Goal: Find specific page/section: Find specific page/section

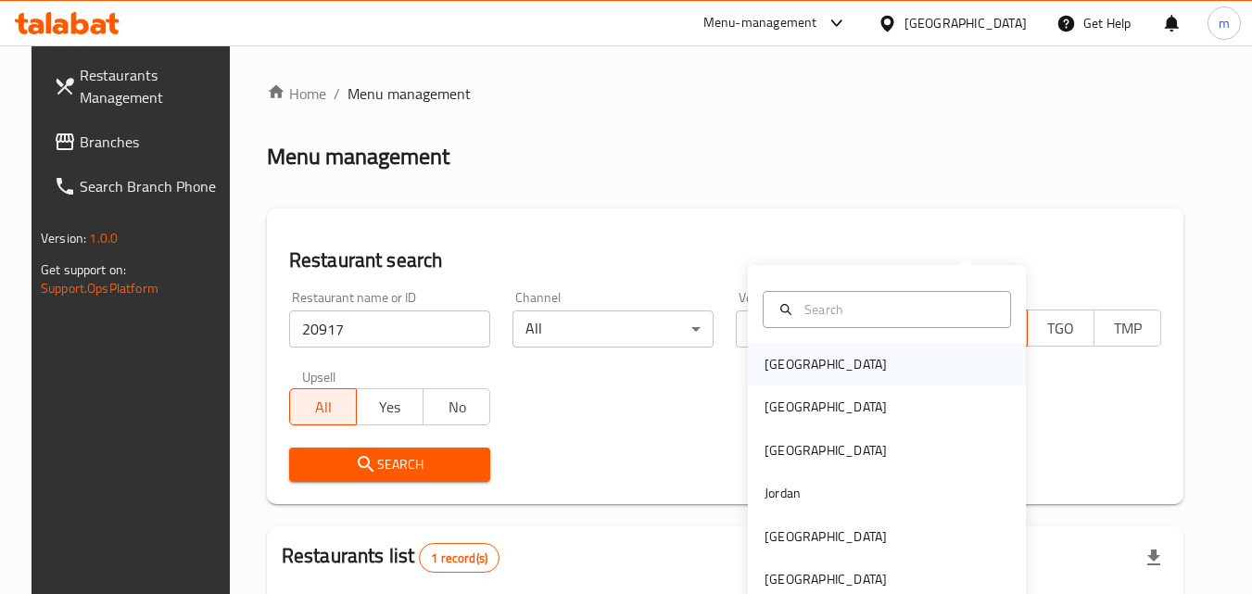
scroll to position [217, 0]
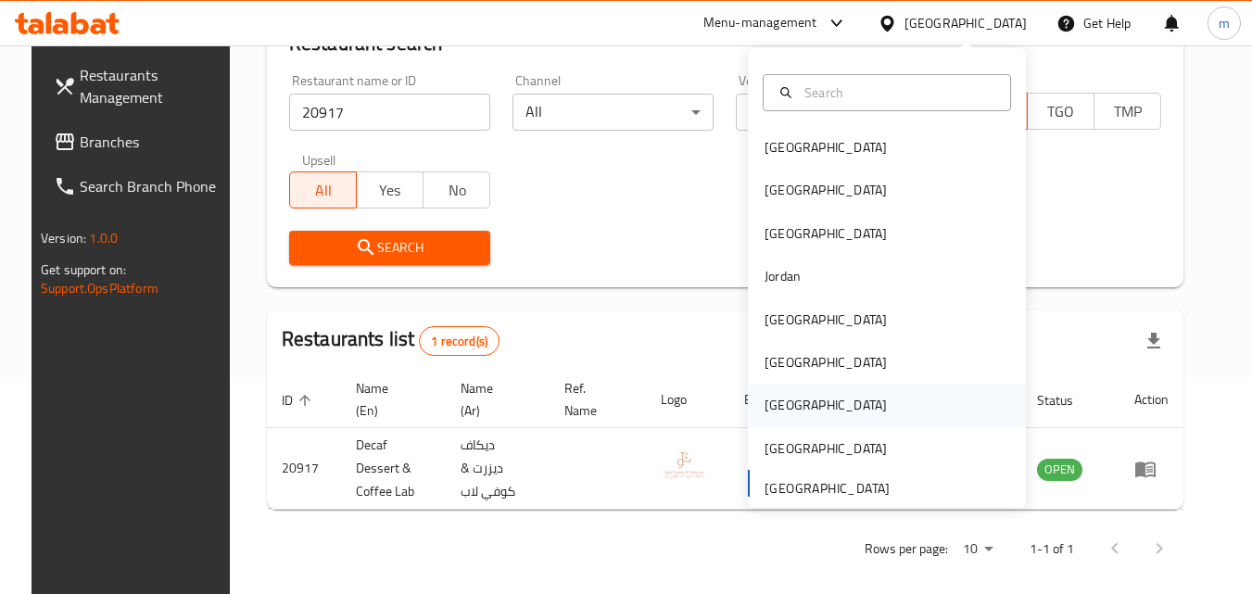
click at [774, 404] on div "[GEOGRAPHIC_DATA]" at bounding box center [826, 405] width 122 height 20
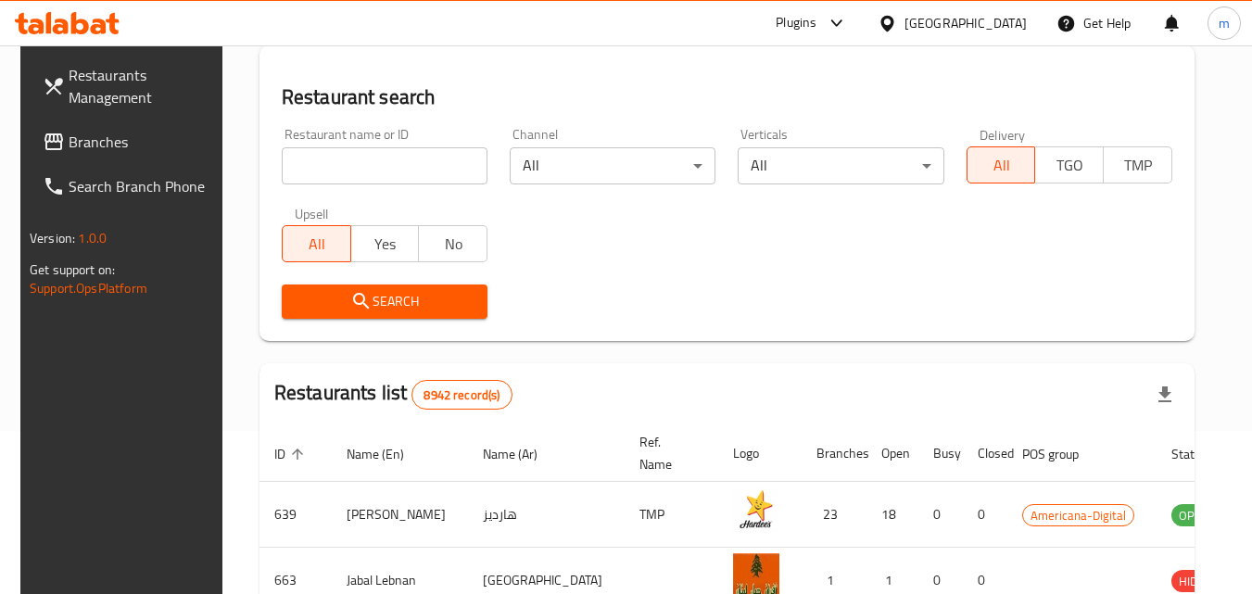
scroll to position [217, 0]
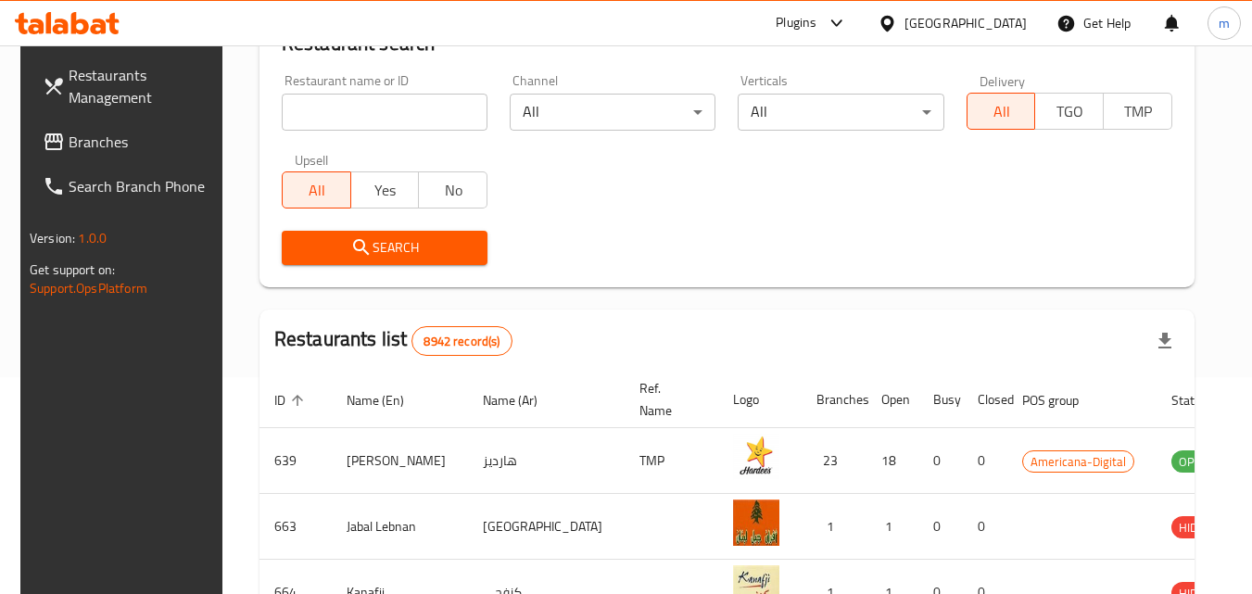
click at [91, 143] on span "Branches" at bounding box center [142, 142] width 146 height 22
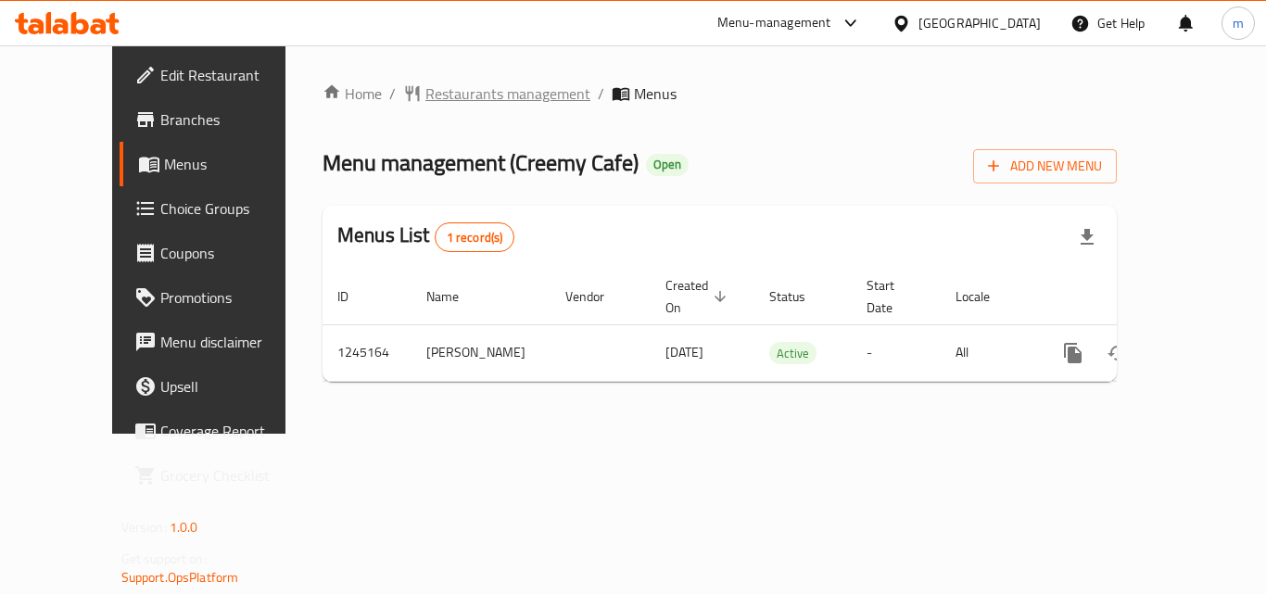
click at [477, 98] on span "Restaurants management" at bounding box center [507, 93] width 165 height 22
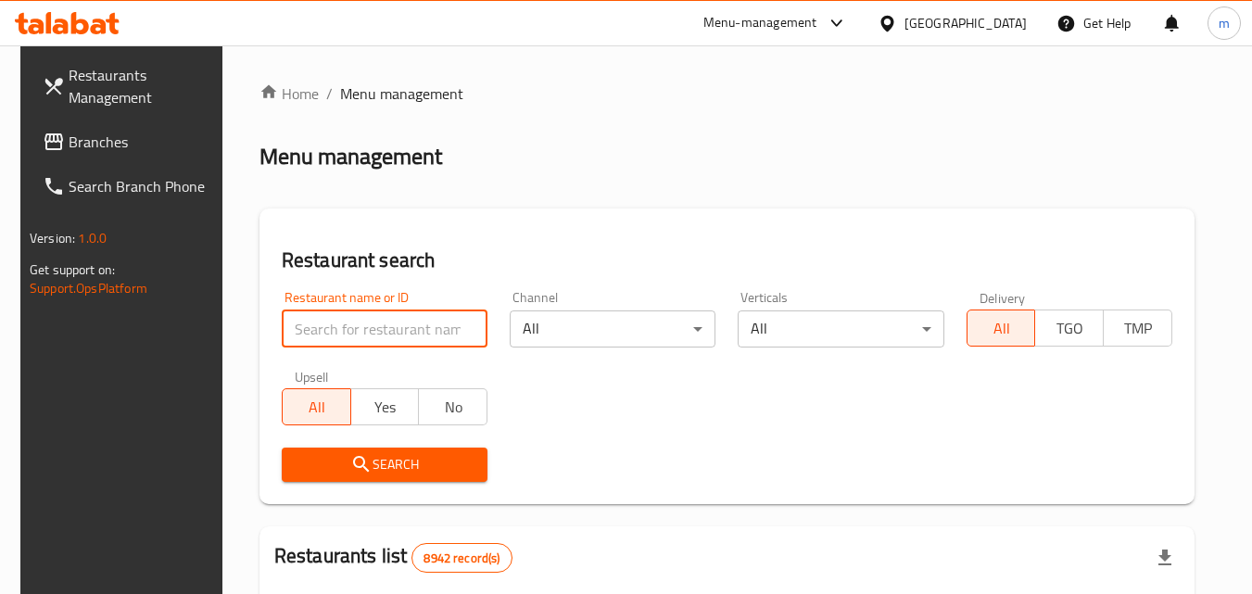
click at [366, 336] on input "search" at bounding box center [385, 329] width 206 height 37
paste input "682422"
type input "682422"
click button "Search" at bounding box center [385, 465] width 206 height 34
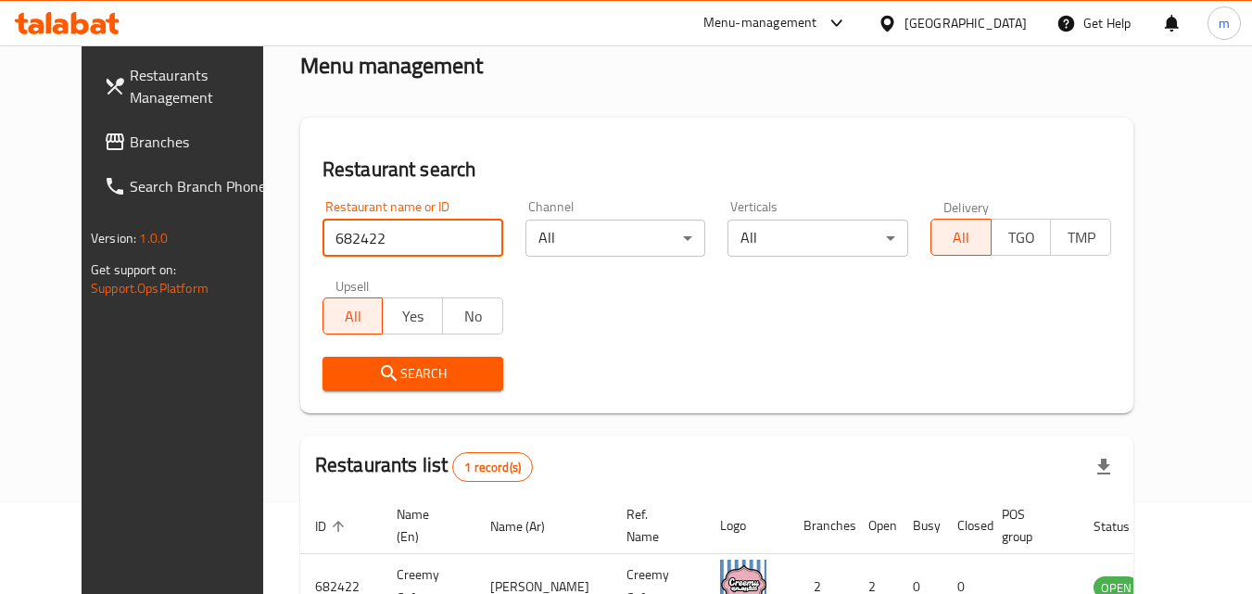
scroll to position [217, 0]
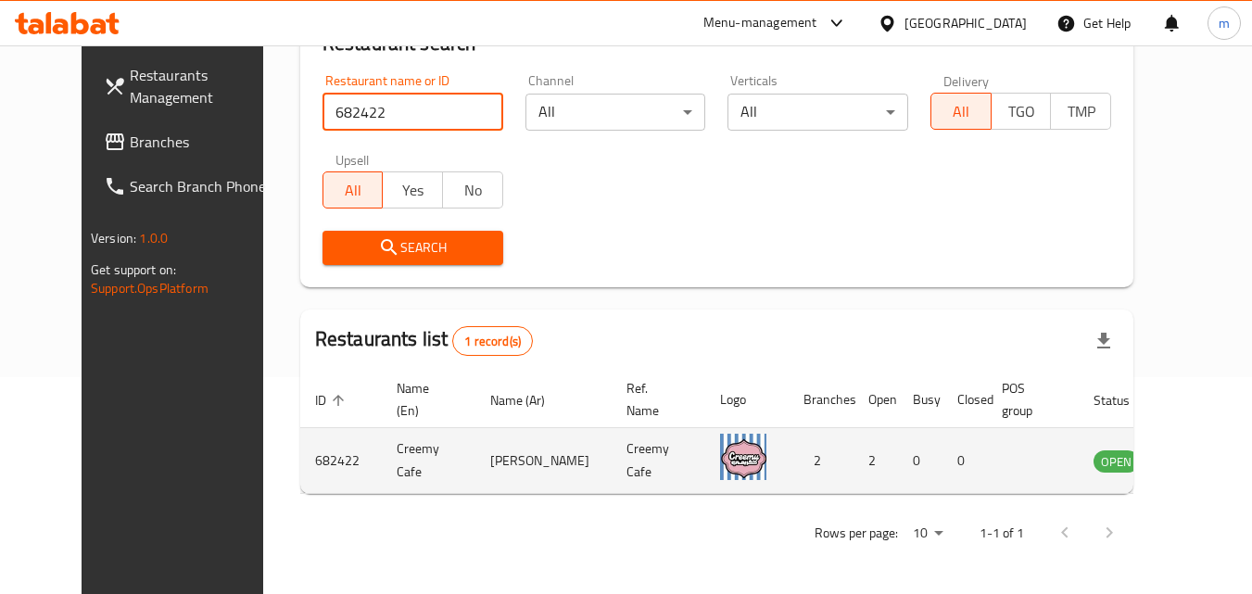
click at [1192, 457] on icon "enhanced table" at bounding box center [1202, 462] width 20 height 16
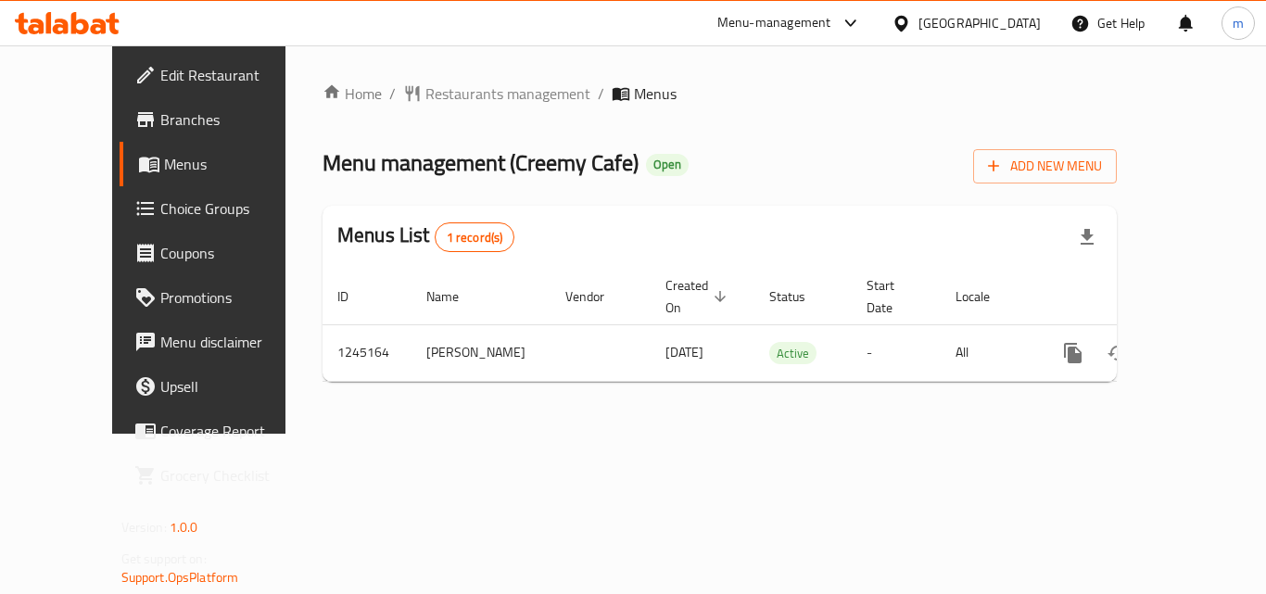
click at [160, 212] on span "Choice Groups" at bounding box center [234, 208] width 148 height 22
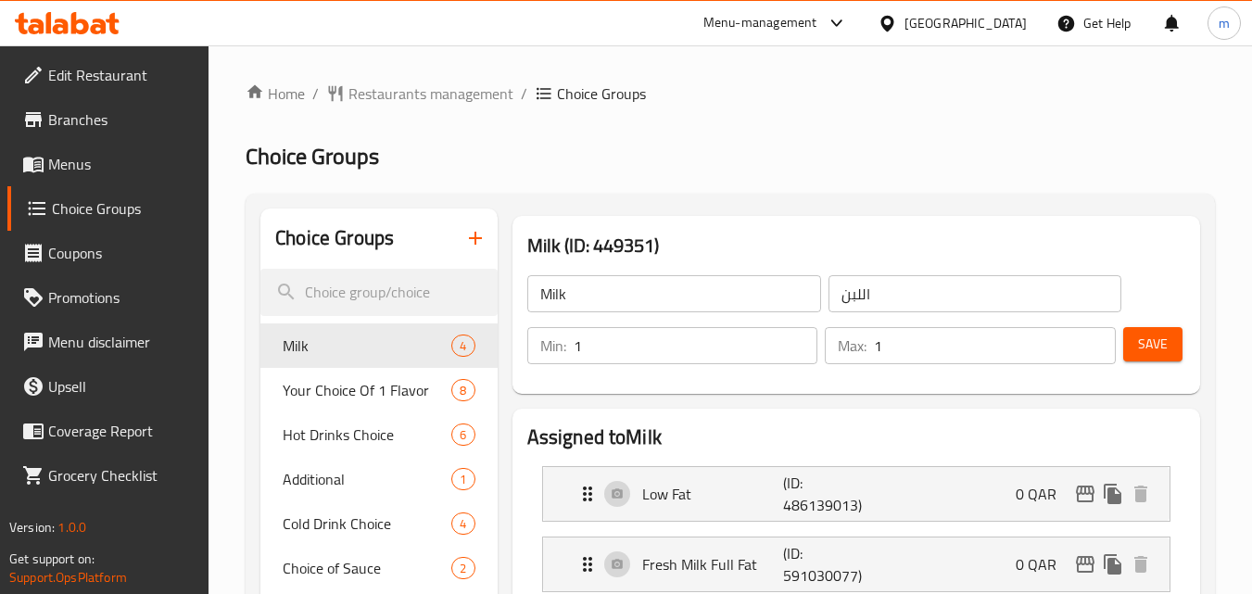
click at [894, 16] on icon at bounding box center [887, 23] width 13 height 16
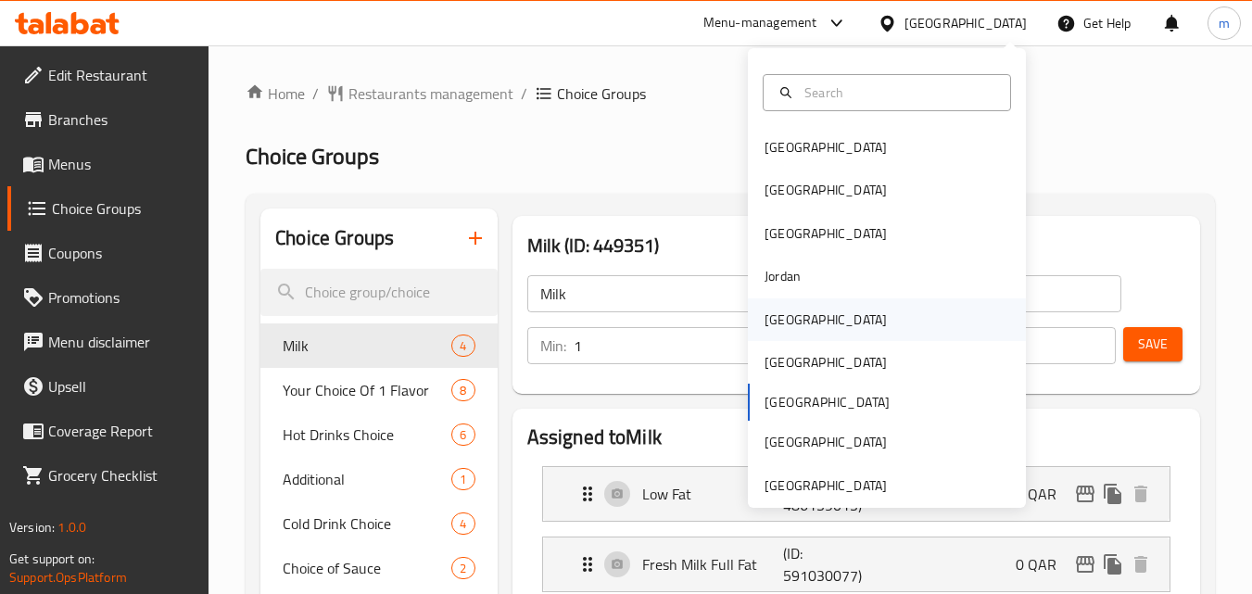
click at [773, 322] on div "[GEOGRAPHIC_DATA]" at bounding box center [826, 320] width 122 height 20
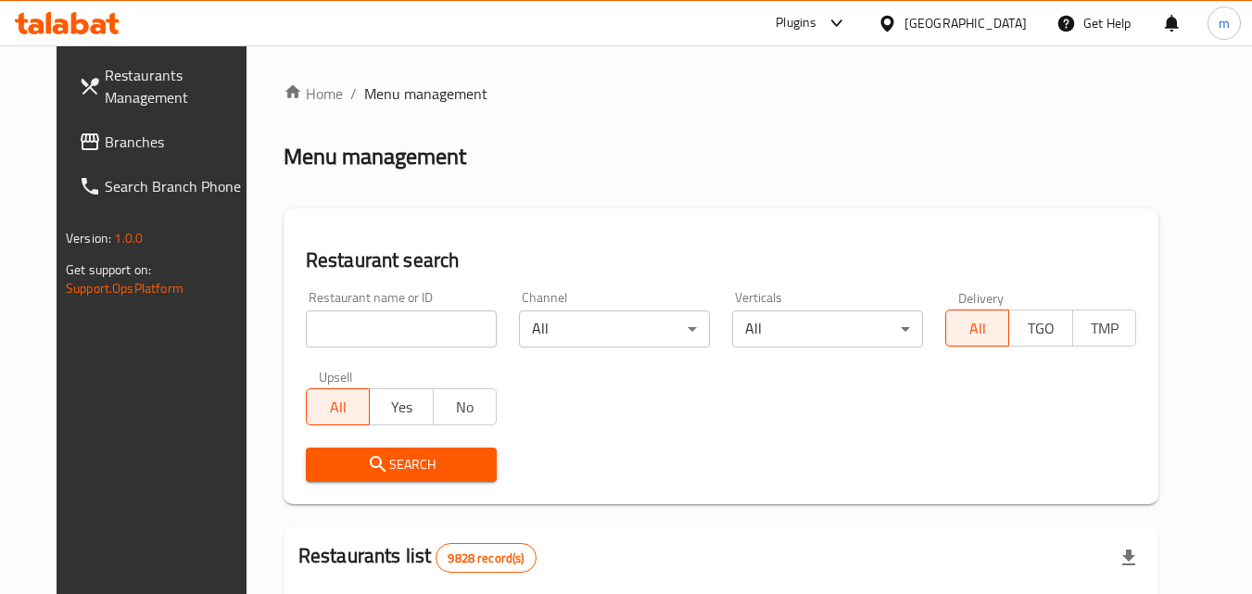
click at [105, 141] on span "Branches" at bounding box center [178, 142] width 146 height 22
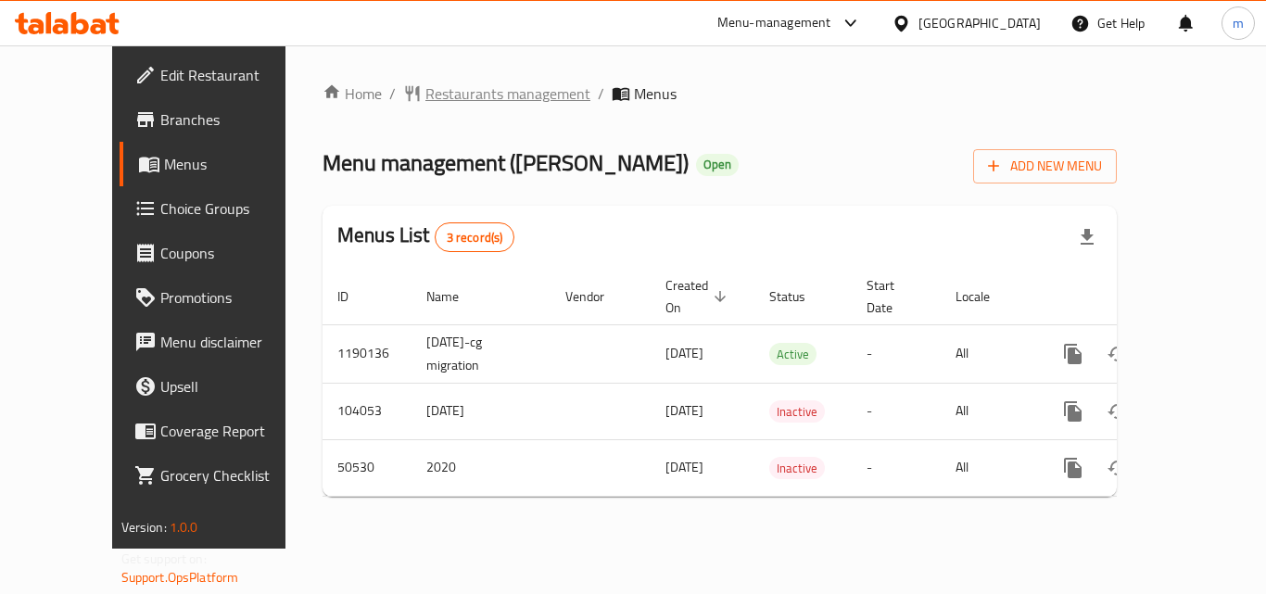
click at [427, 95] on span "Restaurants management" at bounding box center [507, 93] width 165 height 22
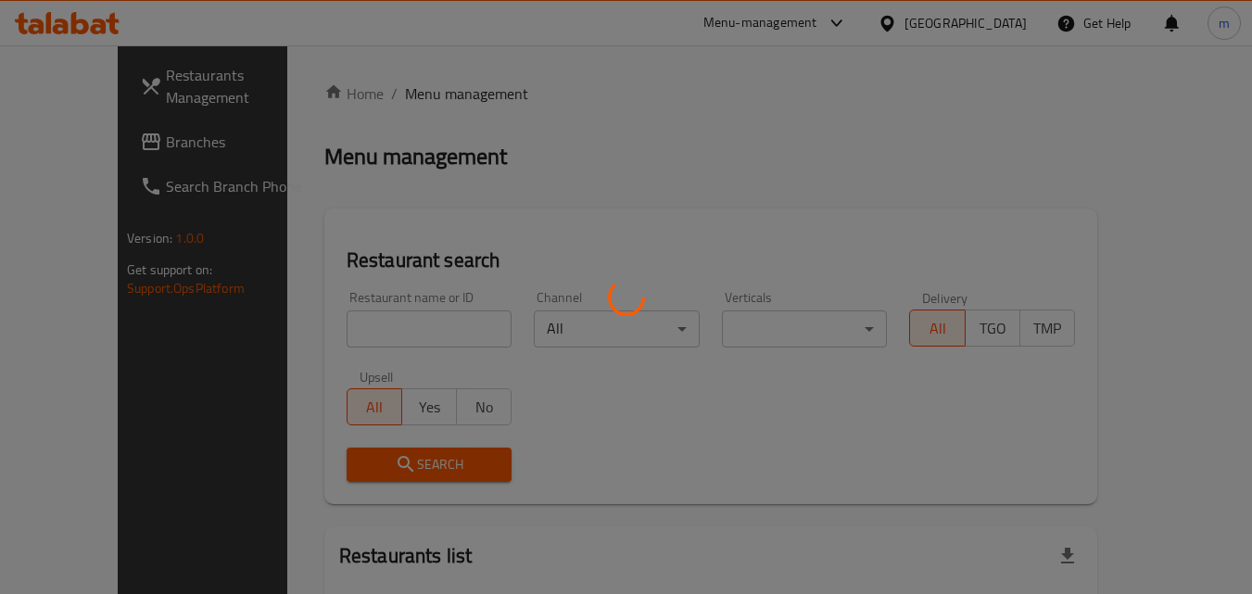
click at [365, 334] on div at bounding box center [626, 297] width 1252 height 594
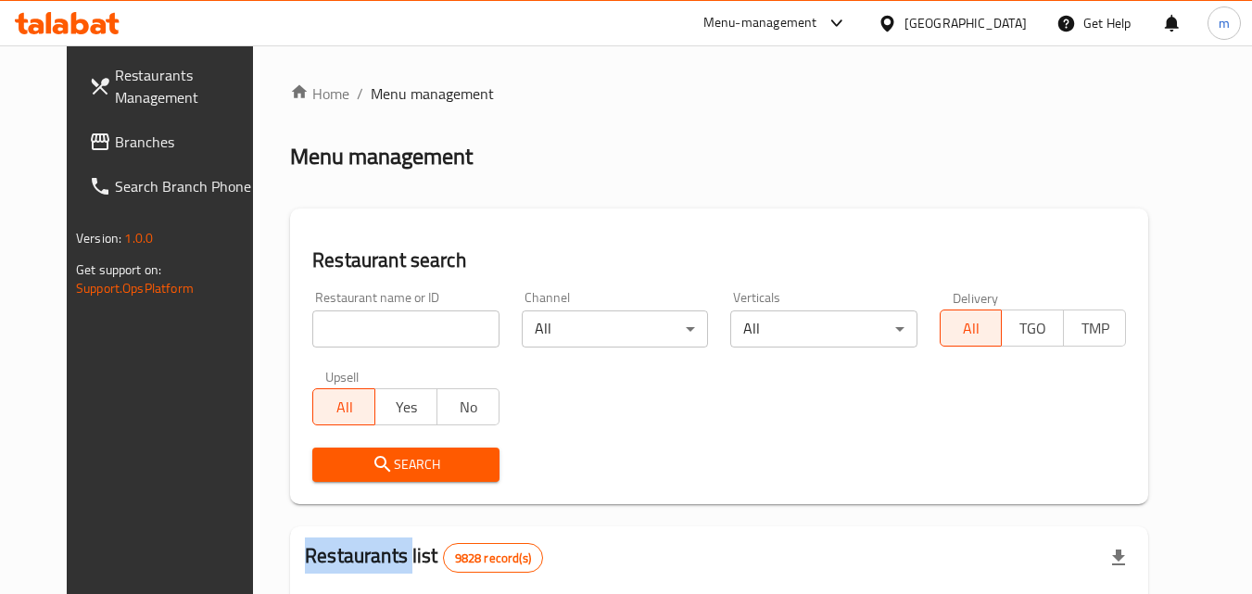
click at [365, 334] on div at bounding box center [626, 297] width 1252 height 594
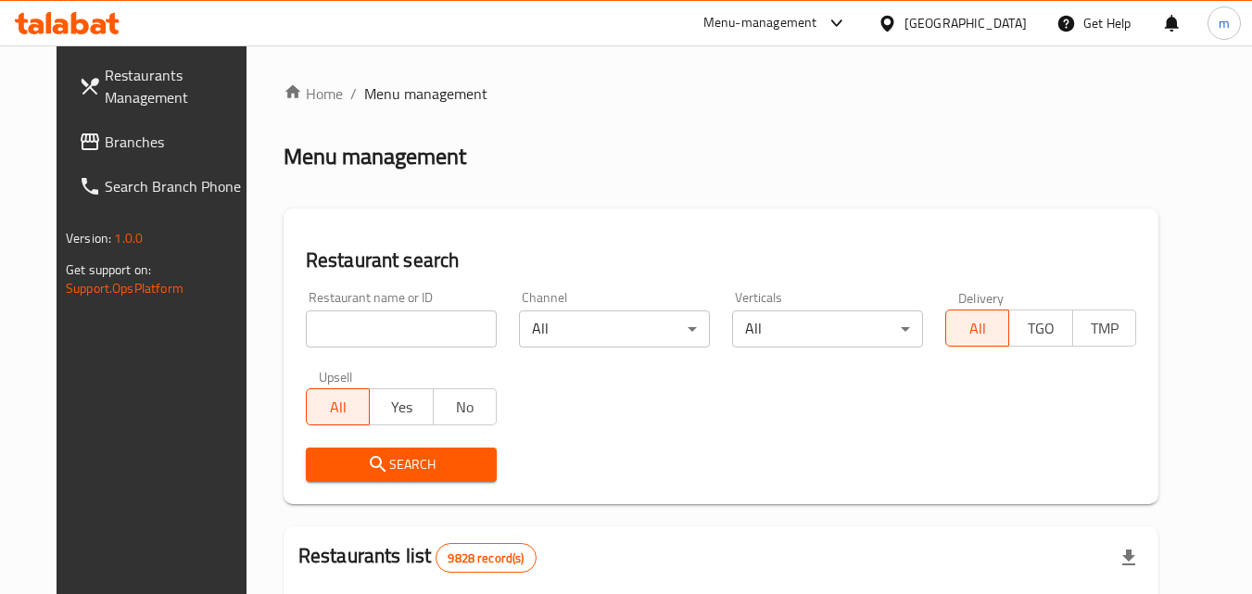
click at [365, 334] on input "search" at bounding box center [401, 329] width 191 height 37
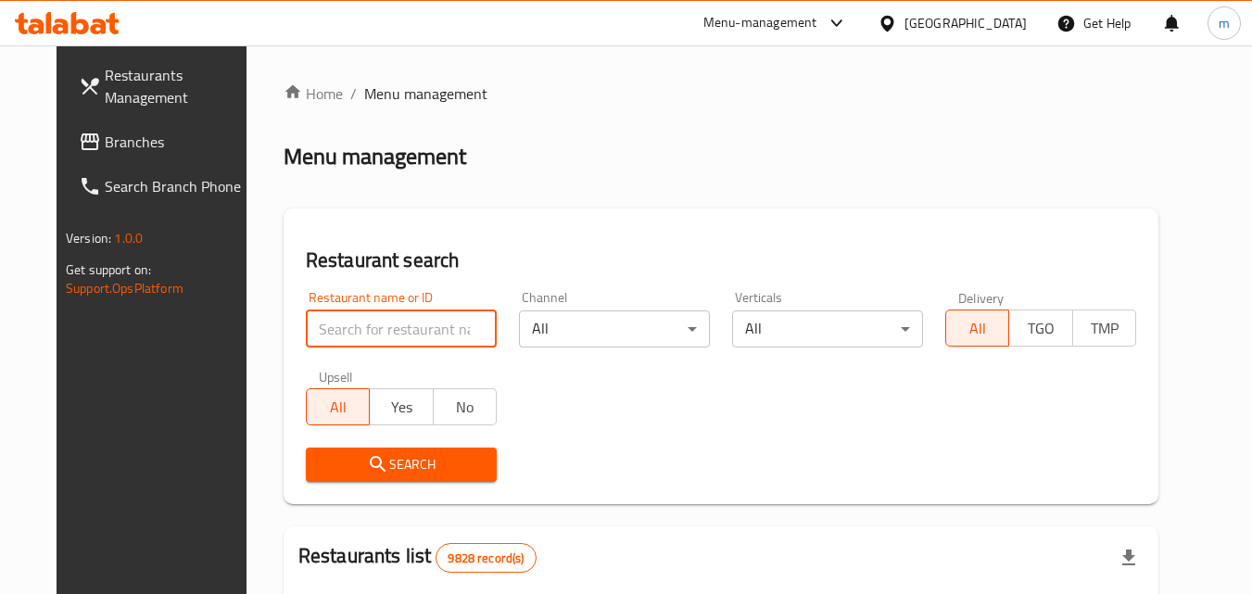
paste input "21780"
type input "21780"
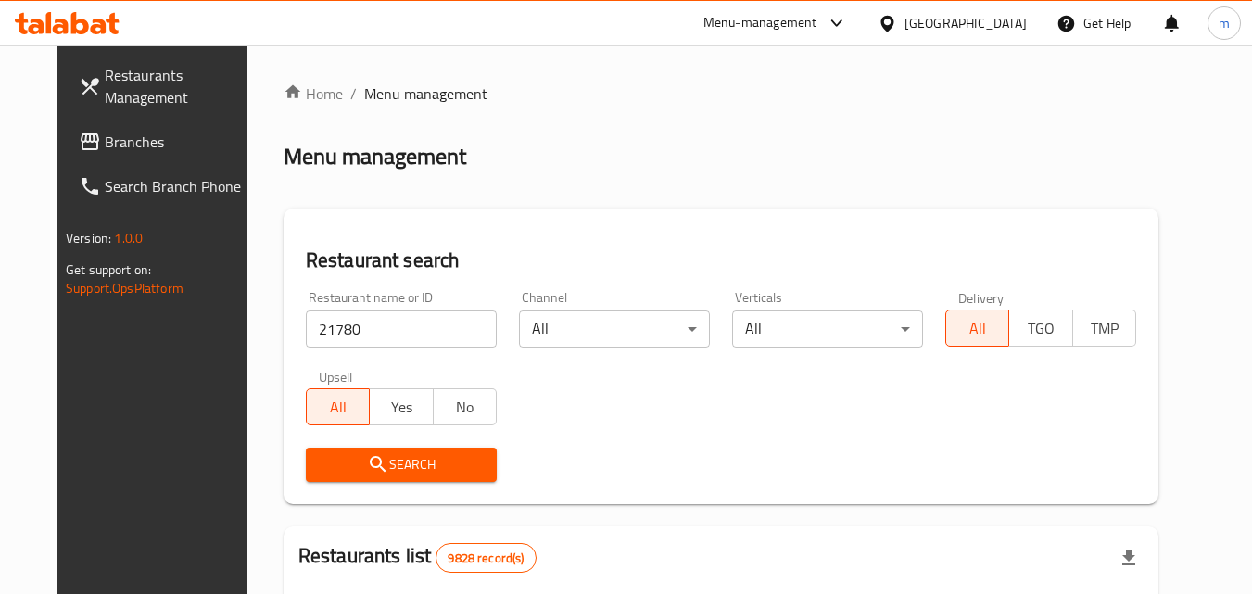
click at [405, 465] on span "Search" at bounding box center [401, 464] width 161 height 23
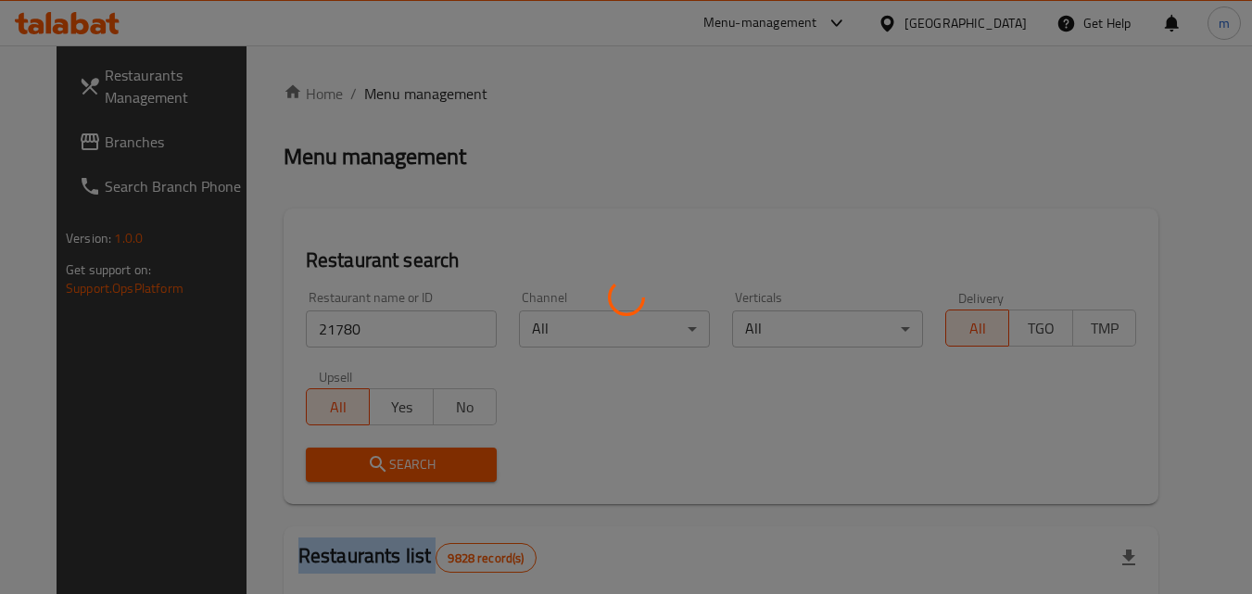
click at [405, 465] on div at bounding box center [626, 297] width 1252 height 594
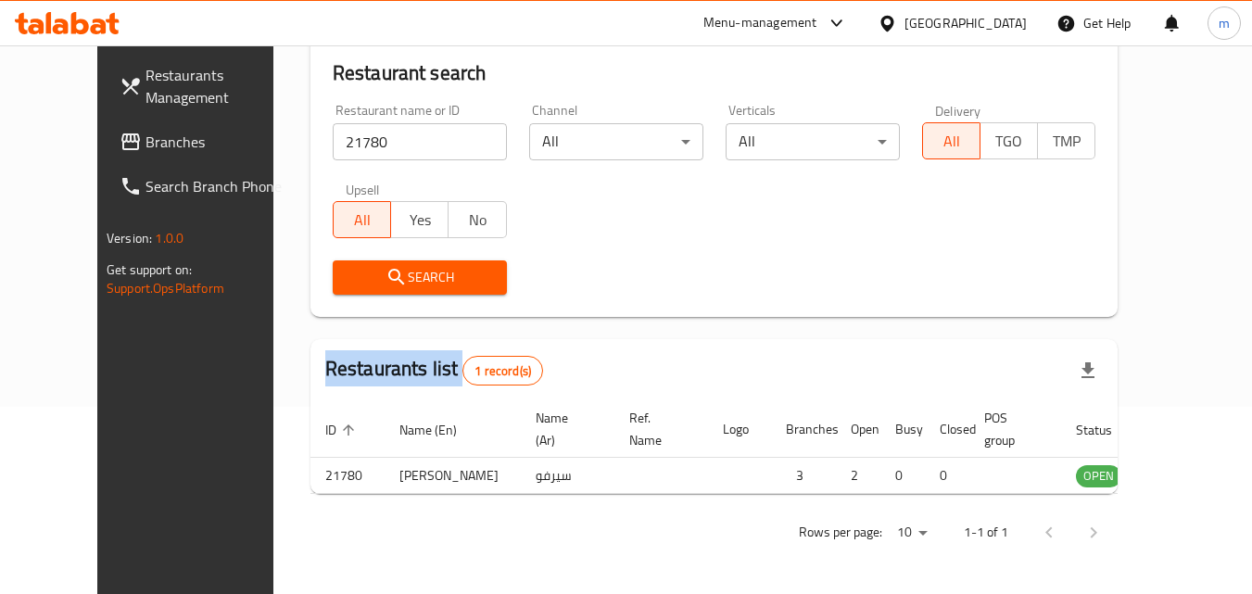
scroll to position [217, 0]
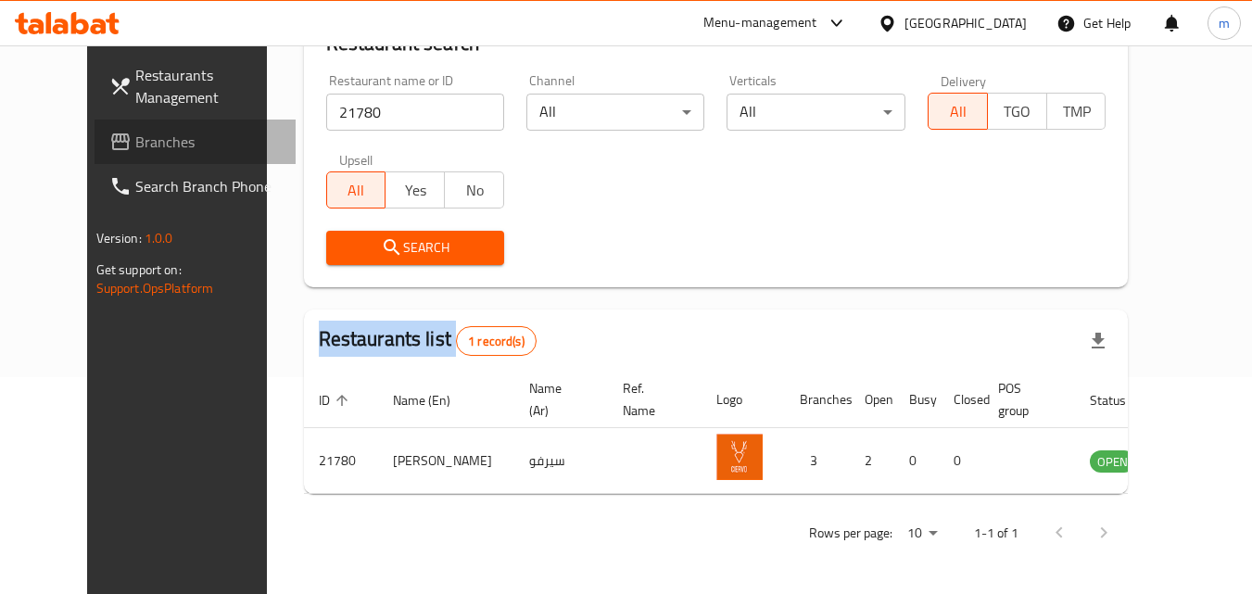
click at [135, 149] on span "Branches" at bounding box center [208, 142] width 146 height 22
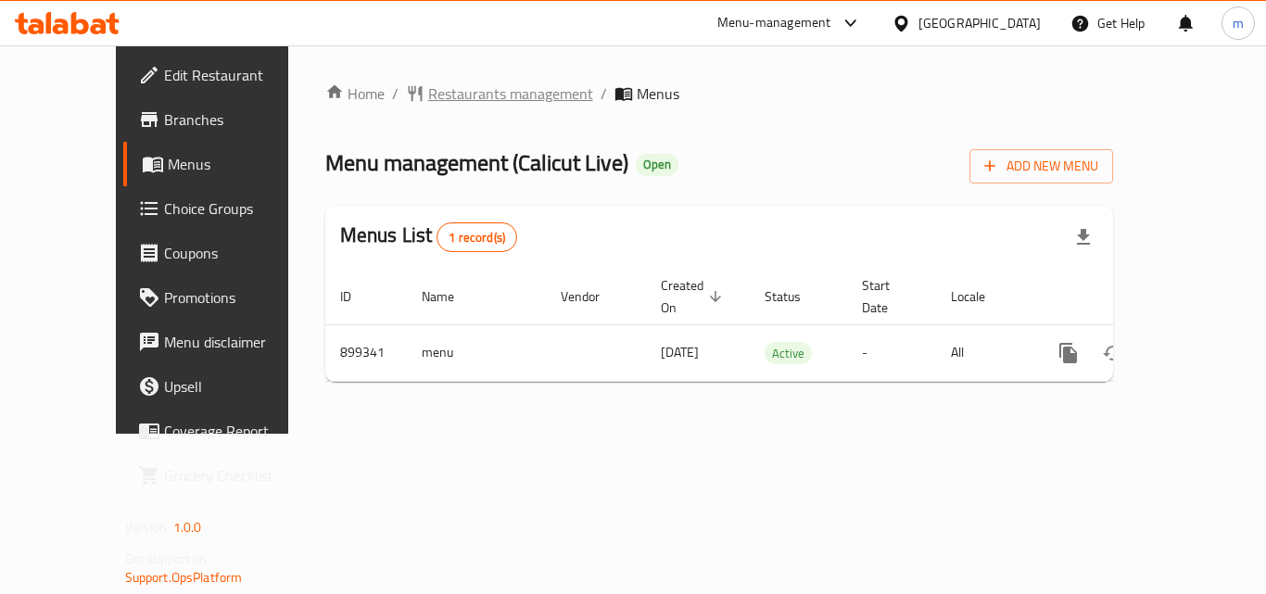
click at [429, 105] on span "Restaurants management" at bounding box center [510, 93] width 165 height 22
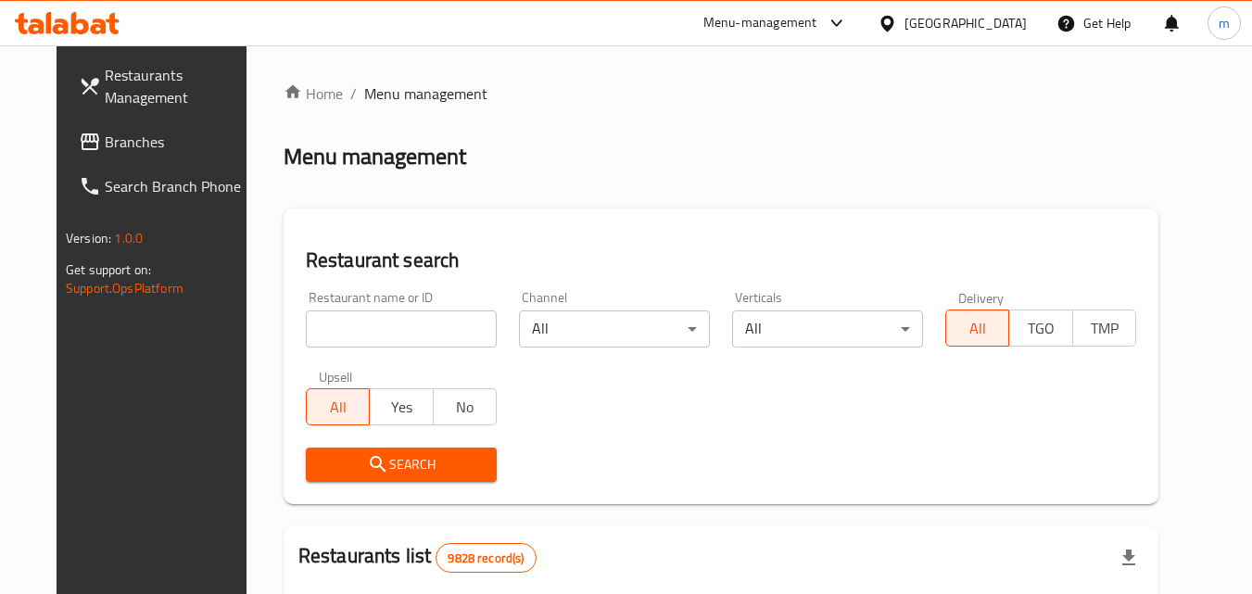
click at [349, 327] on input "search" at bounding box center [401, 329] width 191 height 37
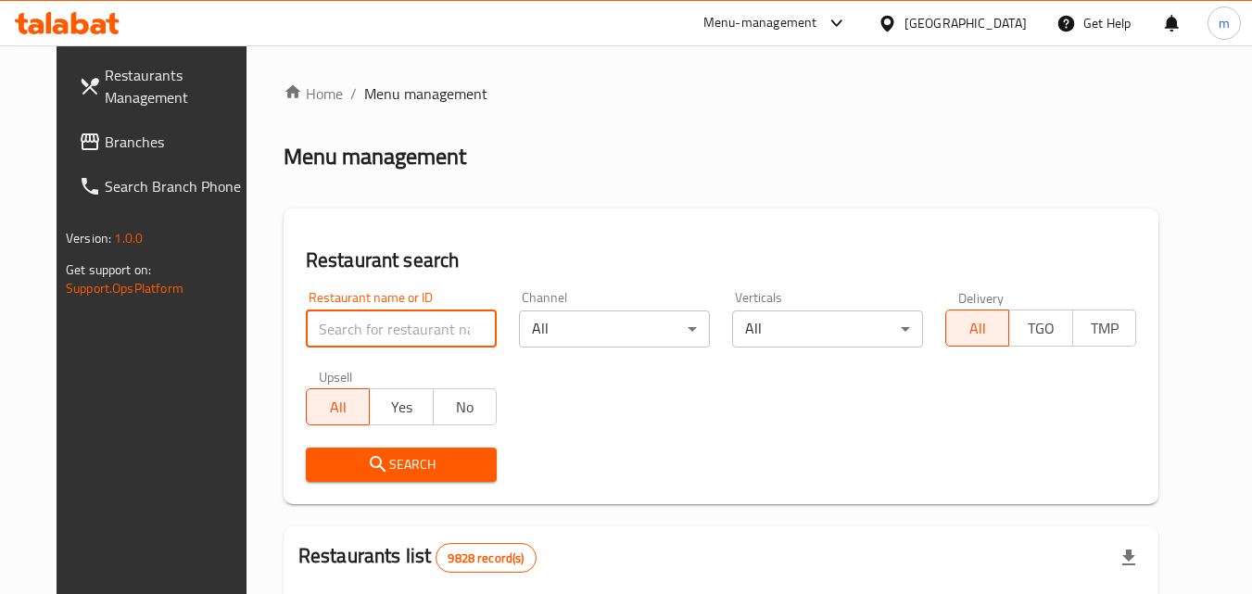
paste input "658186"
type input "658186"
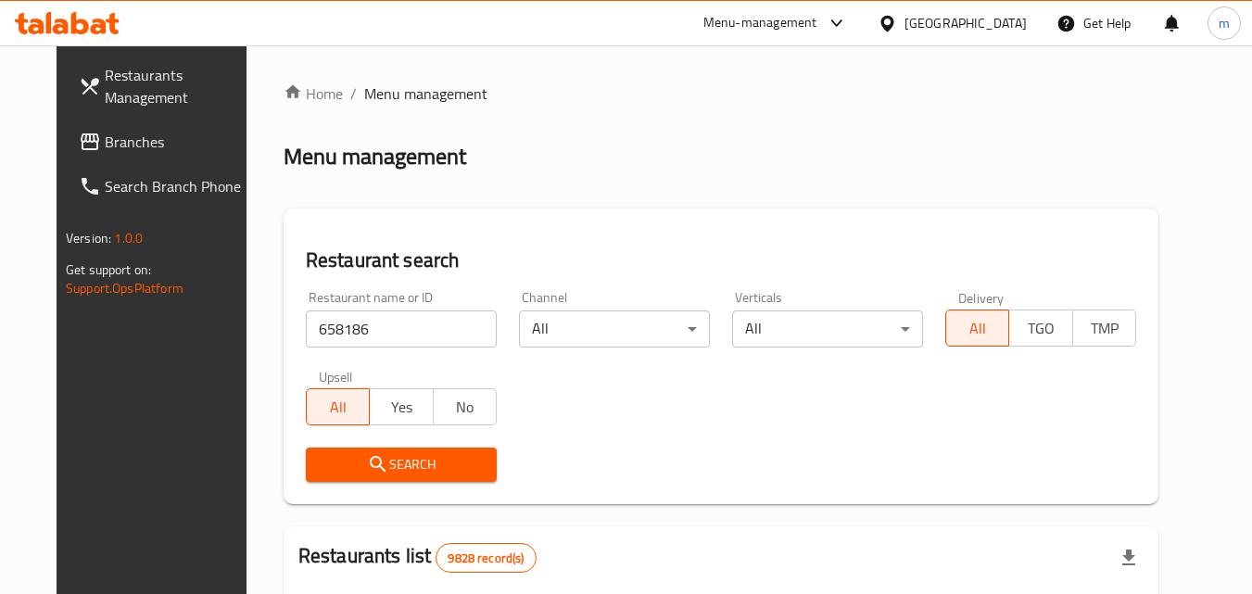
click at [371, 459] on span "Search" at bounding box center [401, 464] width 161 height 23
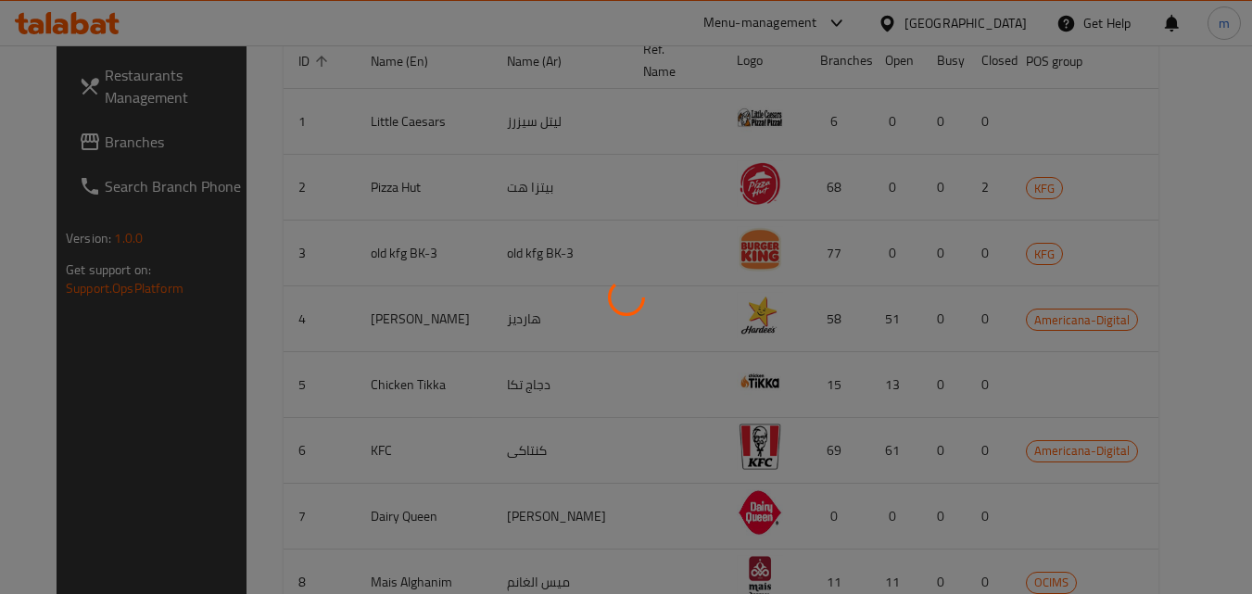
scroll to position [217, 0]
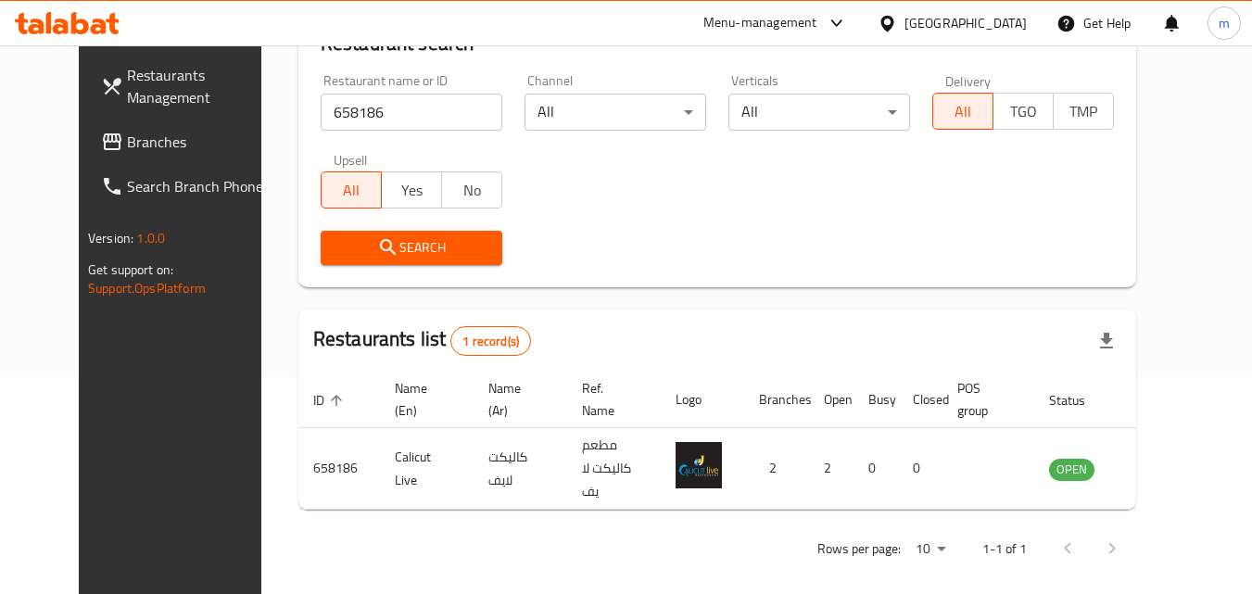
click at [996, 21] on div "[GEOGRAPHIC_DATA]" at bounding box center [966, 23] width 122 height 20
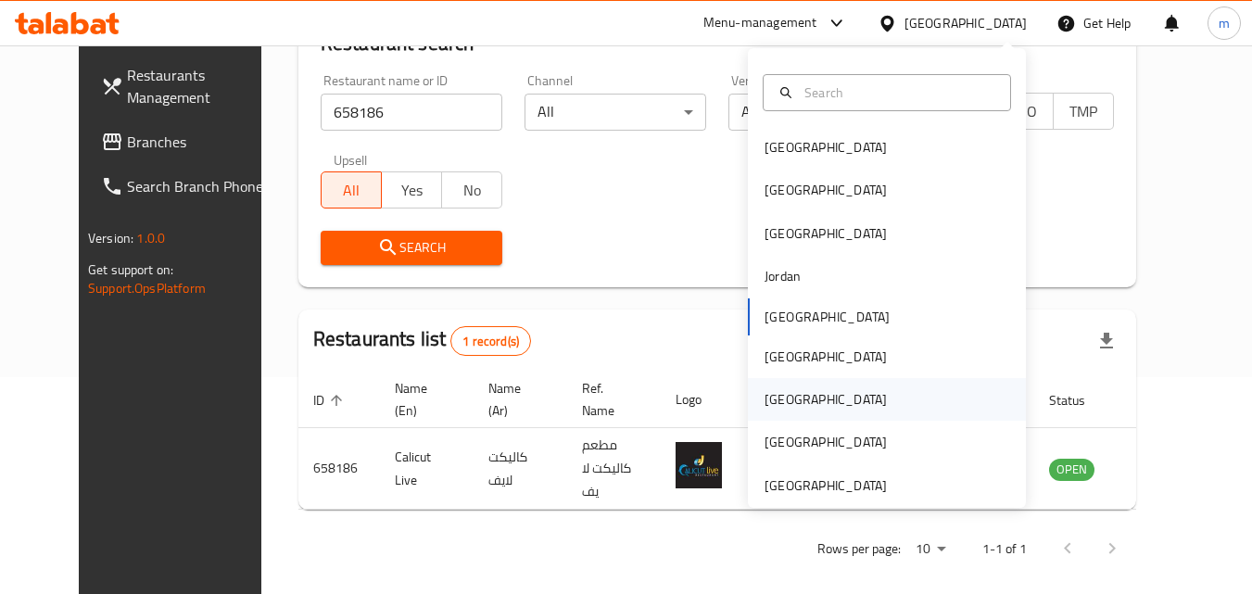
click at [765, 403] on div "[GEOGRAPHIC_DATA]" at bounding box center [826, 399] width 122 height 20
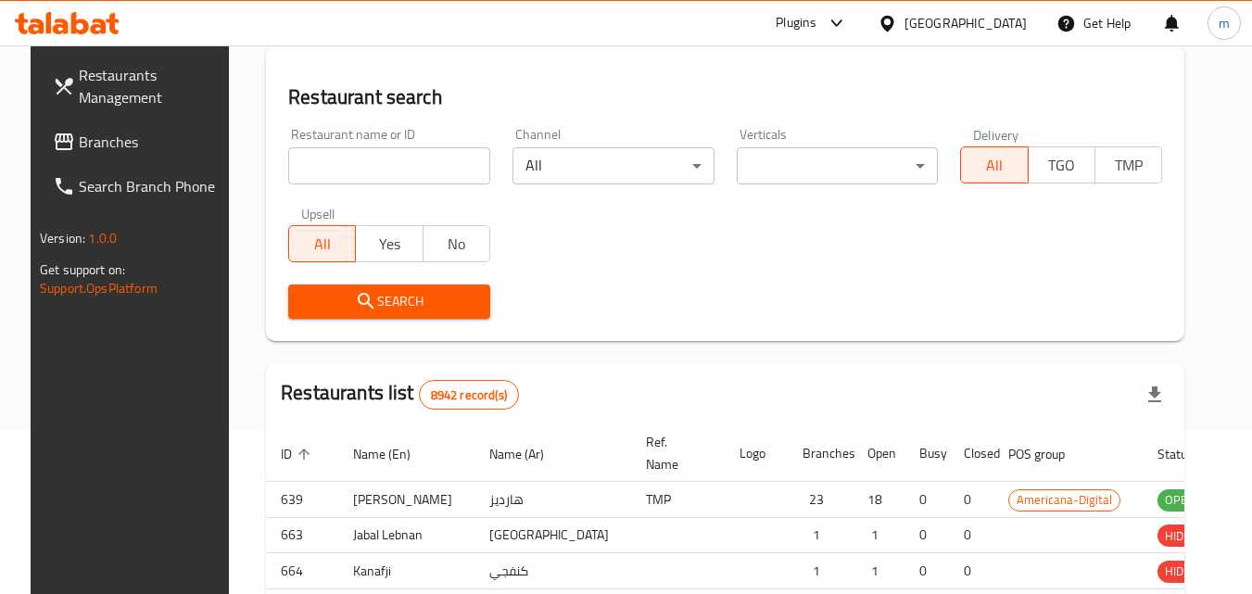
scroll to position [217, 0]
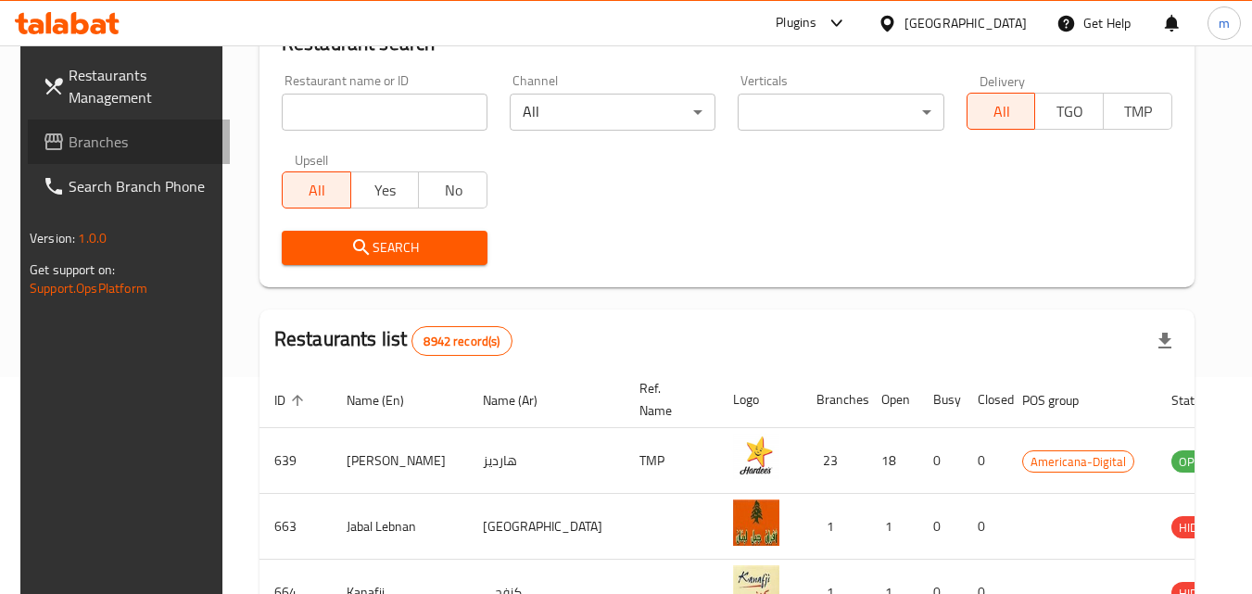
click at [85, 144] on span "Branches" at bounding box center [142, 142] width 146 height 22
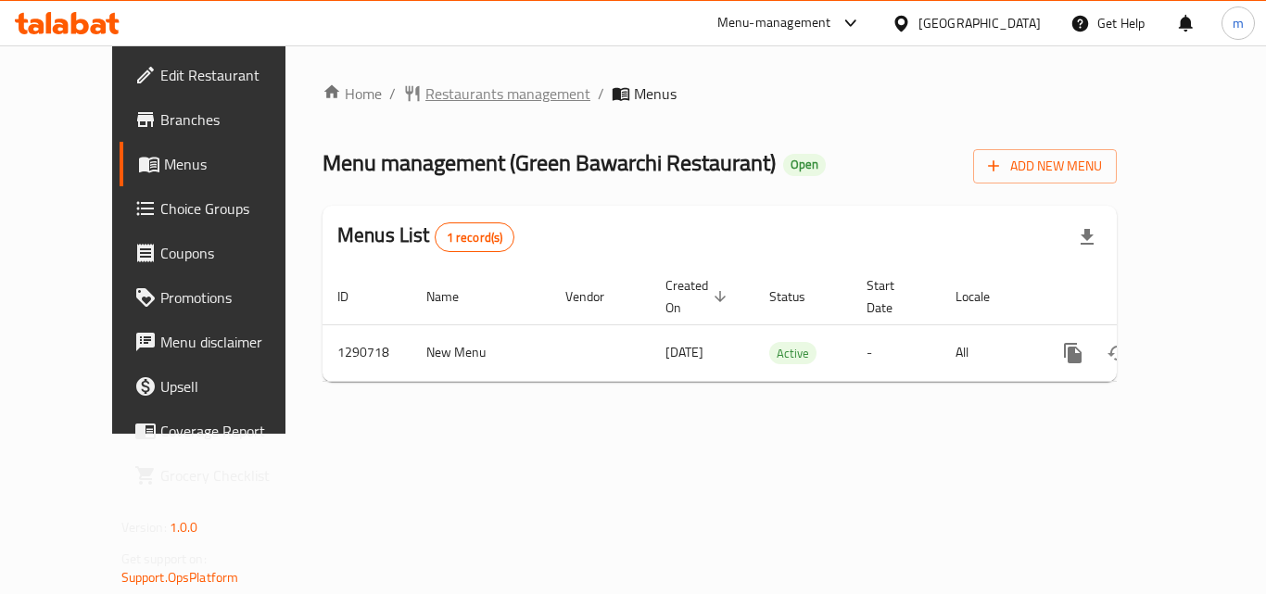
click at [458, 101] on span "Restaurants management" at bounding box center [507, 93] width 165 height 22
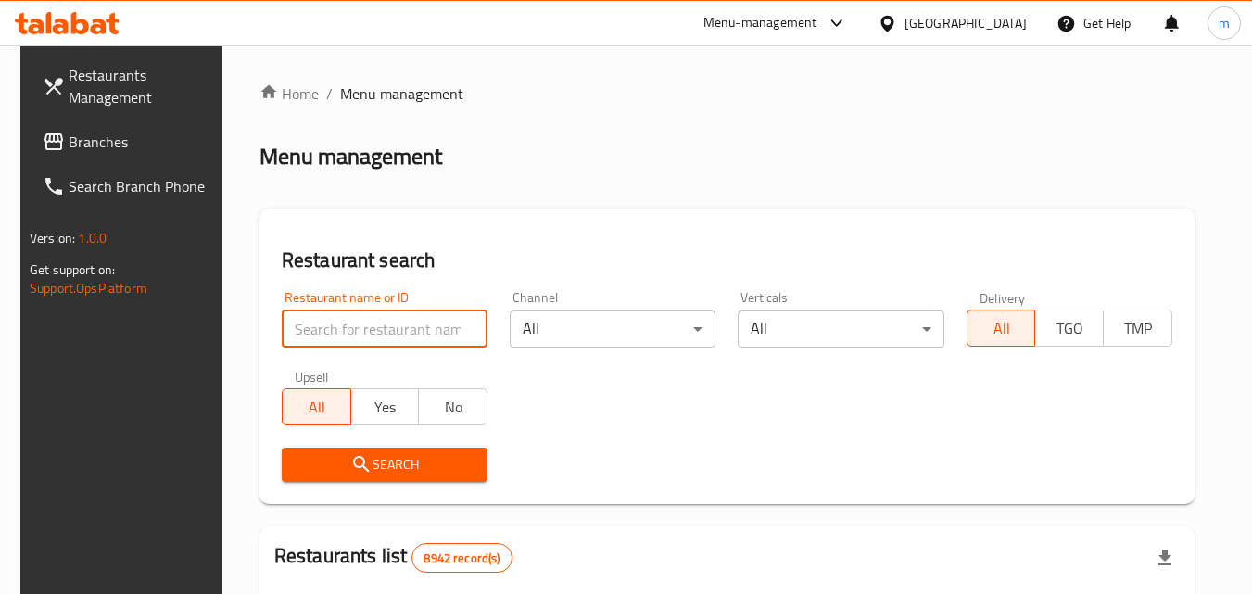
click at [349, 327] on input "search" at bounding box center [385, 329] width 206 height 37
paste input "698354"
type input "698354"
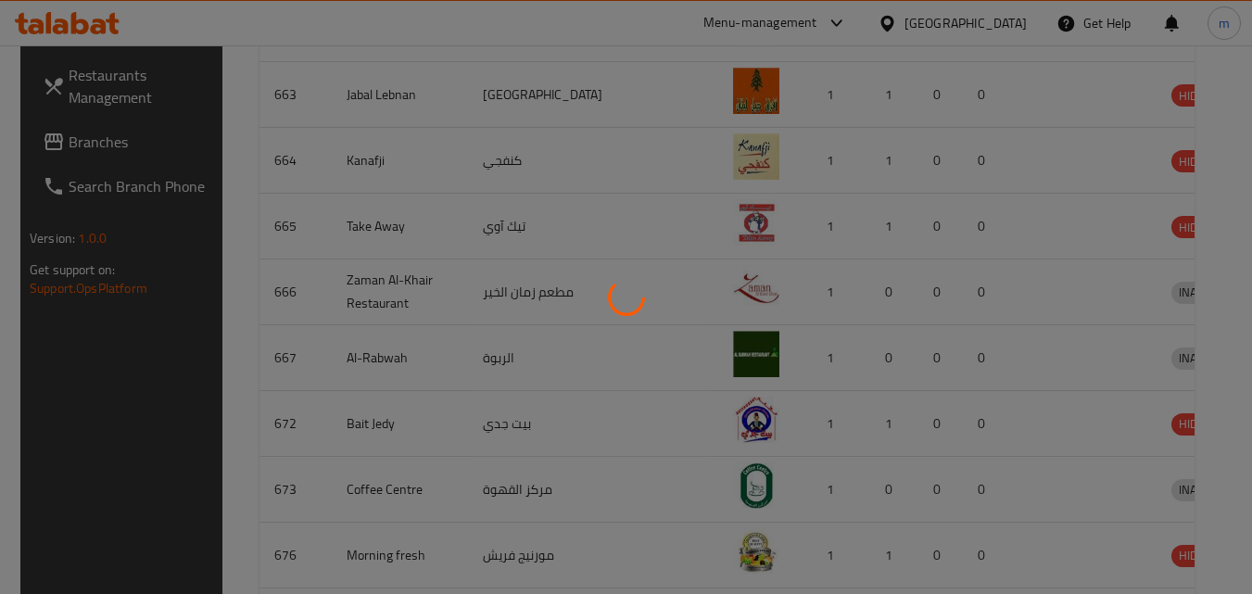
scroll to position [217, 0]
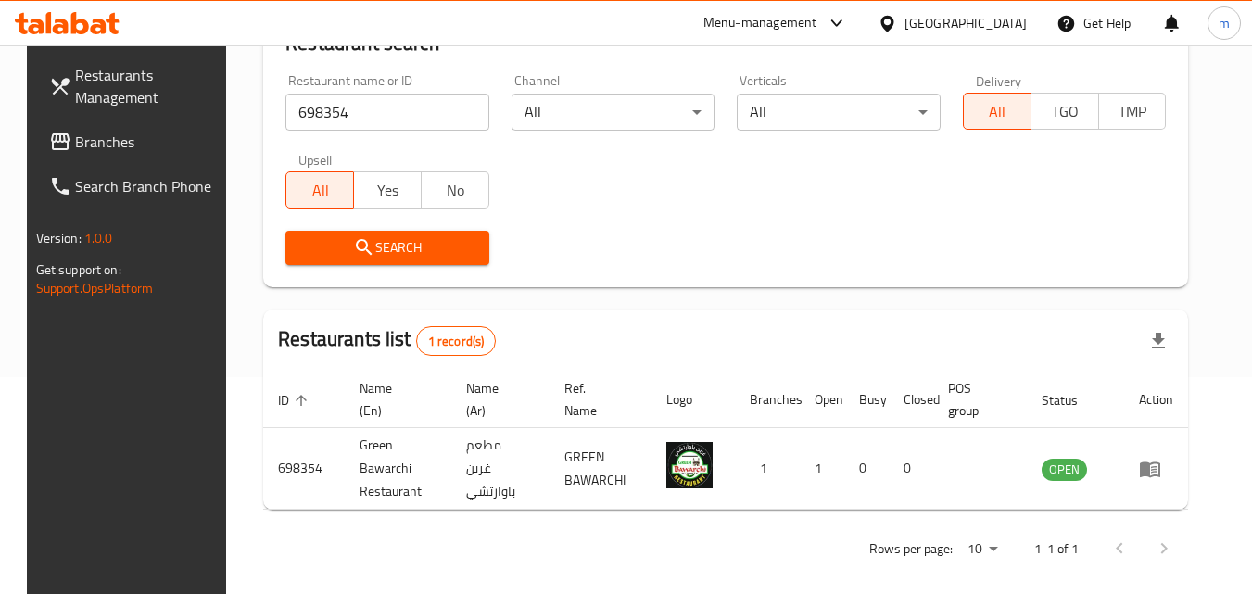
click at [897, 20] on icon at bounding box center [887, 23] width 19 height 19
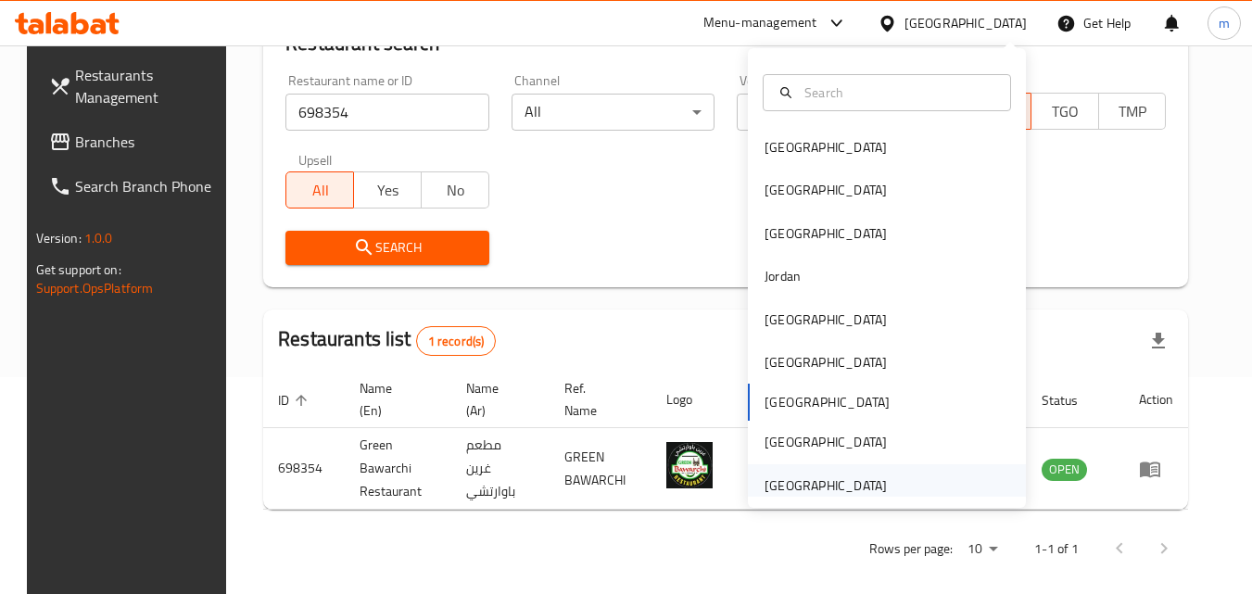
click at [867, 479] on div "[GEOGRAPHIC_DATA]" at bounding box center [826, 486] width 122 height 20
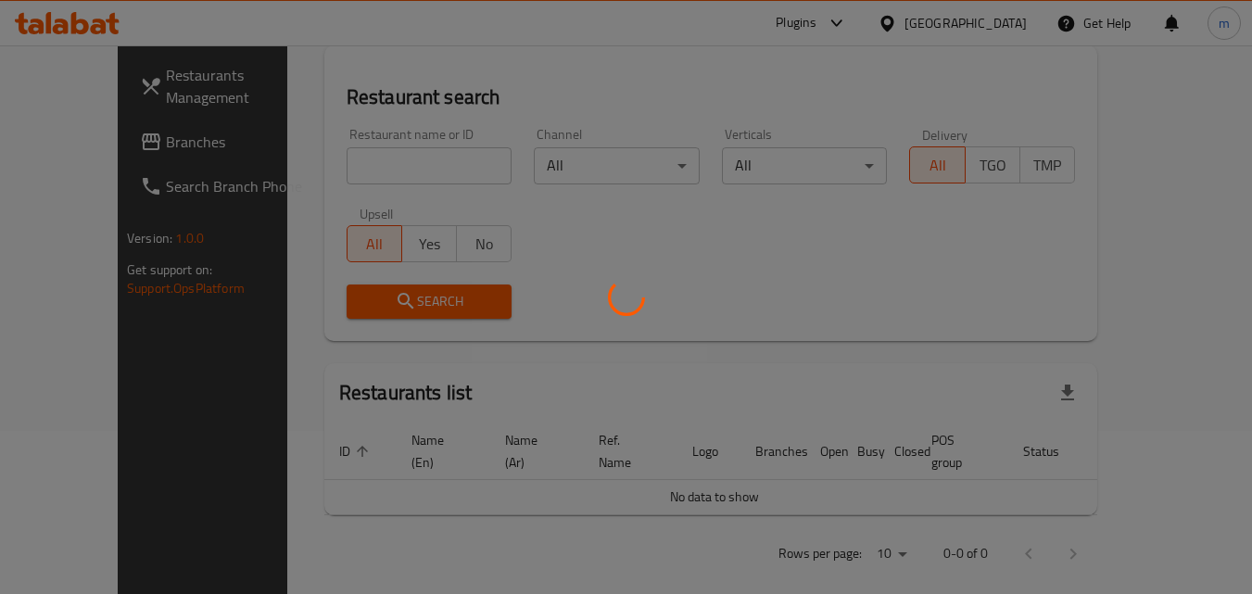
scroll to position [217, 0]
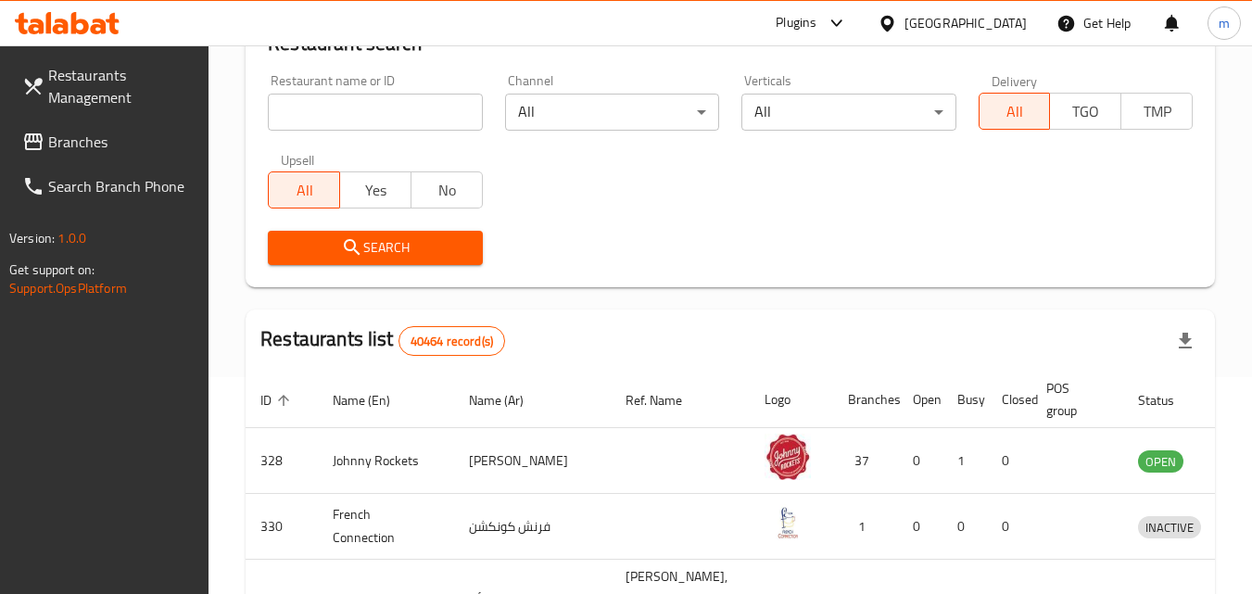
click at [84, 140] on span "Branches" at bounding box center [121, 142] width 146 height 22
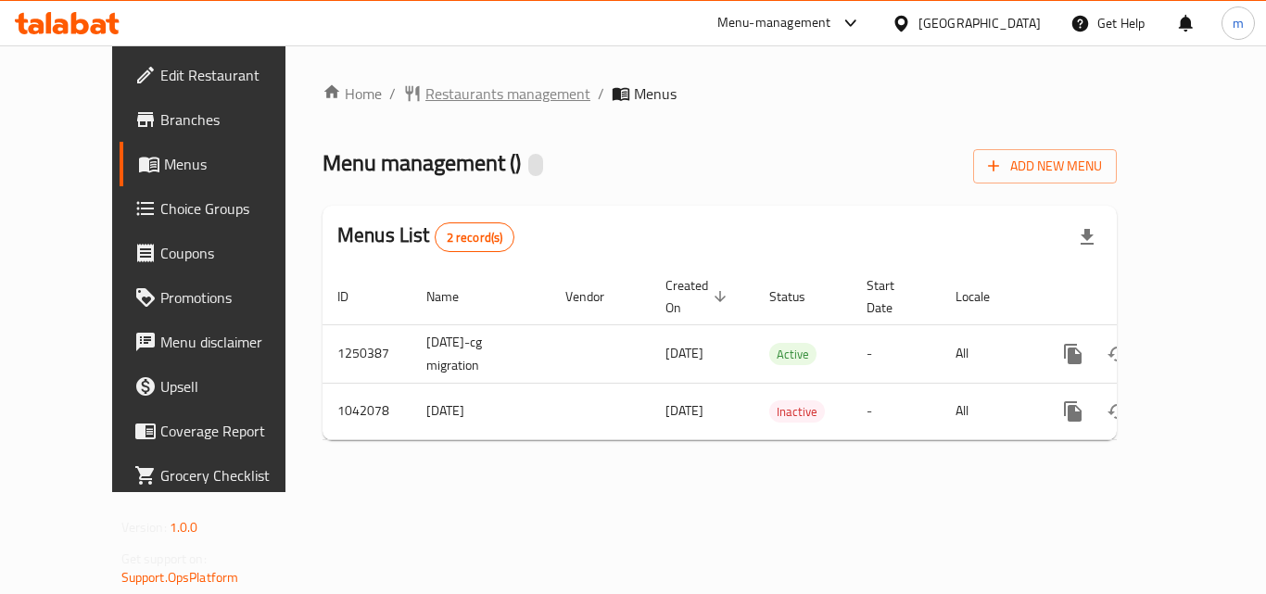
click at [425, 91] on span "Restaurants management" at bounding box center [507, 93] width 165 height 22
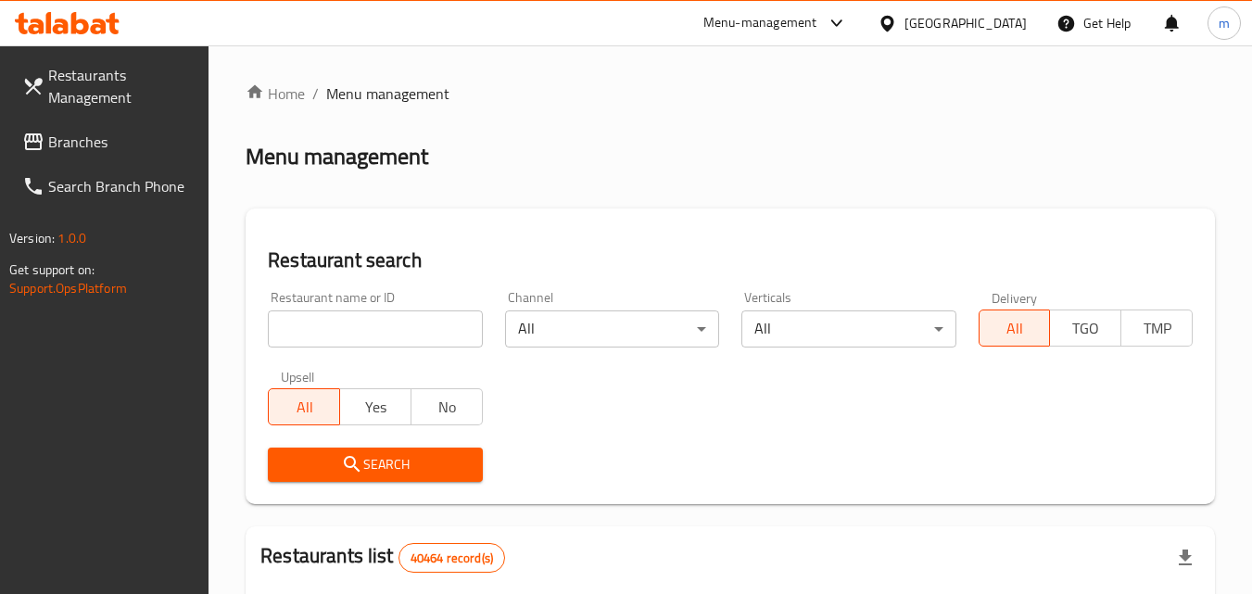
click at [340, 329] on input "search" at bounding box center [375, 329] width 214 height 37
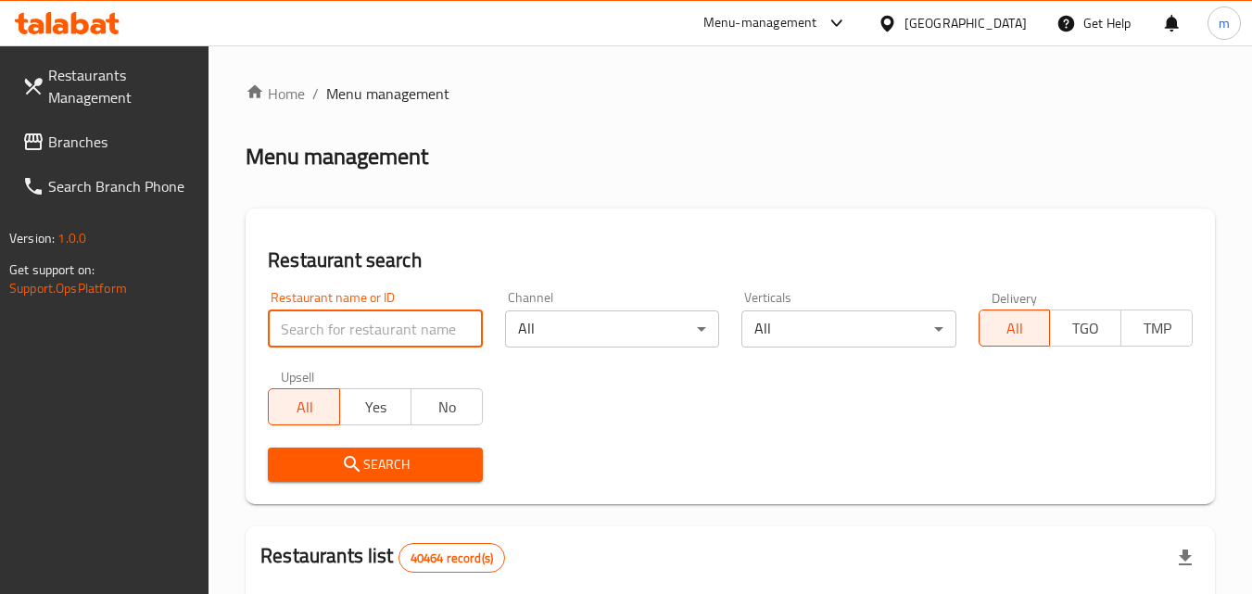
click at [340, 329] on input "search" at bounding box center [375, 329] width 214 height 37
paste input "662162"
type input "662162"
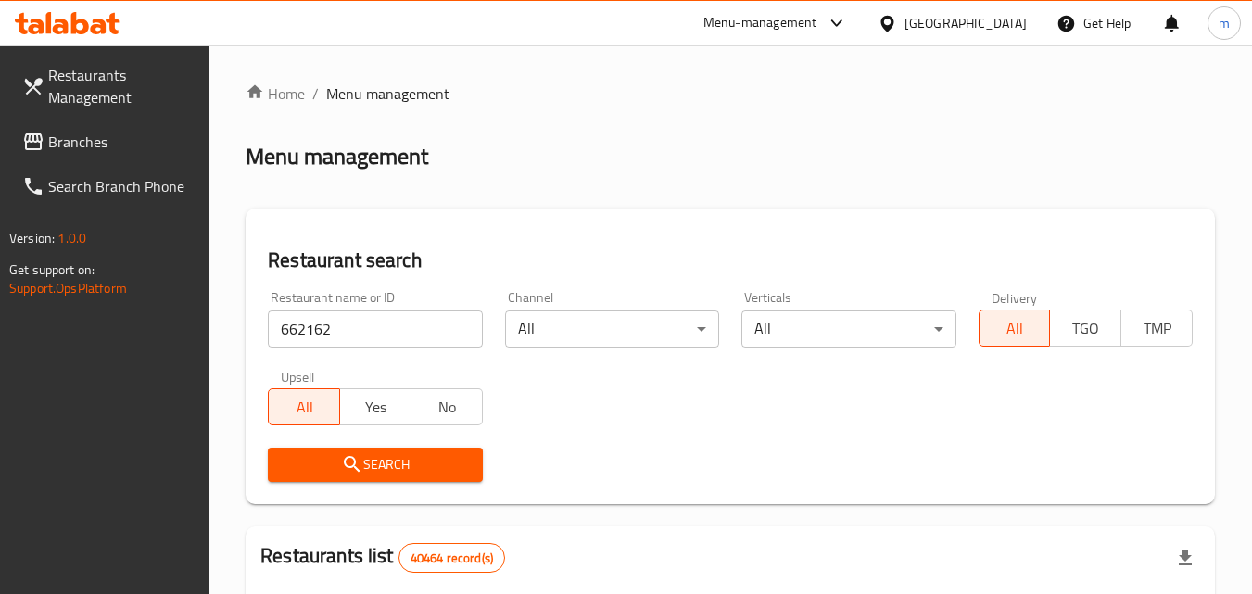
click at [360, 450] on button "Search" at bounding box center [375, 465] width 214 height 34
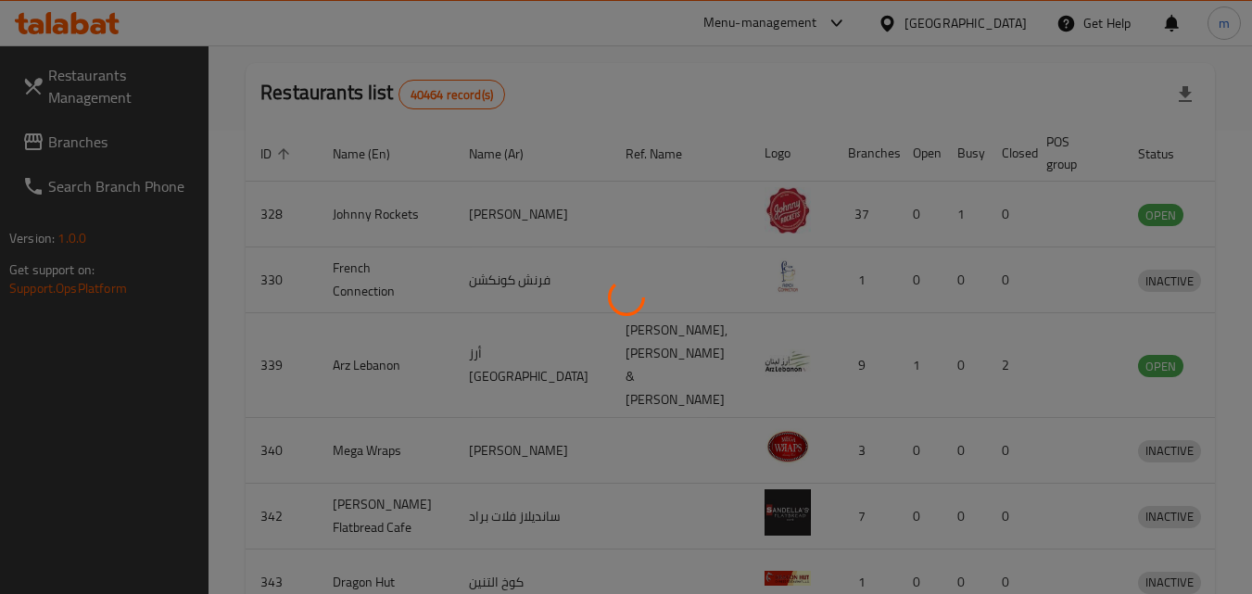
scroll to position [233, 0]
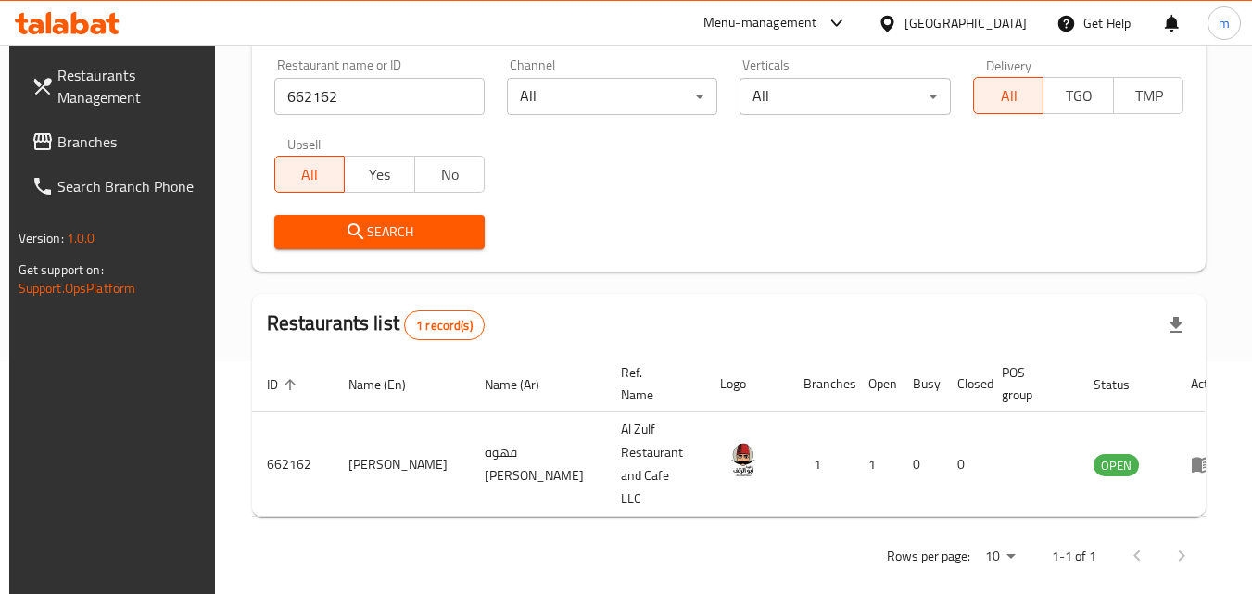
click at [960, 7] on div "[GEOGRAPHIC_DATA]" at bounding box center [952, 23] width 179 height 44
click at [945, 26] on div "[GEOGRAPHIC_DATA]" at bounding box center [966, 23] width 122 height 20
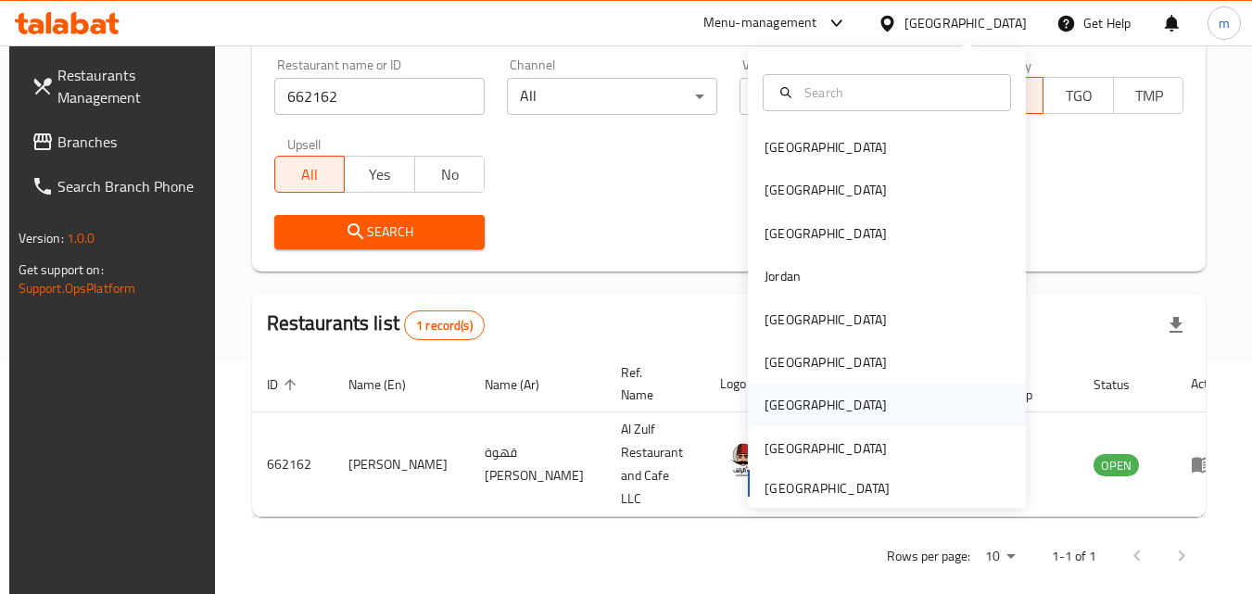
click at [810, 394] on div "[GEOGRAPHIC_DATA]" at bounding box center [887, 405] width 278 height 43
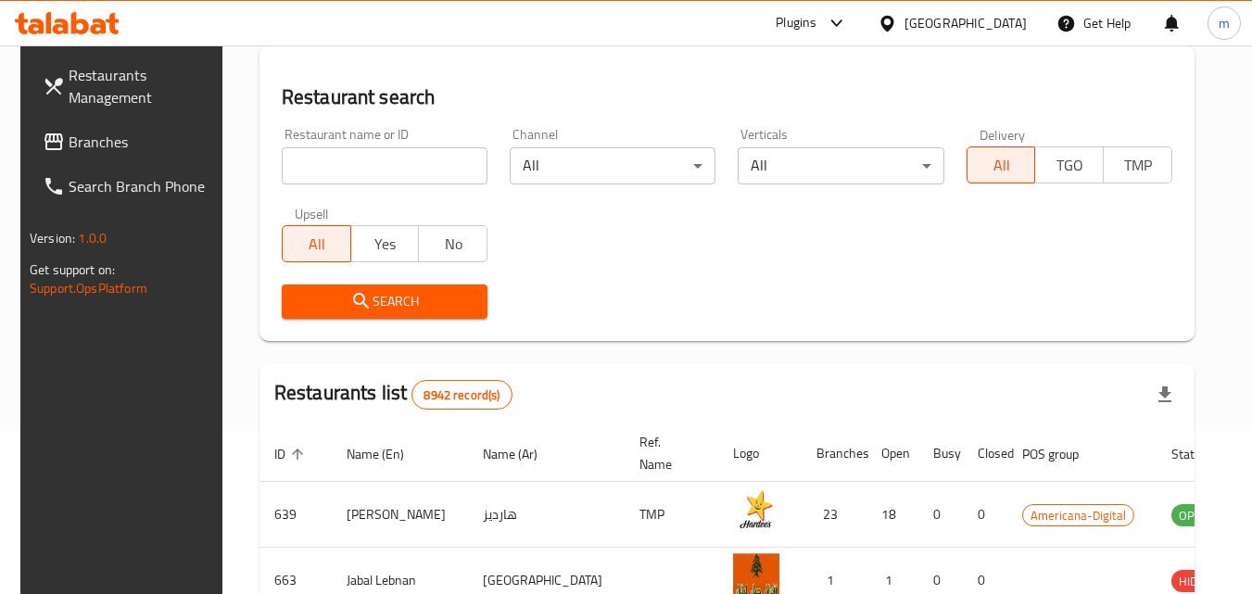
scroll to position [233, 0]
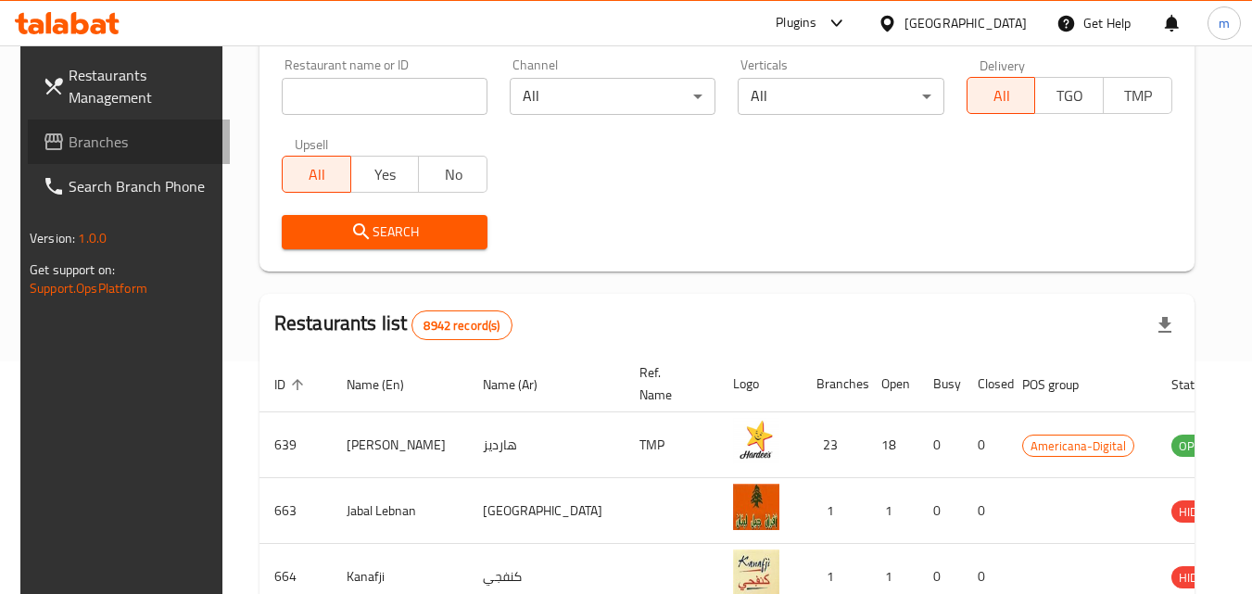
click at [93, 131] on span "Branches" at bounding box center [142, 142] width 146 height 22
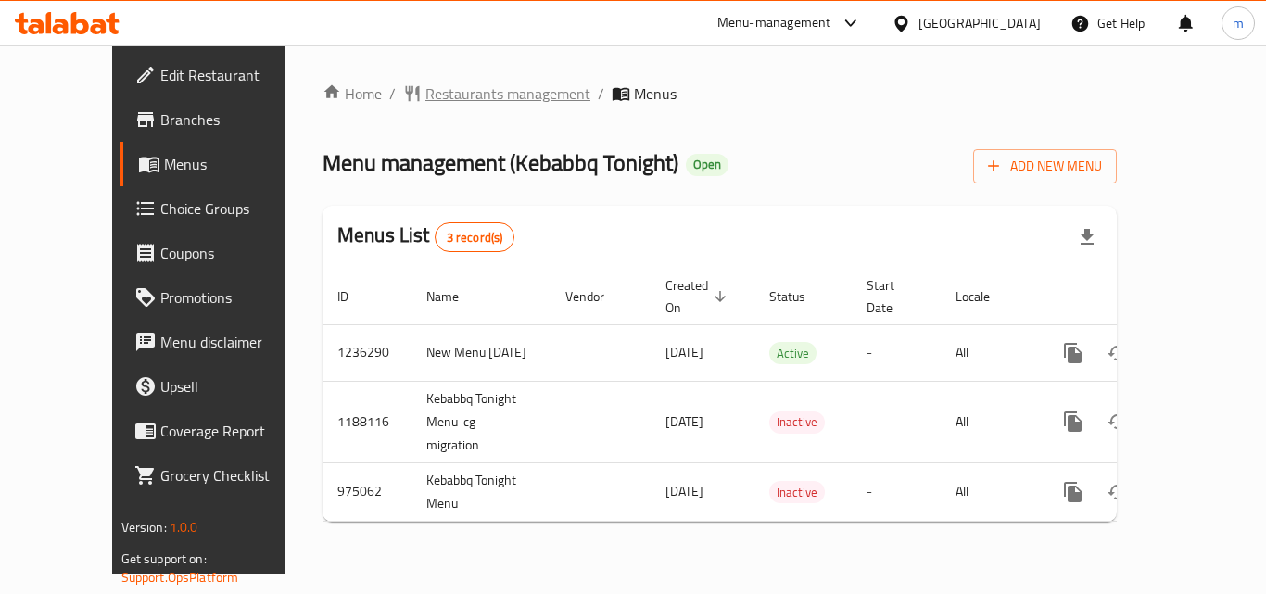
click at [455, 97] on span "Restaurants management" at bounding box center [507, 93] width 165 height 22
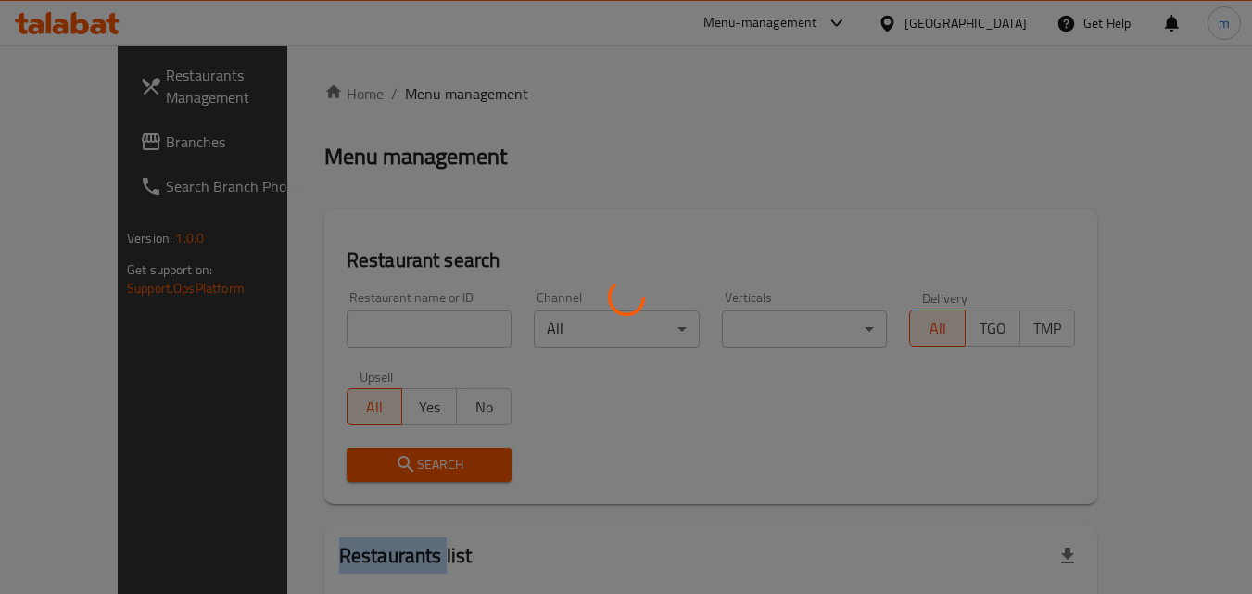
click at [455, 97] on div at bounding box center [626, 297] width 1252 height 594
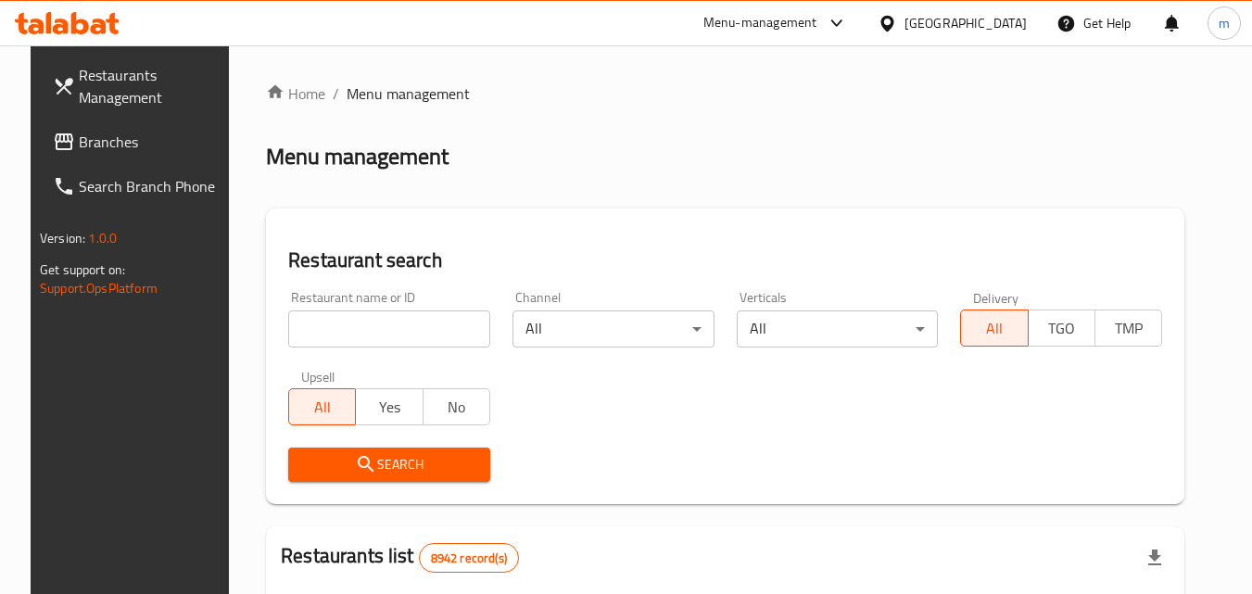
click at [362, 333] on div at bounding box center [626, 297] width 1252 height 594
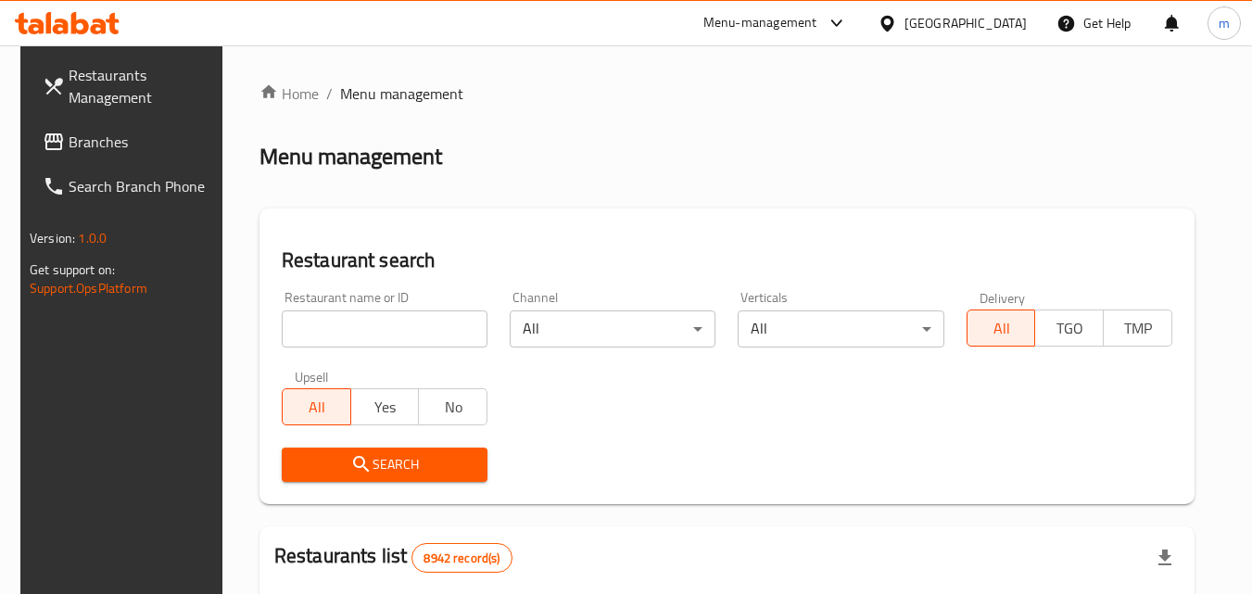
click at [362, 333] on input "search" at bounding box center [385, 329] width 206 height 37
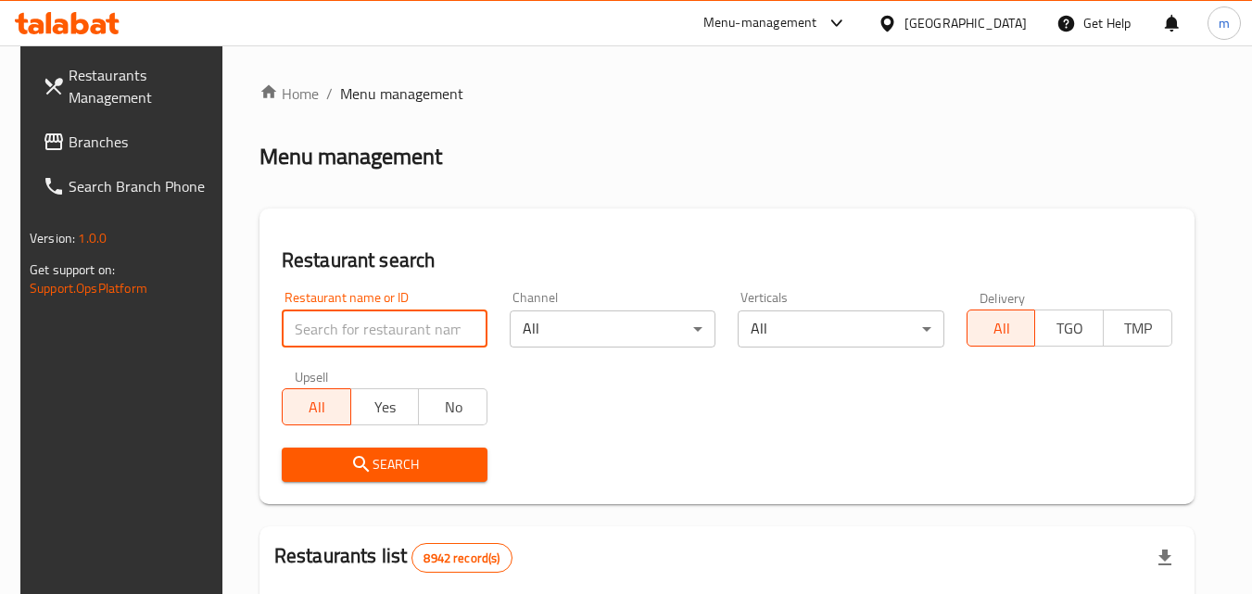
paste input "659974"
type input "659974"
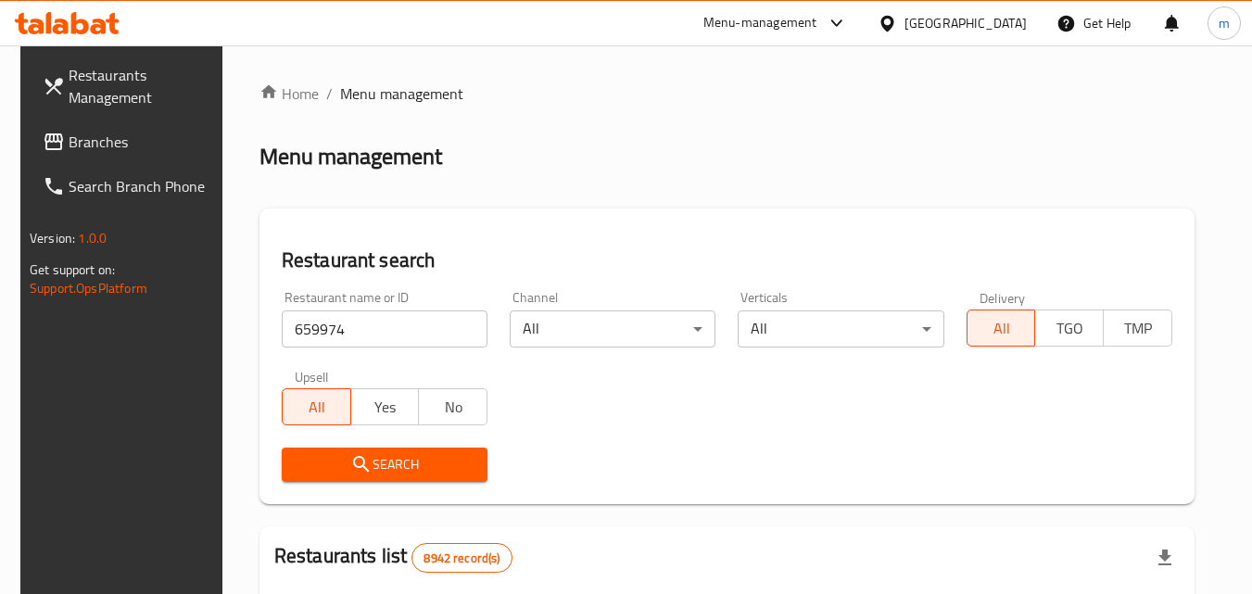
click at [422, 457] on span "Search" at bounding box center [385, 464] width 176 height 23
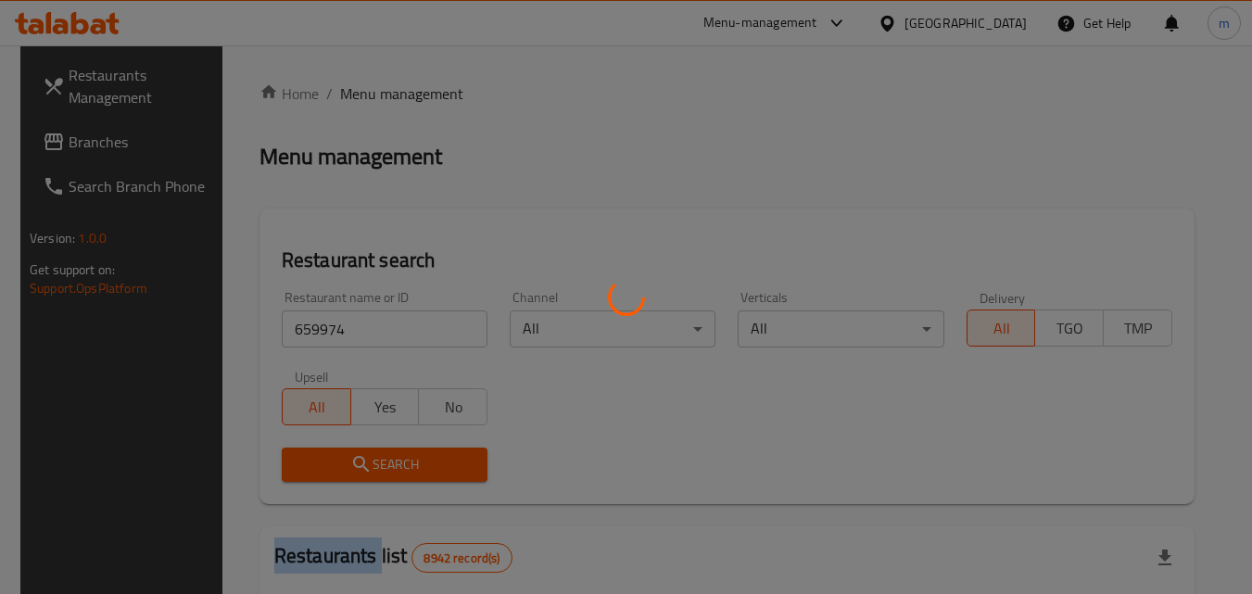
click at [422, 457] on div at bounding box center [626, 297] width 1252 height 594
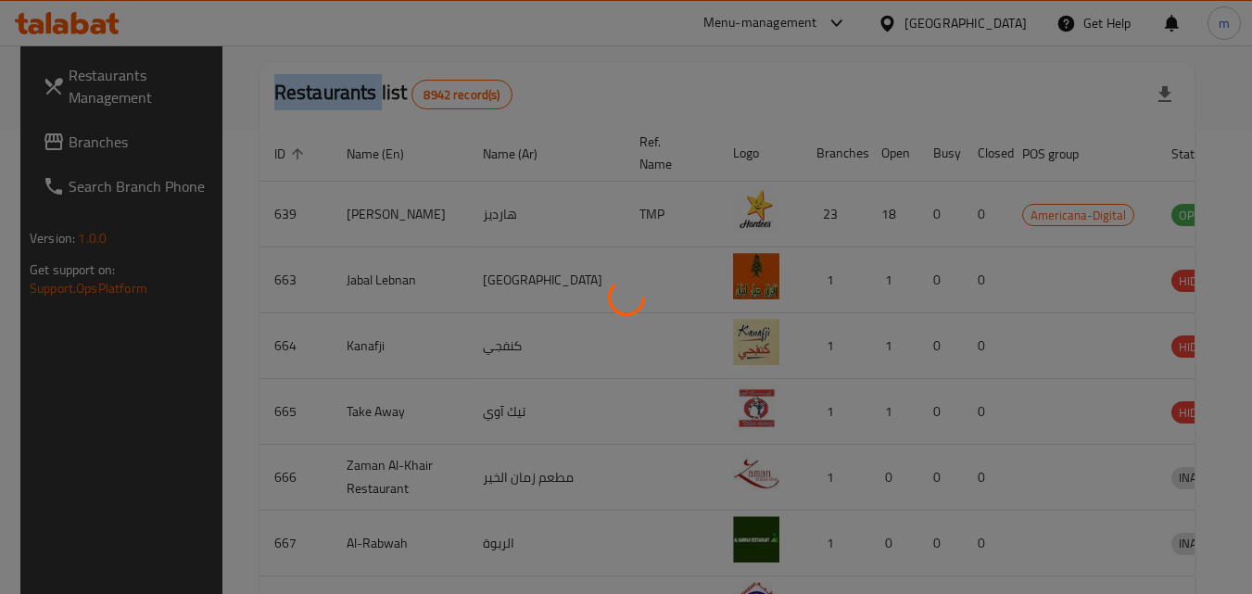
scroll to position [217, 0]
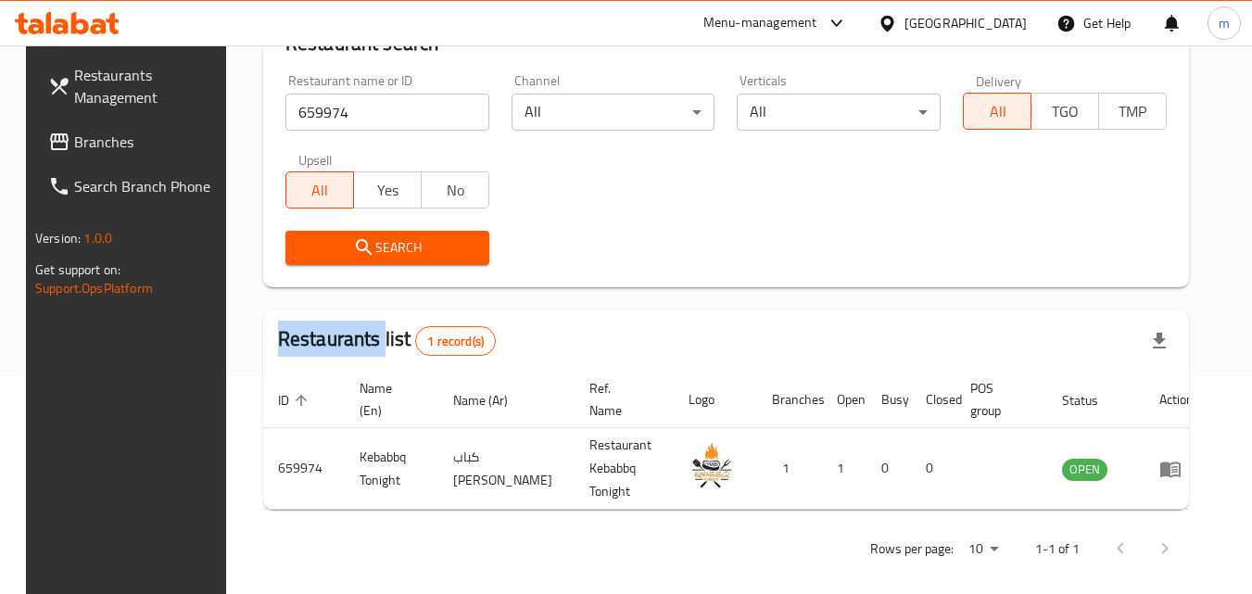
click at [897, 28] on icon at bounding box center [887, 23] width 19 height 19
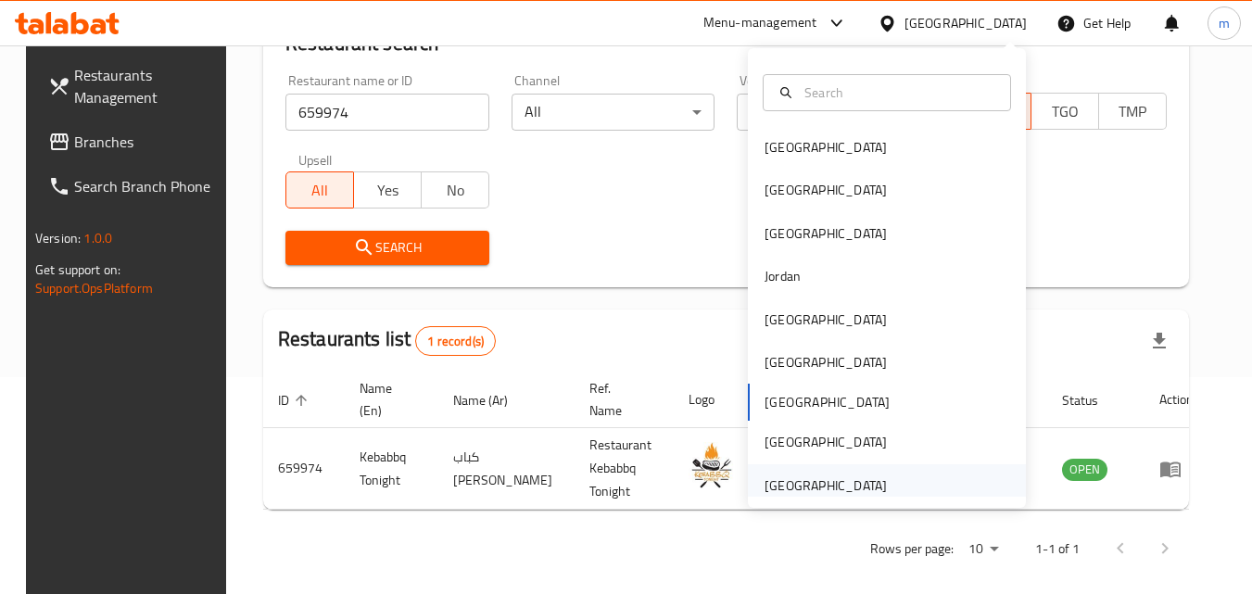
drag, startPoint x: 826, startPoint y: 479, endPoint x: 818, endPoint y: 472, distance: 10.5
click at [818, 472] on div "[GEOGRAPHIC_DATA]" at bounding box center [826, 485] width 152 height 43
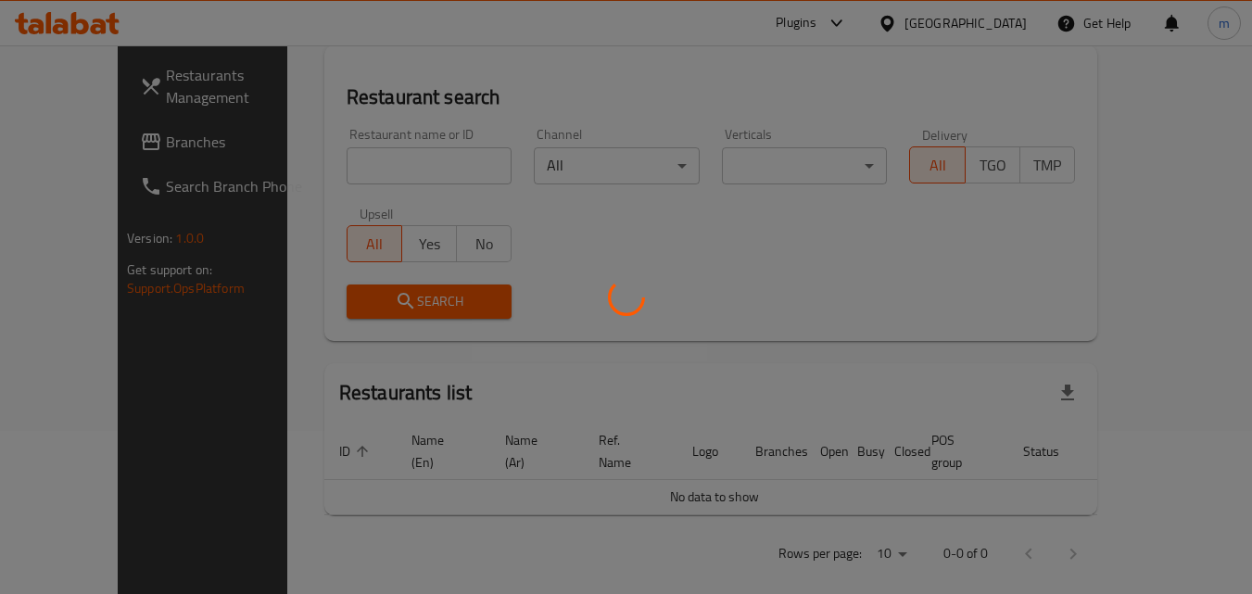
scroll to position [217, 0]
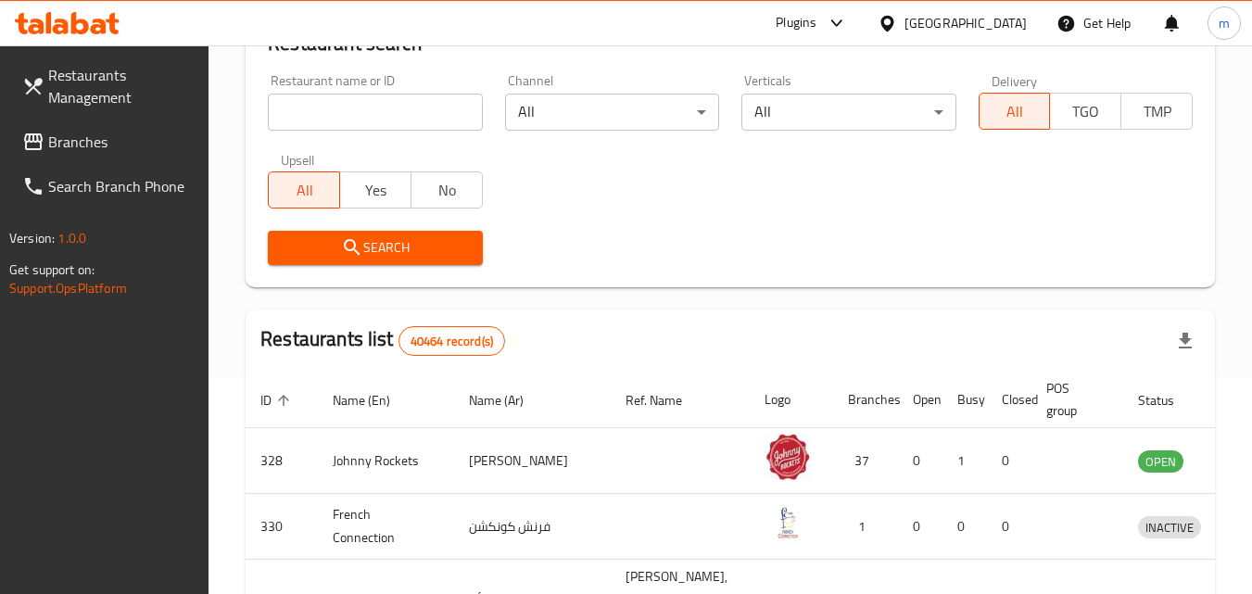
click at [112, 149] on span "Branches" at bounding box center [121, 142] width 146 height 22
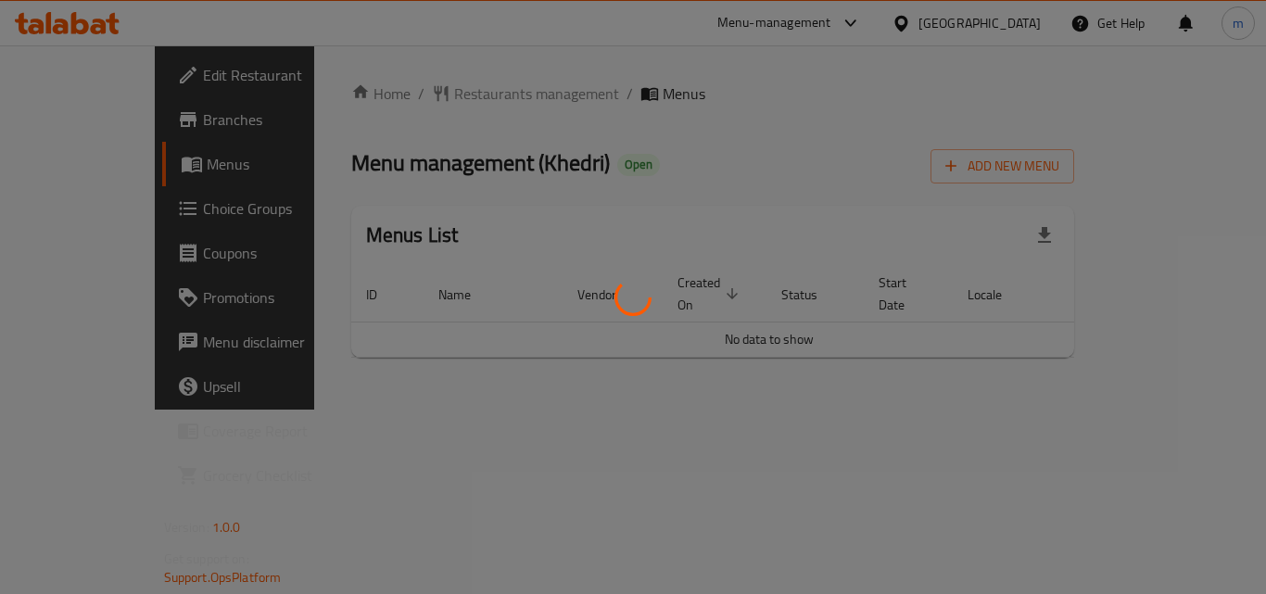
click at [428, 91] on div at bounding box center [633, 297] width 1266 height 594
click at [429, 90] on div at bounding box center [633, 297] width 1266 height 594
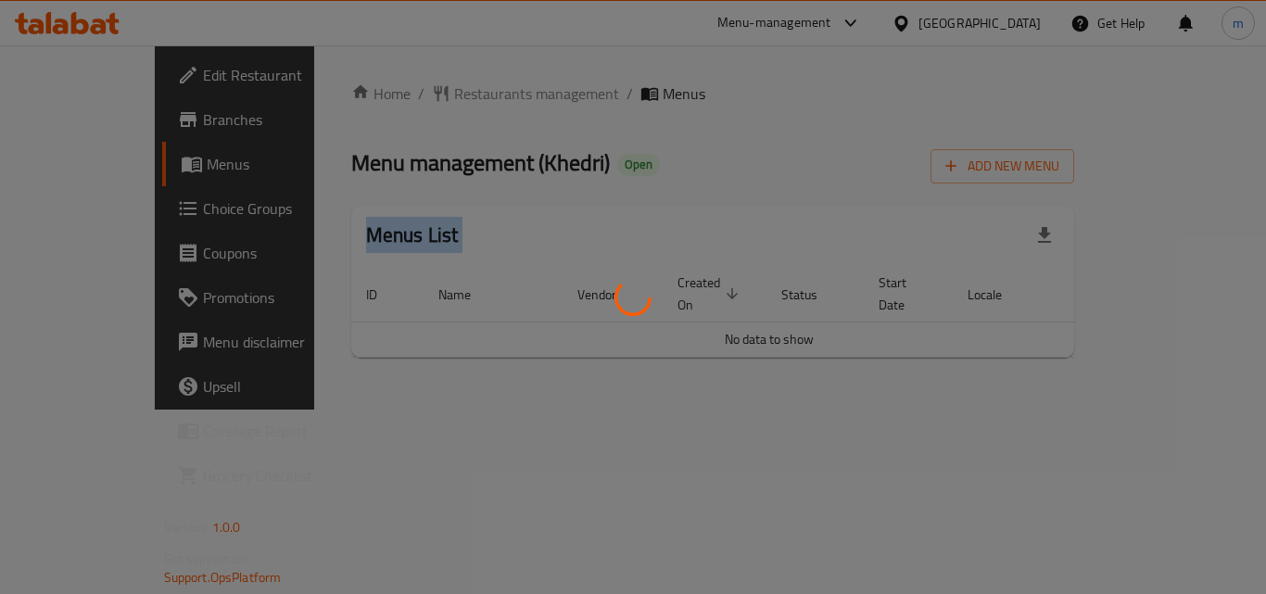
click at [429, 90] on div at bounding box center [633, 297] width 1266 height 594
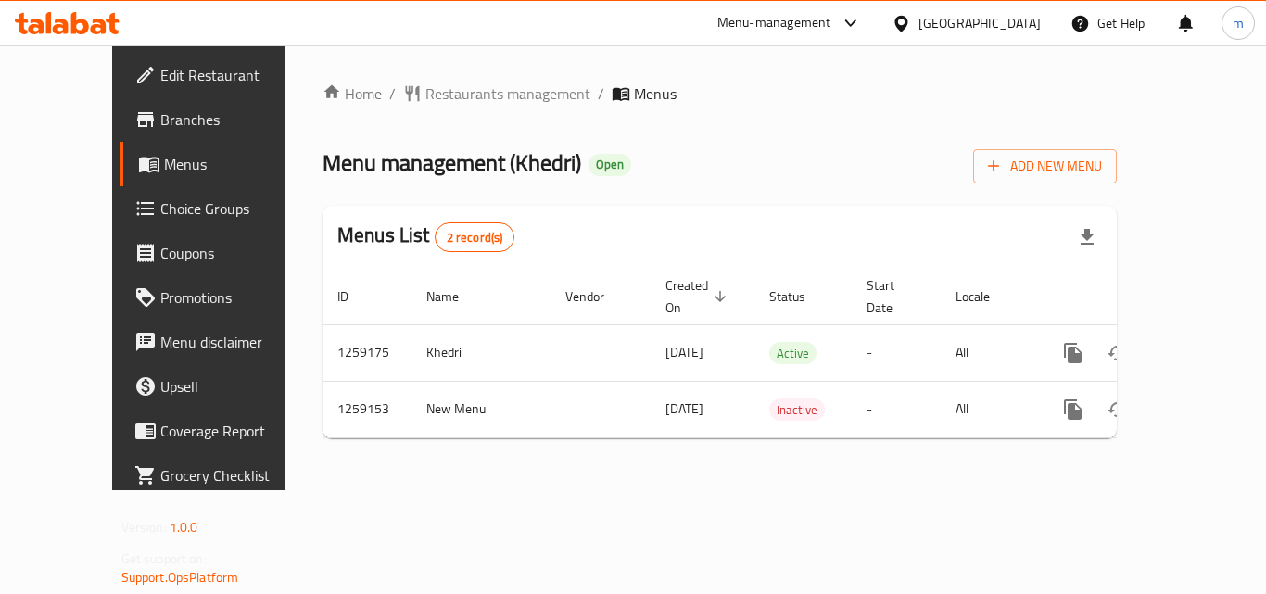
click at [429, 90] on span "Restaurants management" at bounding box center [507, 93] width 165 height 22
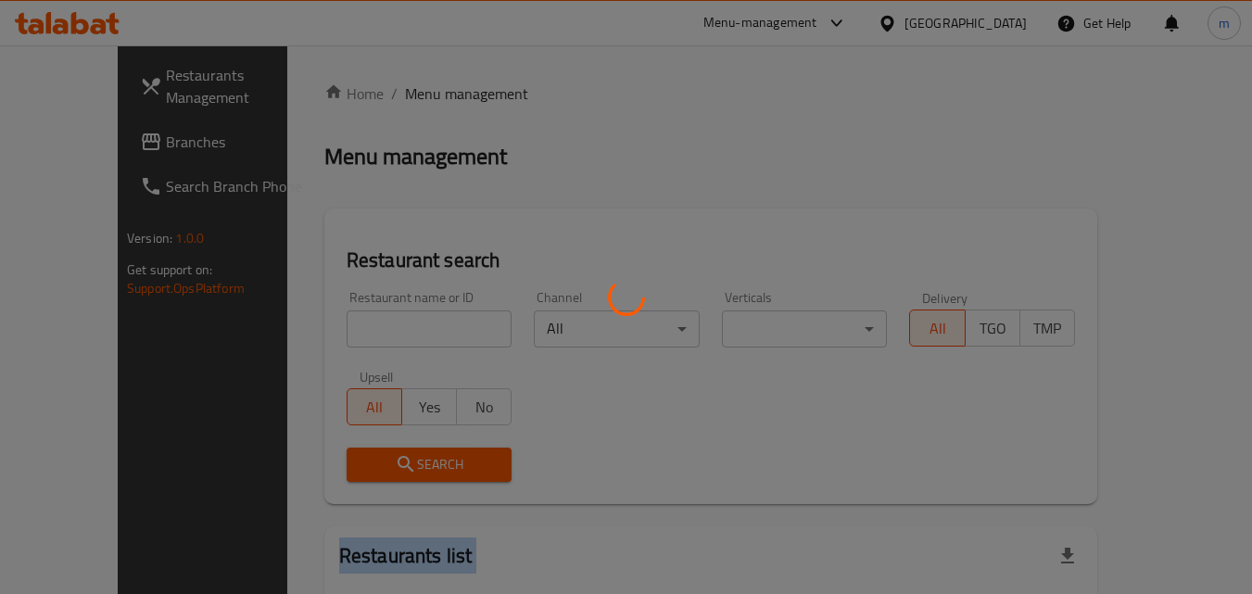
click at [429, 90] on div at bounding box center [626, 297] width 1252 height 594
click at [372, 336] on div at bounding box center [626, 297] width 1252 height 594
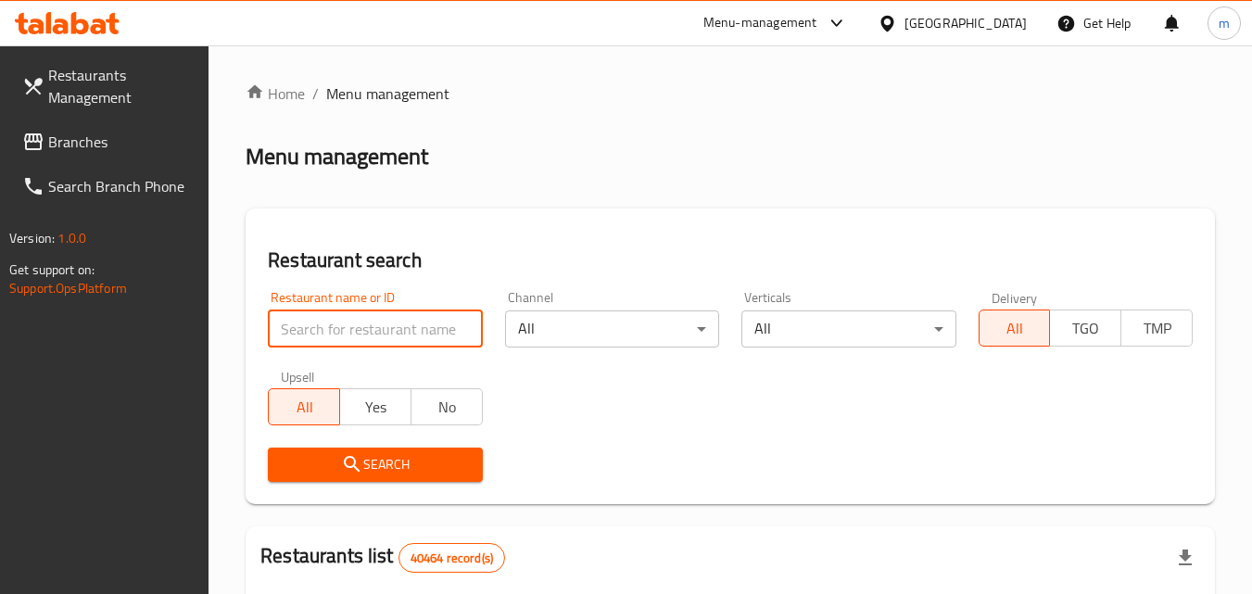
click at [385, 311] on input "search" at bounding box center [375, 329] width 214 height 37
paste input "684319"
type input "684319"
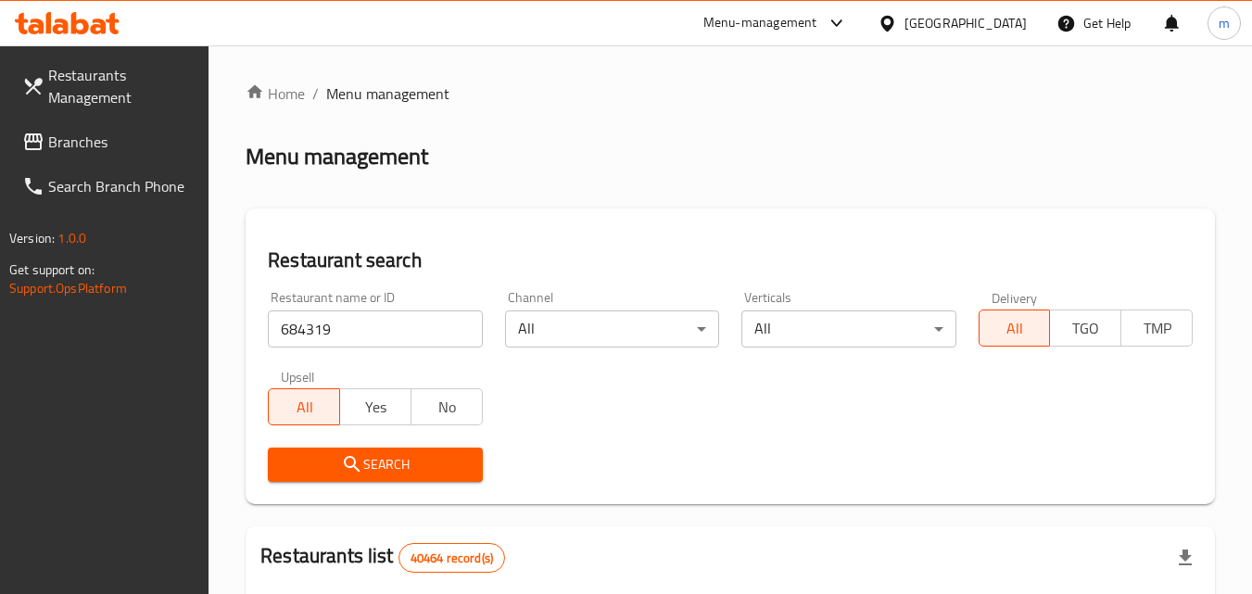
click at [365, 460] on span "Search" at bounding box center [375, 464] width 184 height 23
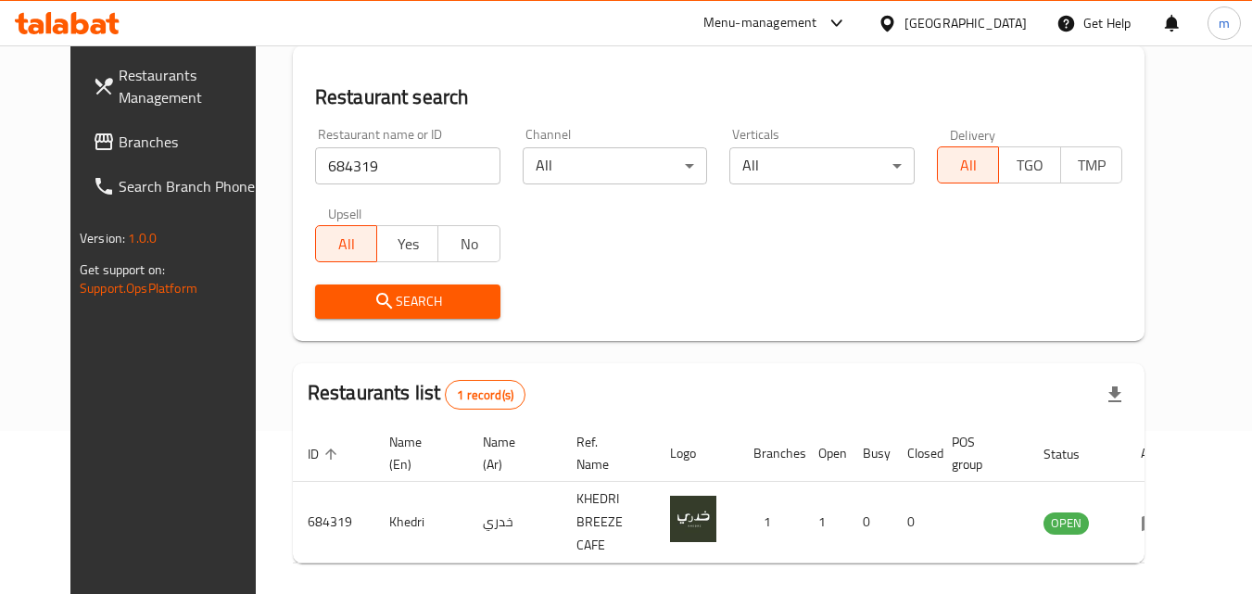
scroll to position [217, 0]
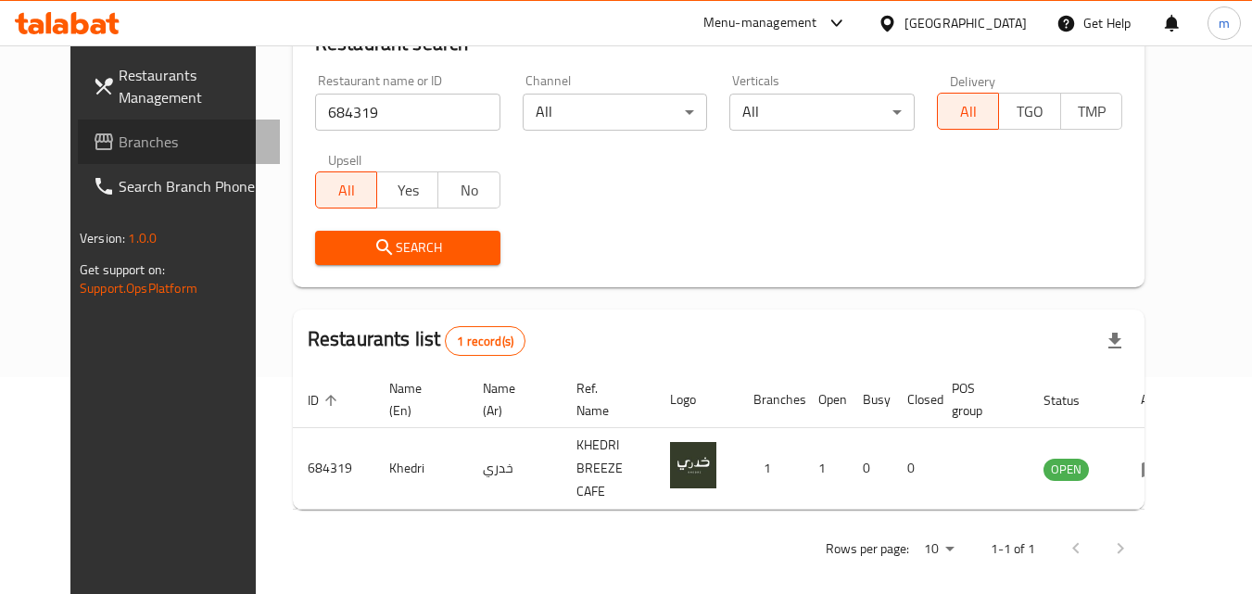
click at [119, 138] on span "Branches" at bounding box center [192, 142] width 146 height 22
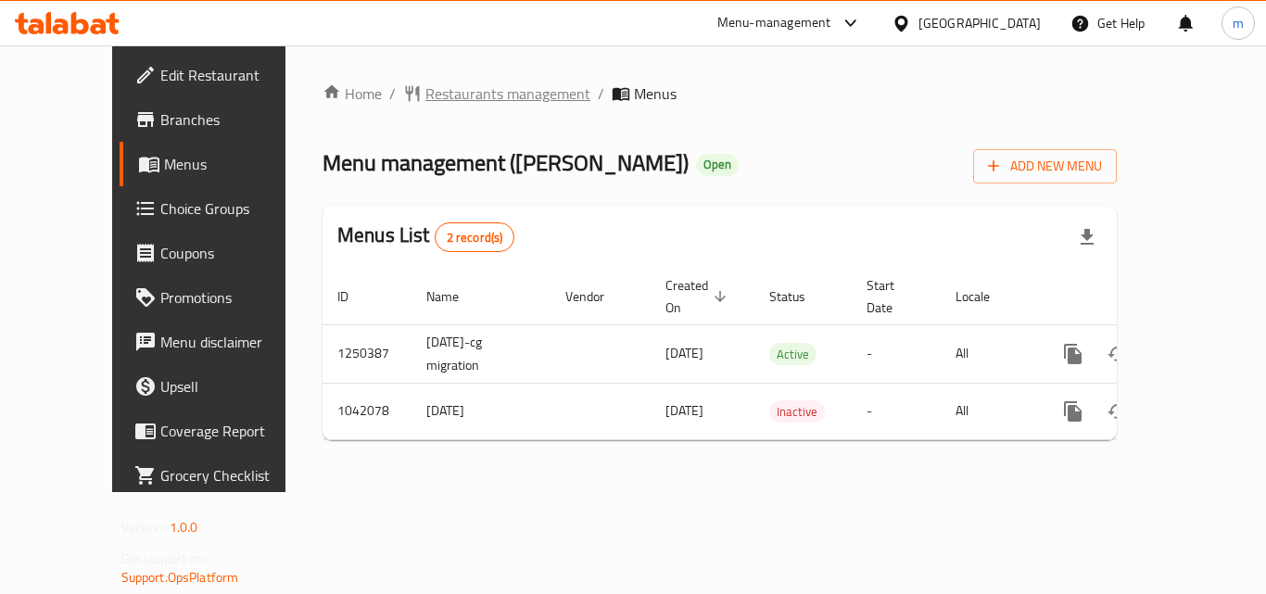
click at [464, 93] on span "Restaurants management" at bounding box center [507, 93] width 165 height 22
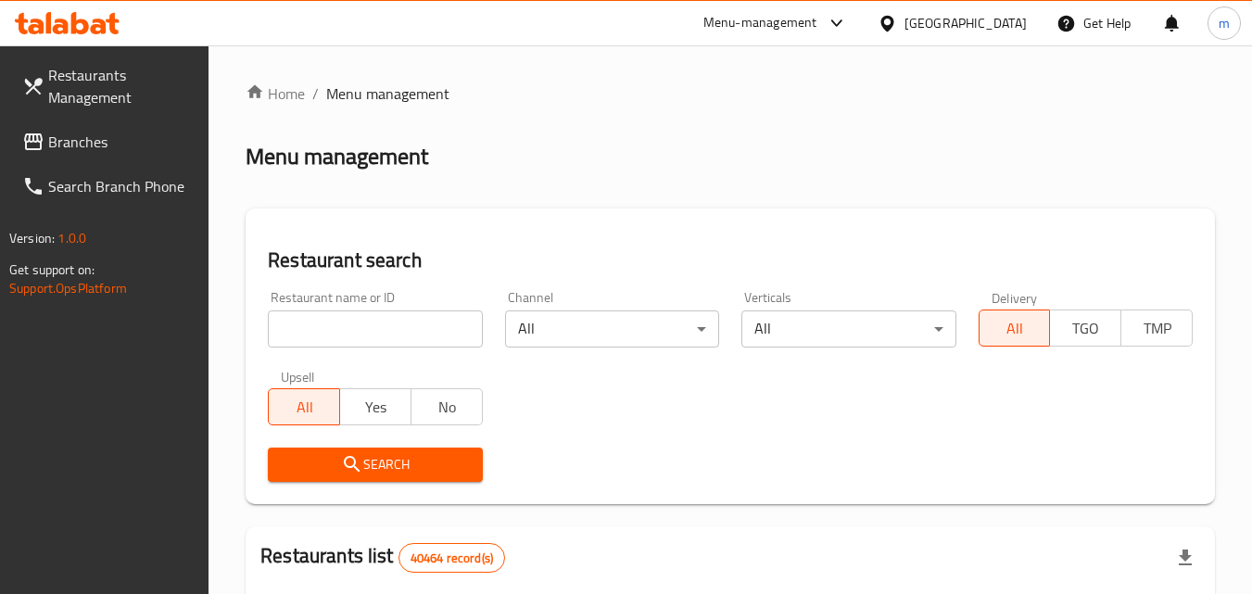
drag, startPoint x: 374, startPoint y: 342, endPoint x: 394, endPoint y: 324, distance: 26.9
click at [374, 342] on input "search" at bounding box center [375, 329] width 214 height 37
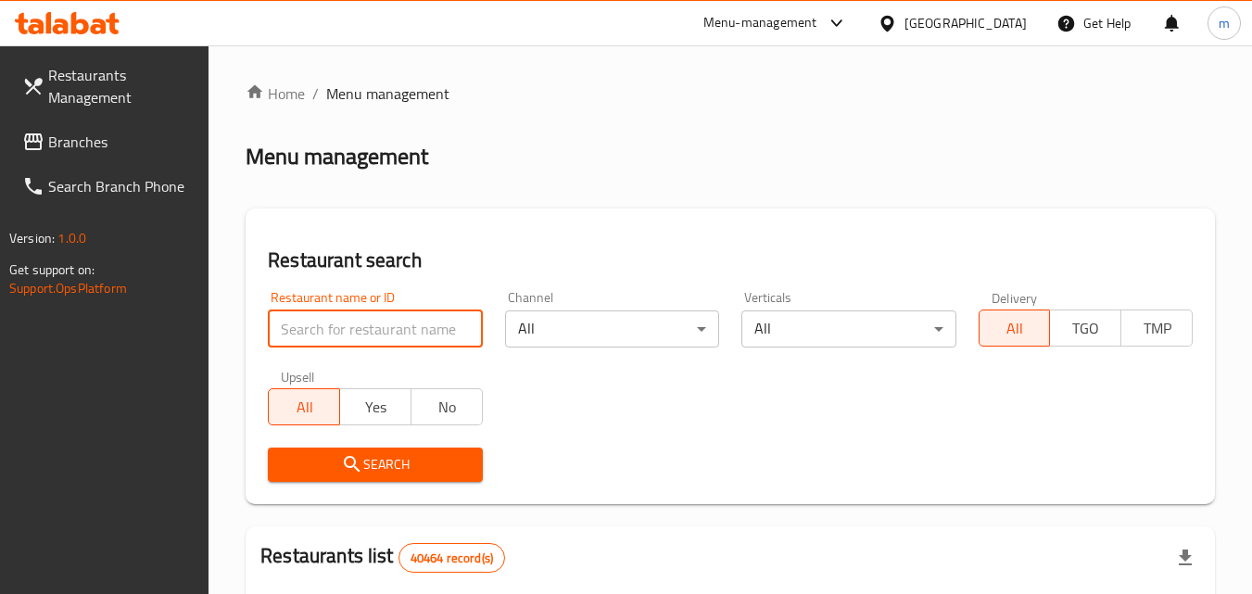
paste input "662162"
type input "662162"
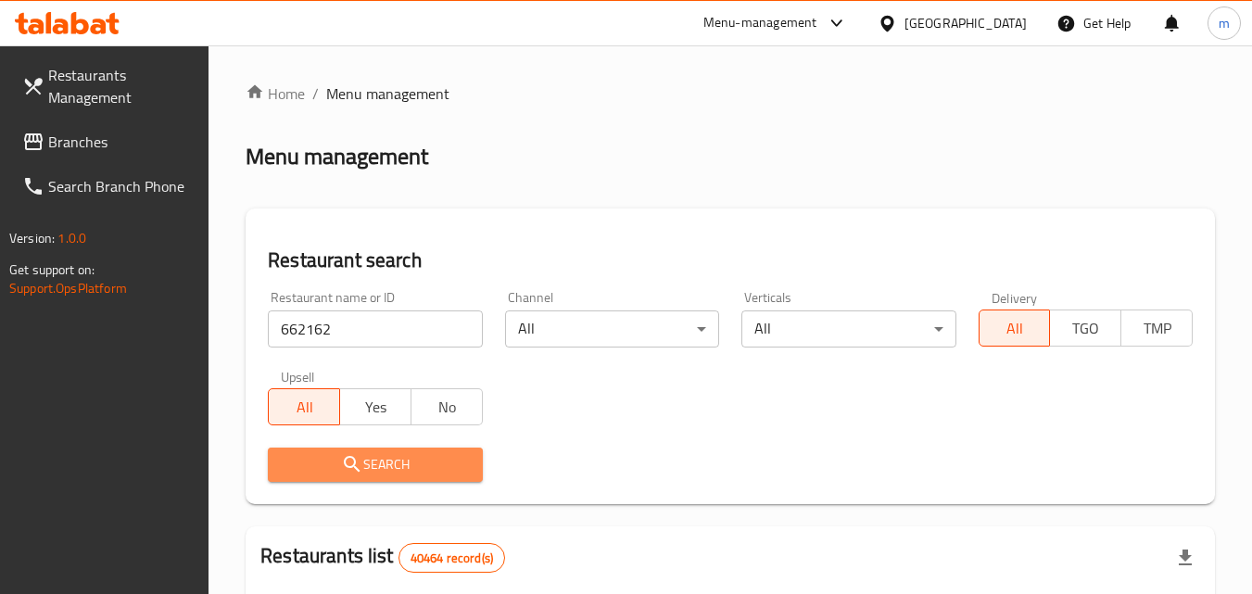
click at [409, 463] on span "Search" at bounding box center [375, 464] width 184 height 23
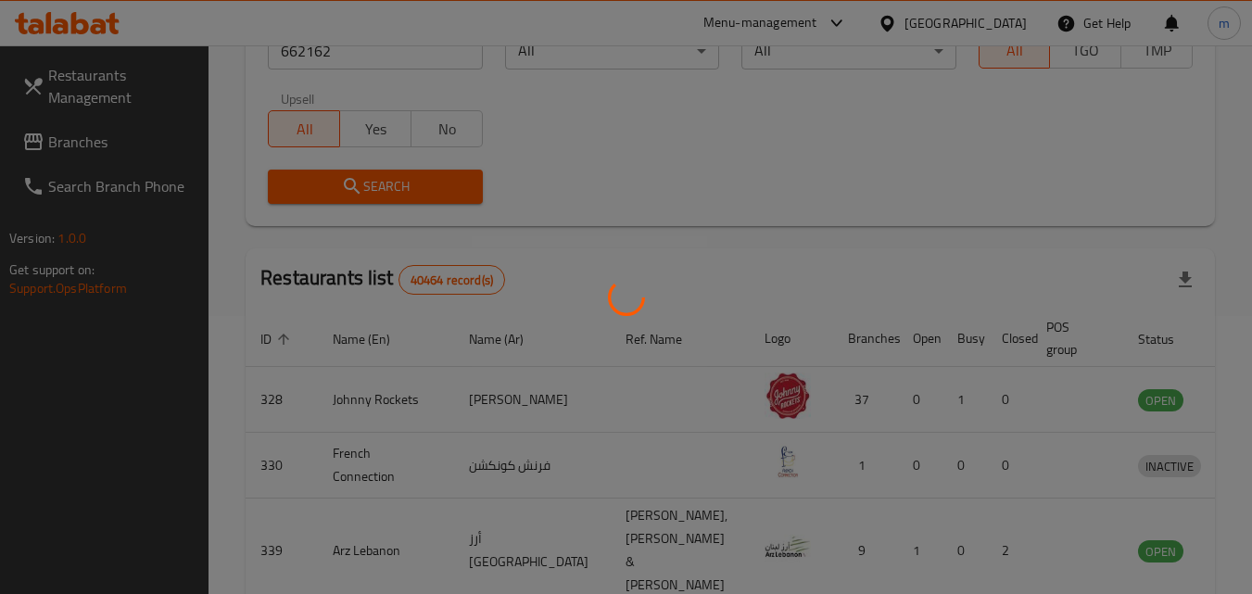
scroll to position [233, 0]
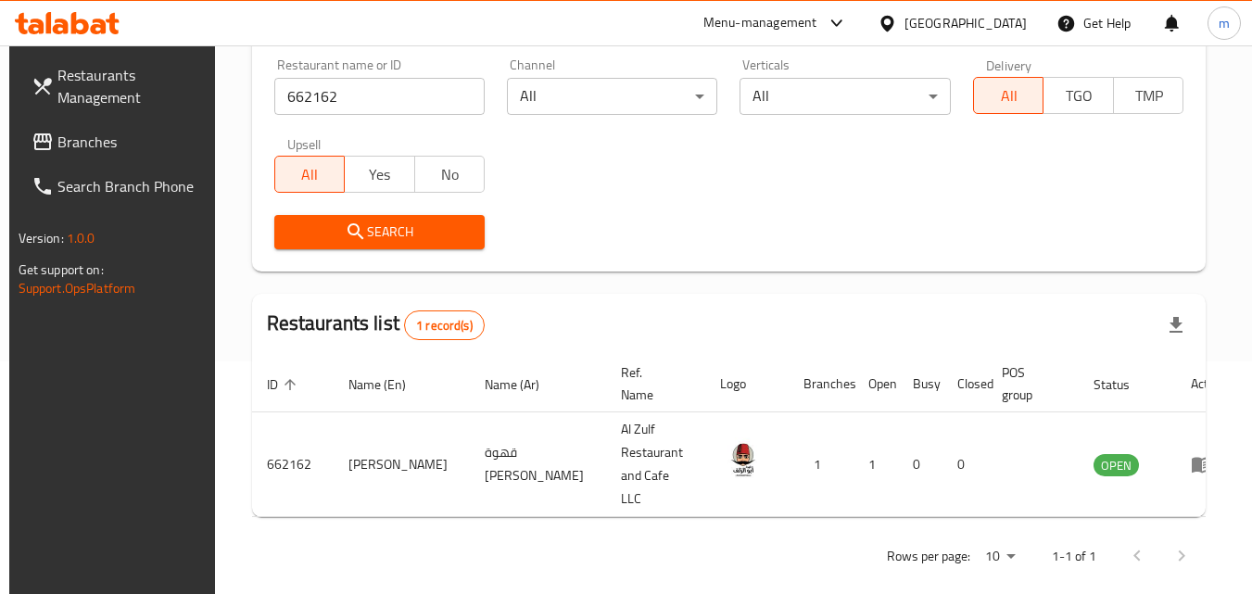
click at [964, 22] on div "[GEOGRAPHIC_DATA]" at bounding box center [966, 23] width 122 height 20
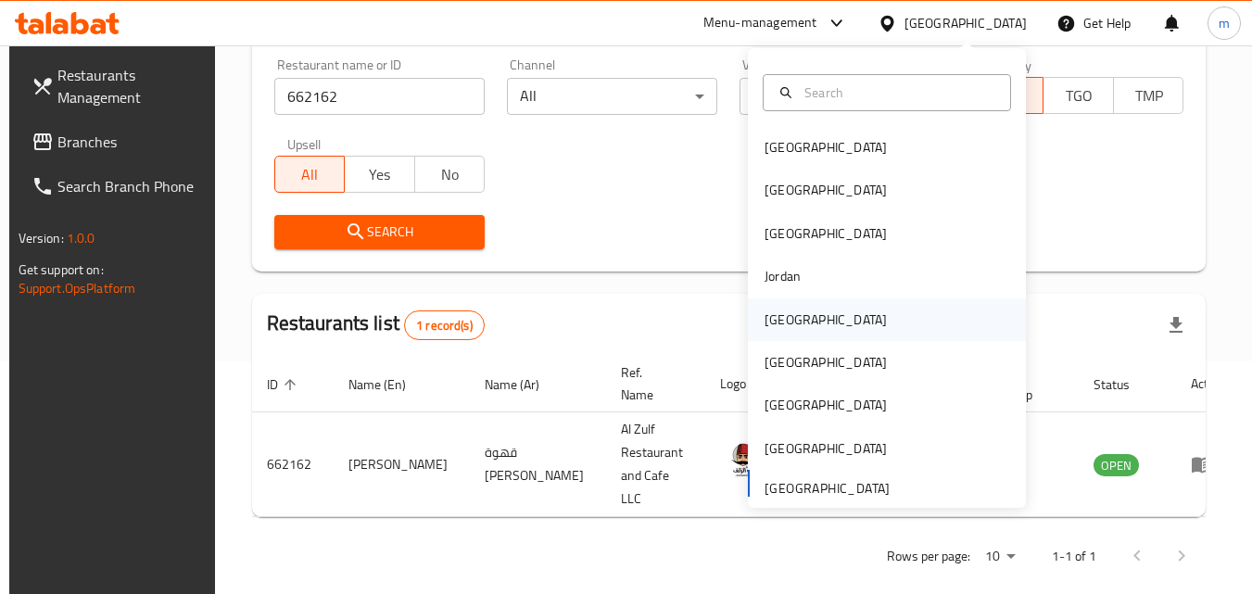
click at [793, 312] on div "[GEOGRAPHIC_DATA]" at bounding box center [826, 319] width 152 height 43
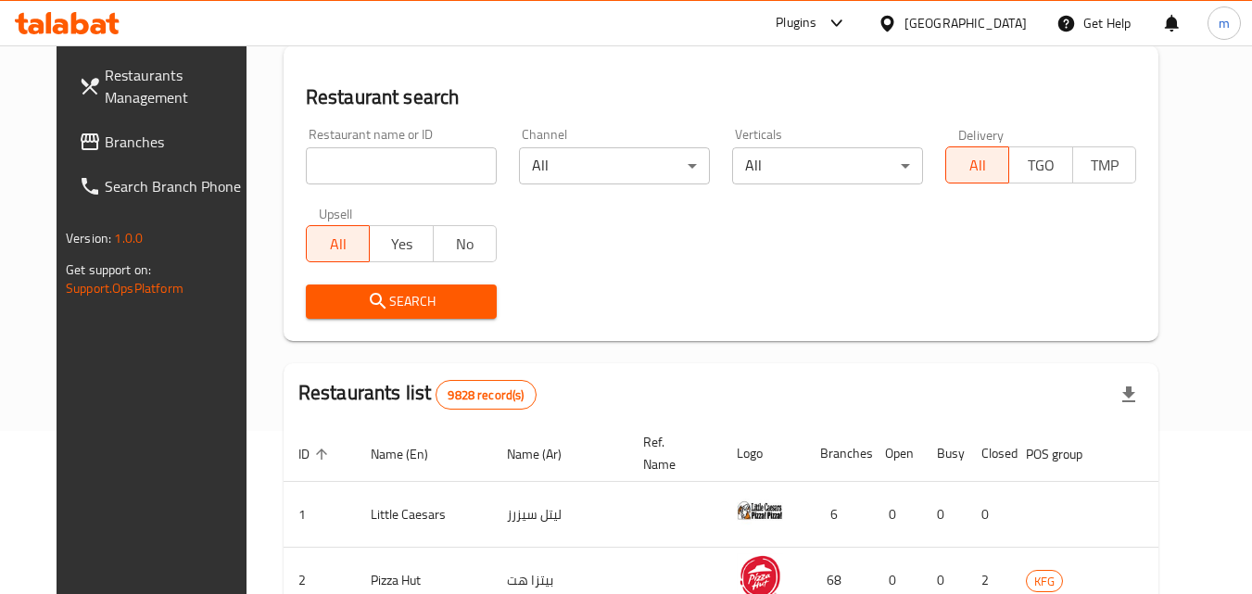
scroll to position [233, 0]
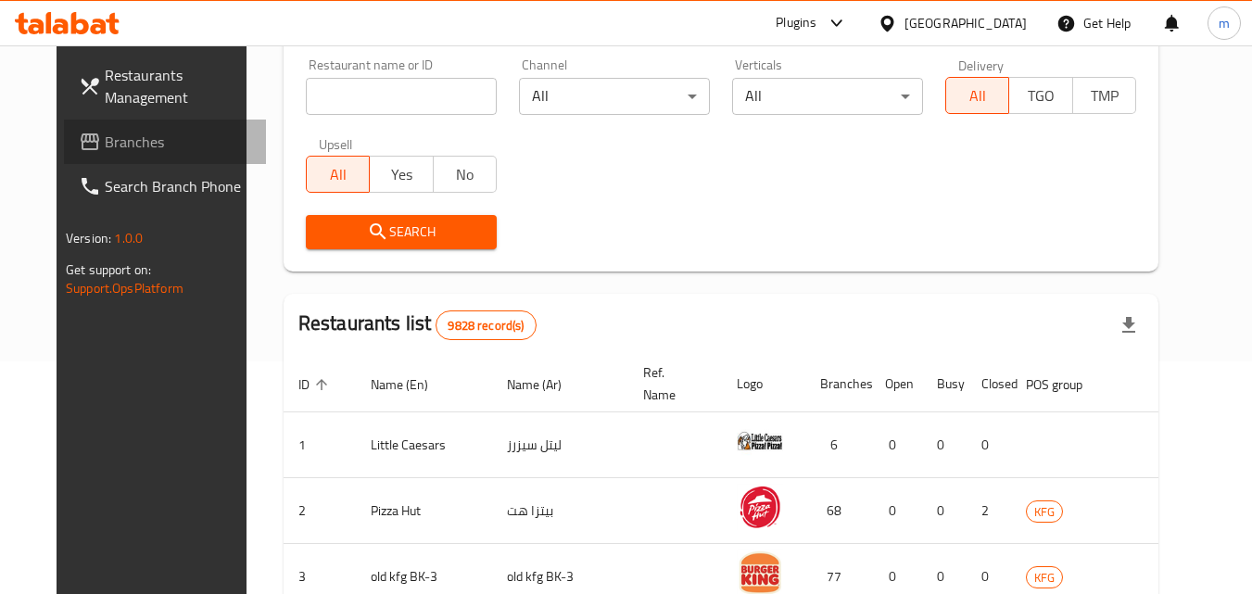
click at [105, 144] on span "Branches" at bounding box center [178, 142] width 146 height 22
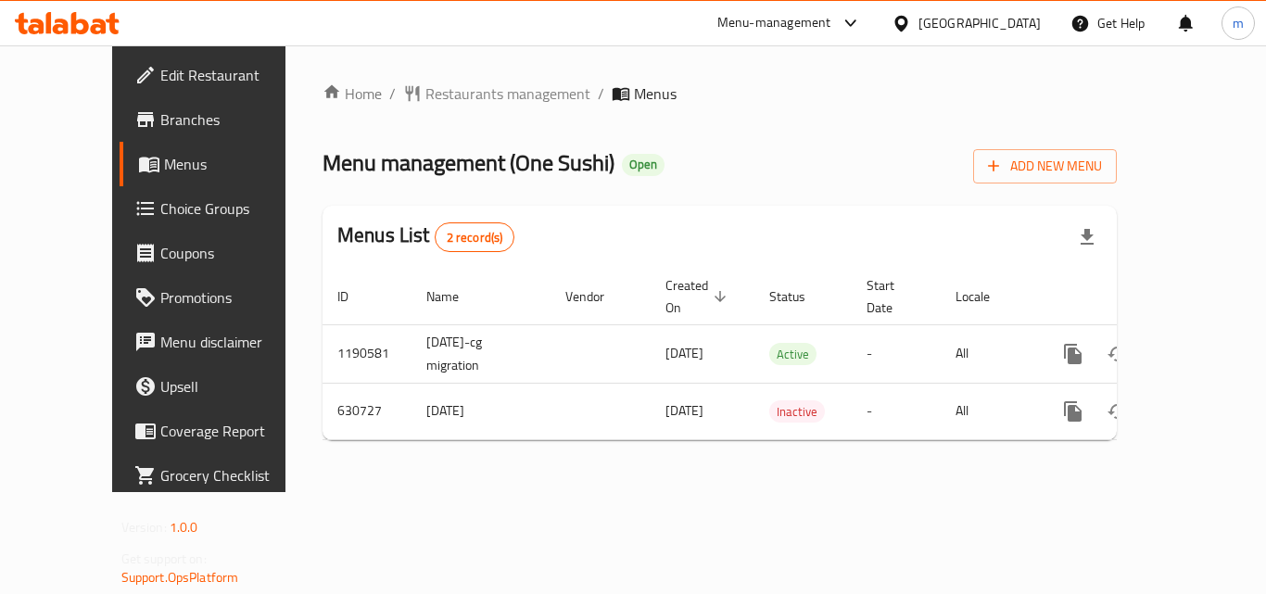
click at [439, 91] on div "Home / Restaurants management / Menus Menu management ( One Sushi ) Open Add Ne…" at bounding box center [720, 268] width 794 height 373
click at [450, 100] on span "Restaurants management" at bounding box center [507, 93] width 165 height 22
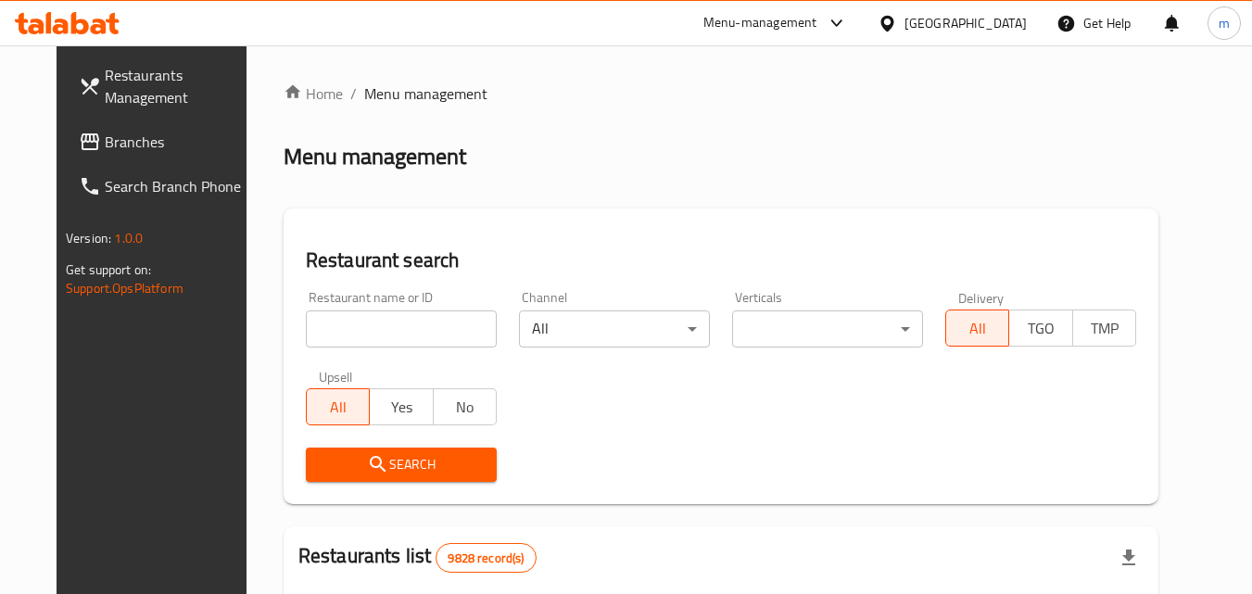
click at [336, 319] on input "search" at bounding box center [401, 329] width 191 height 37
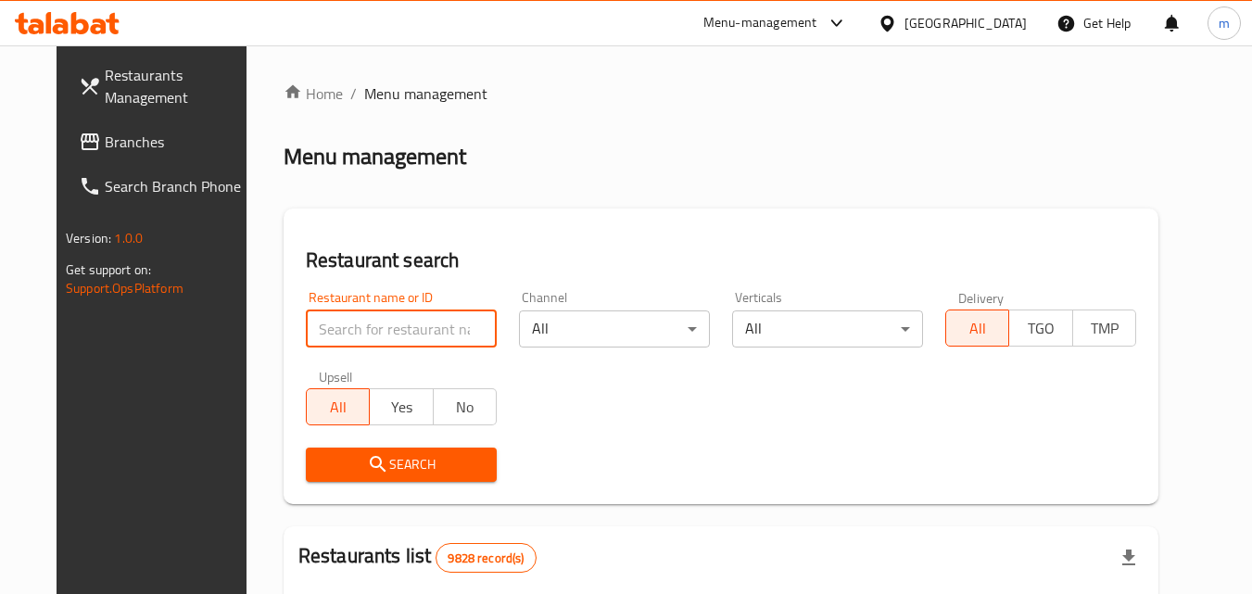
click at [336, 319] on input "search" at bounding box center [401, 329] width 191 height 37
paste input "639618"
type input "639618"
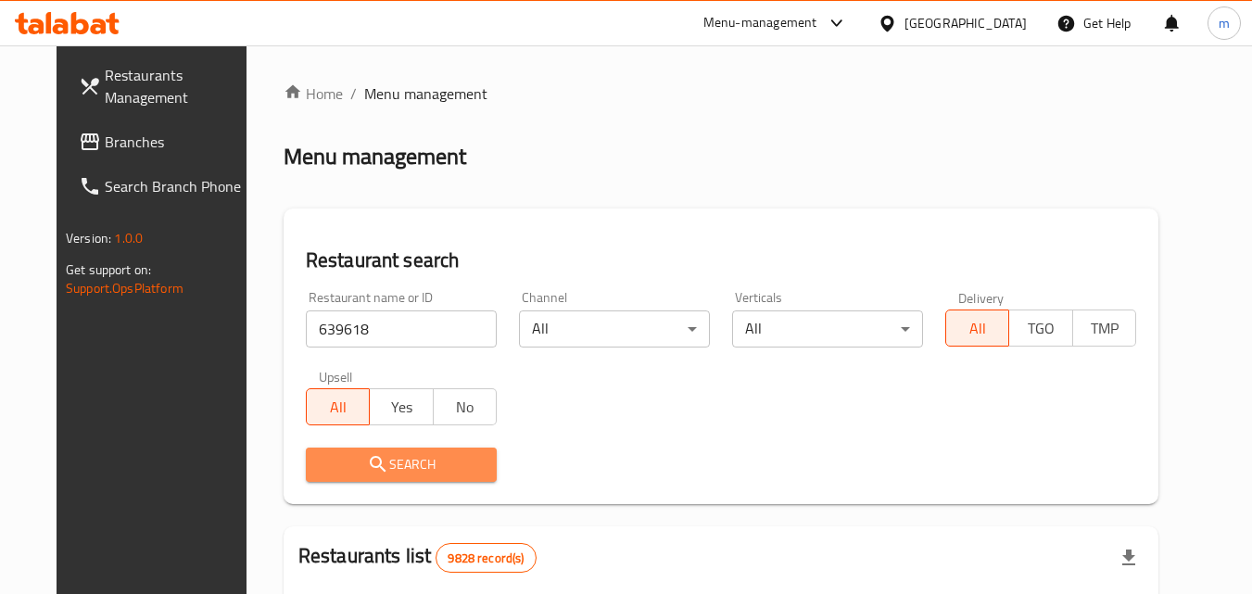
click at [373, 467] on span "Search" at bounding box center [401, 464] width 161 height 23
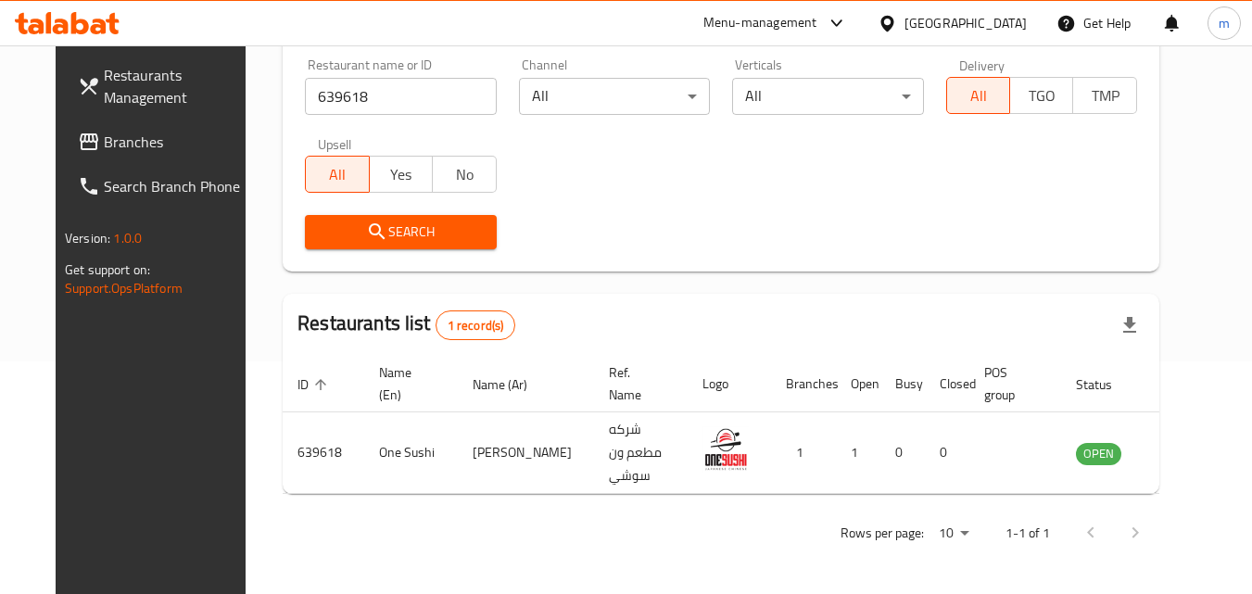
scroll to position [217, 0]
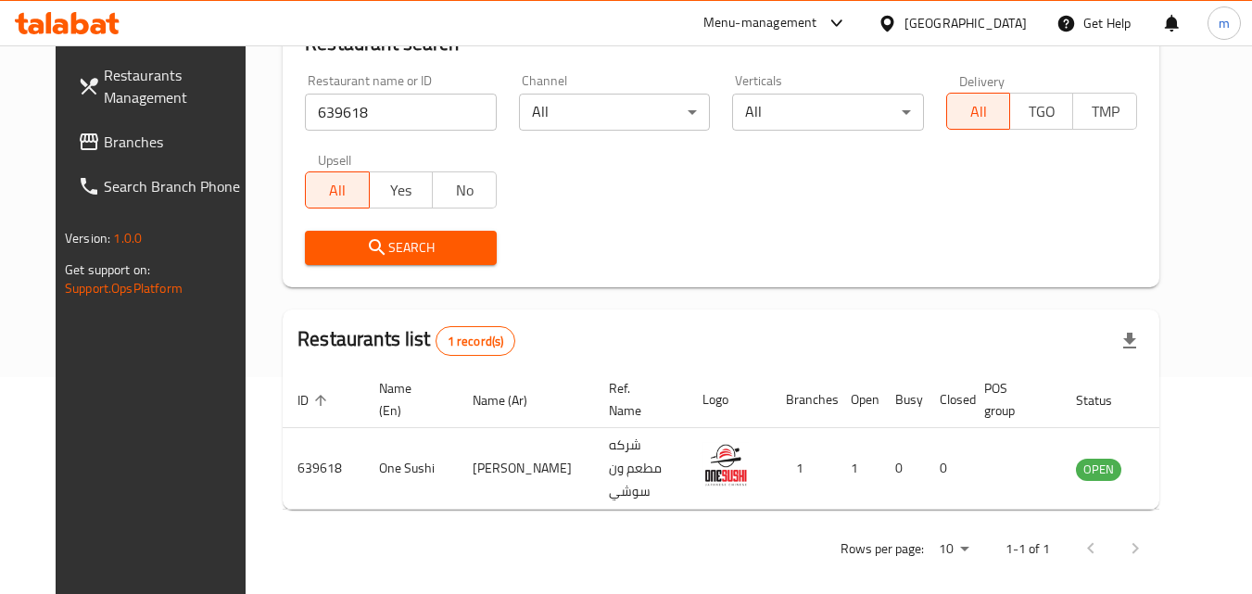
click at [999, 18] on div "[GEOGRAPHIC_DATA]" at bounding box center [966, 23] width 122 height 20
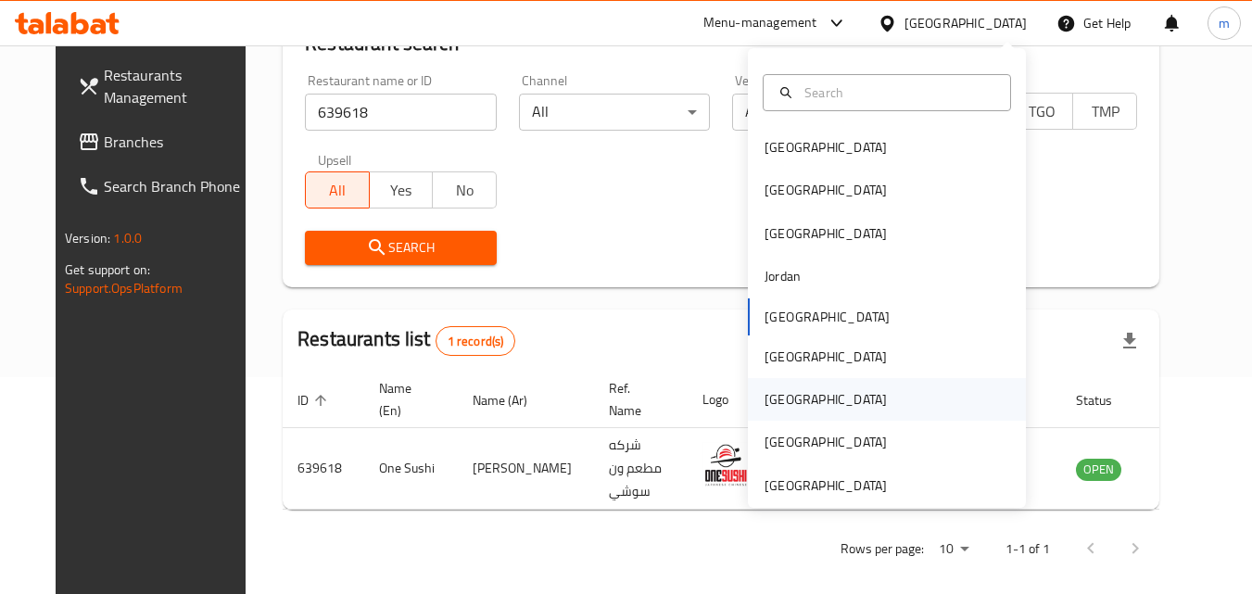
click at [776, 410] on div "[GEOGRAPHIC_DATA]" at bounding box center [826, 399] width 122 height 20
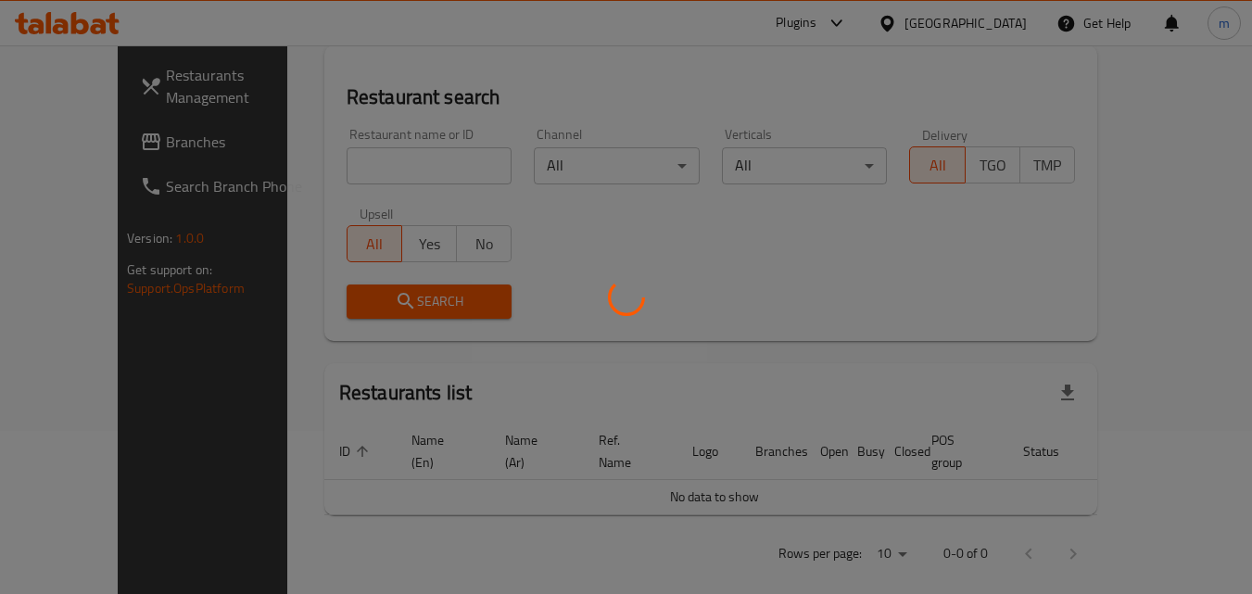
scroll to position [217, 0]
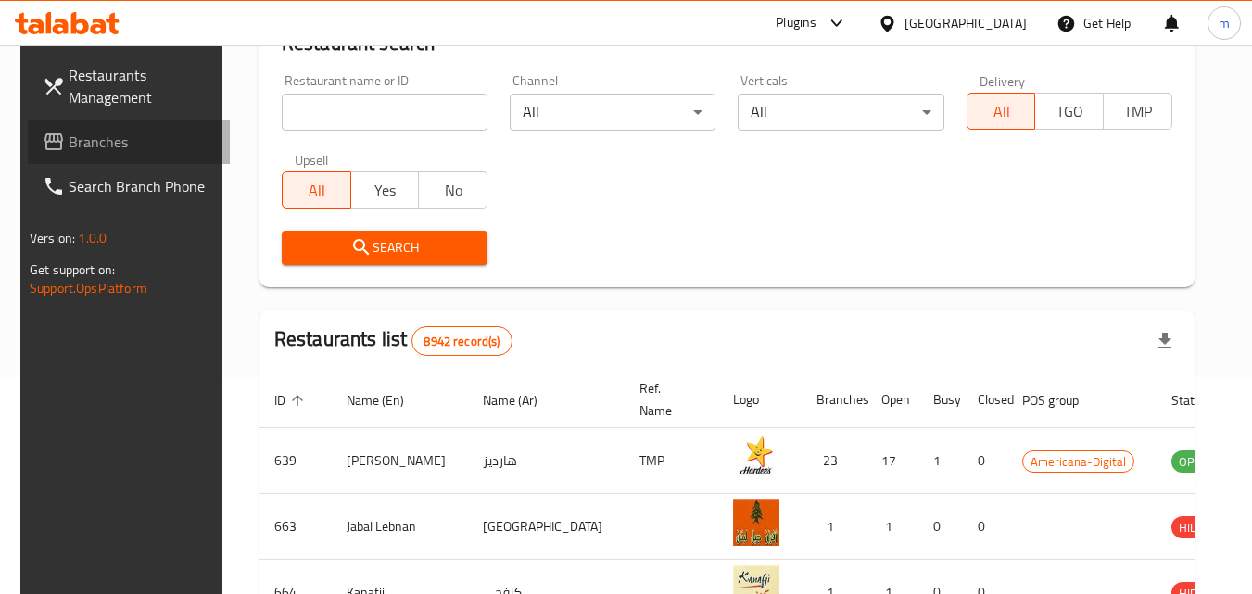
click at [93, 136] on span "Branches" at bounding box center [142, 142] width 146 height 22
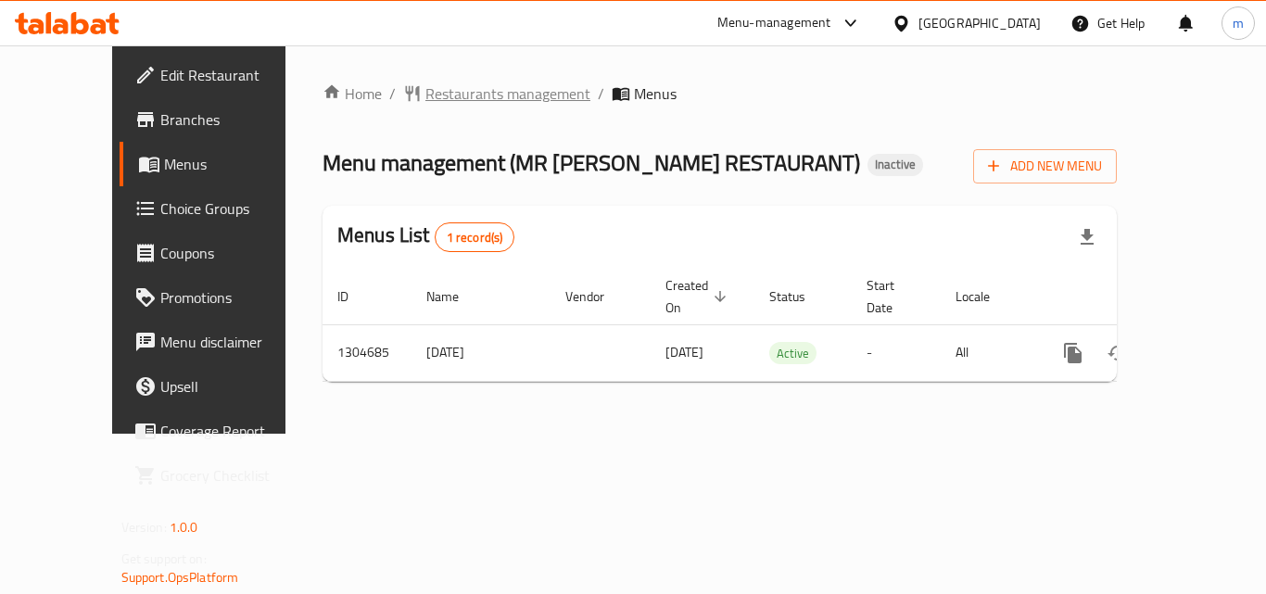
click at [439, 98] on span "Restaurants management" at bounding box center [507, 93] width 165 height 22
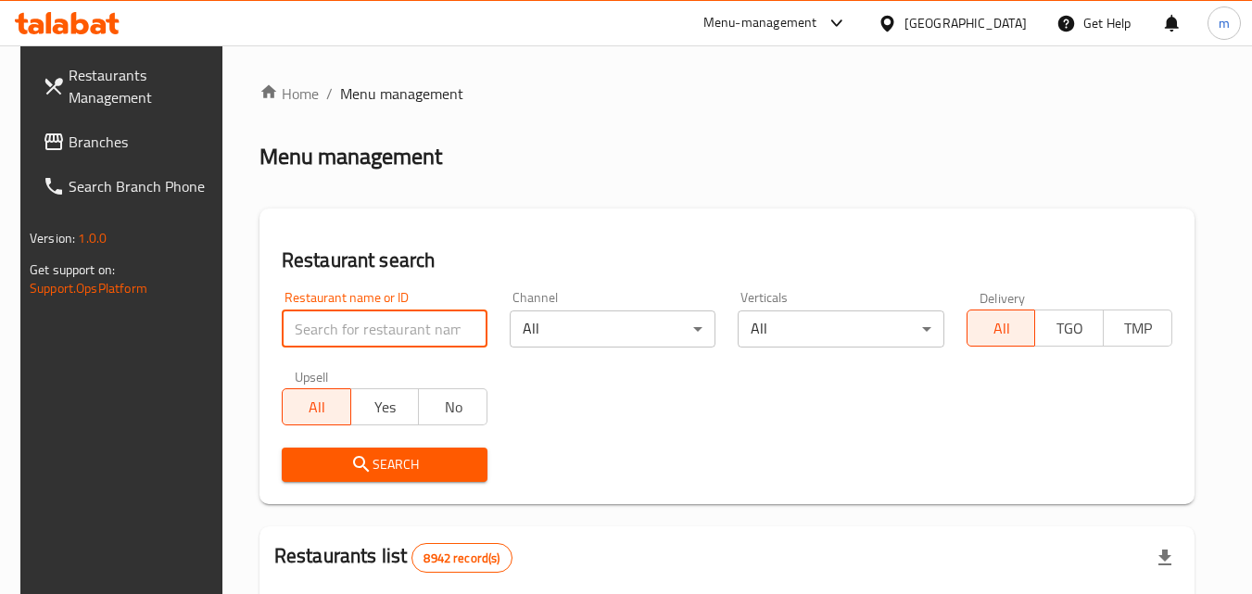
click at [384, 327] on input "search" at bounding box center [385, 329] width 206 height 37
paste input "703347"
type input "703347"
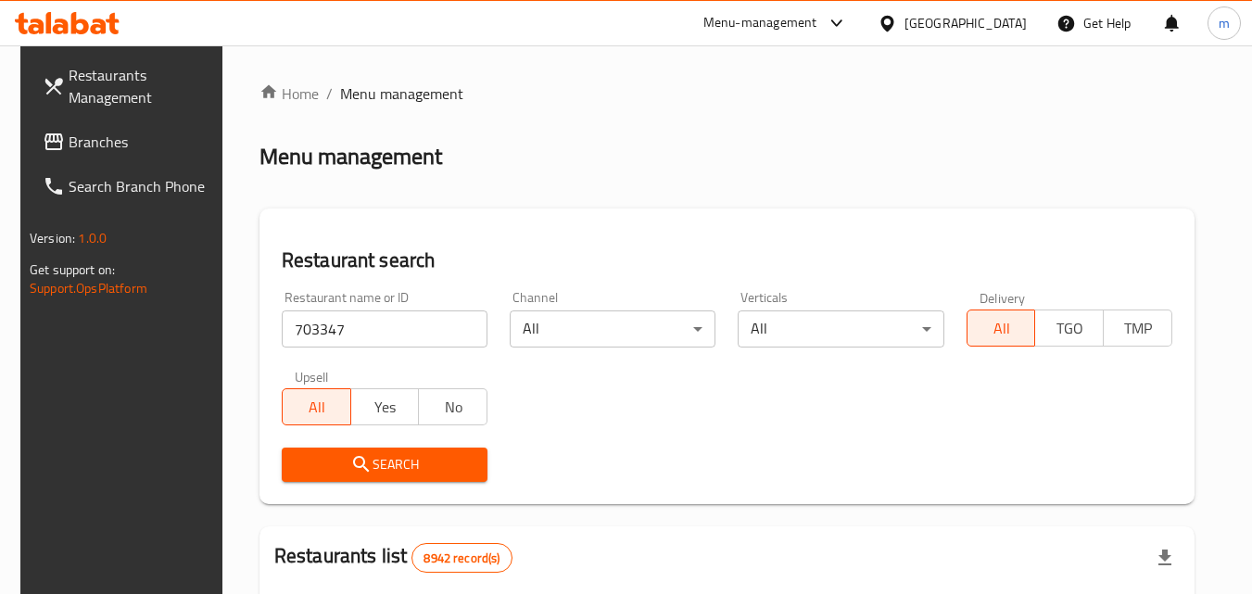
click at [390, 459] on span "Search" at bounding box center [385, 464] width 176 height 23
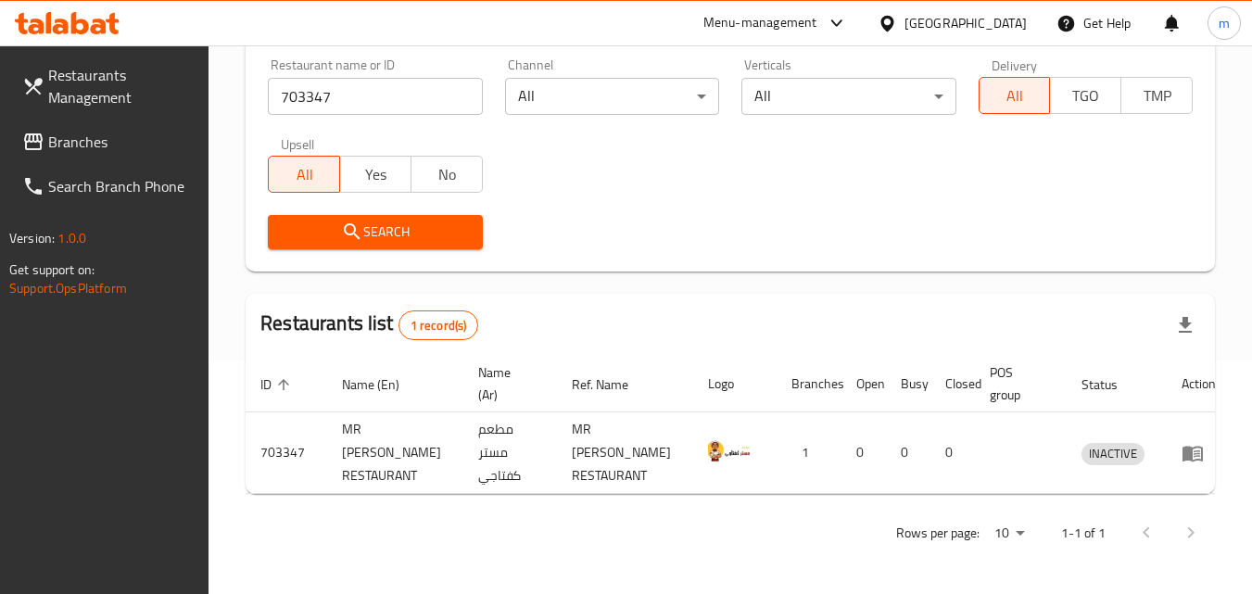
scroll to position [233, 0]
click at [997, 29] on div "[GEOGRAPHIC_DATA]" at bounding box center [966, 23] width 122 height 20
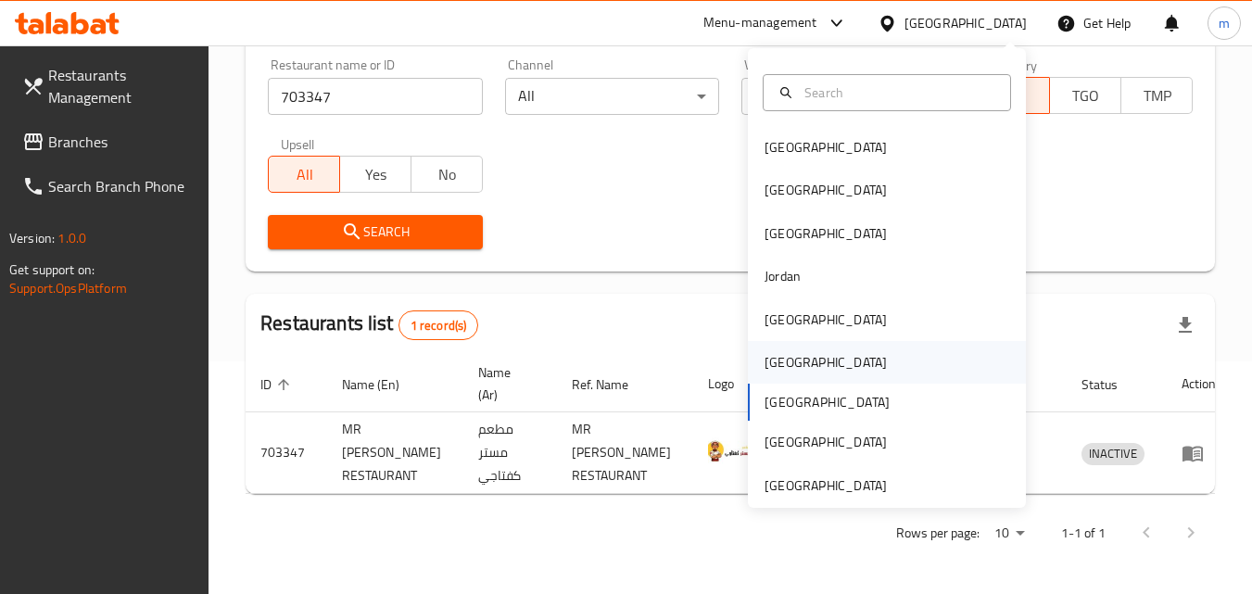
click at [812, 356] on div "[GEOGRAPHIC_DATA]" at bounding box center [887, 362] width 278 height 43
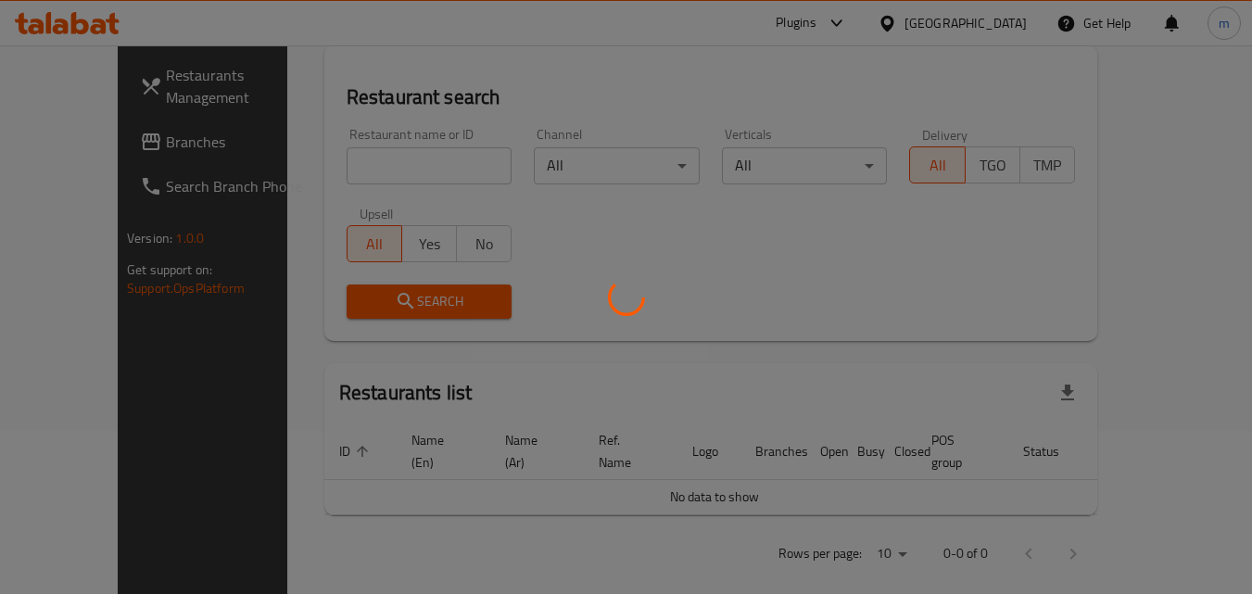
scroll to position [233, 0]
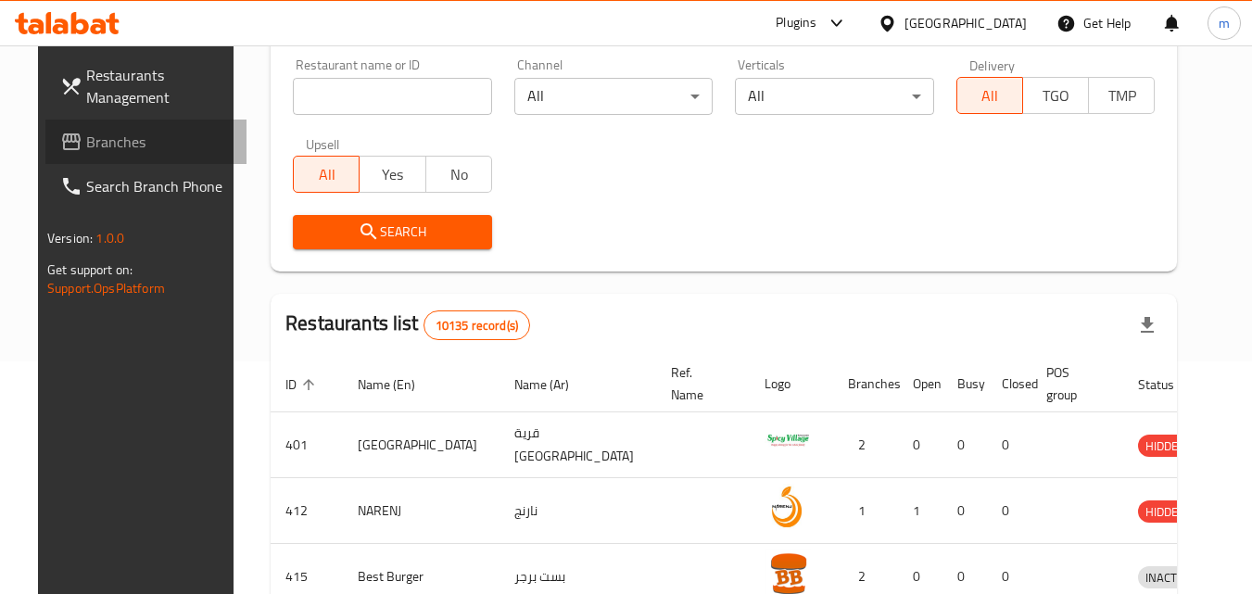
click at [86, 131] on span "Branches" at bounding box center [159, 142] width 146 height 22
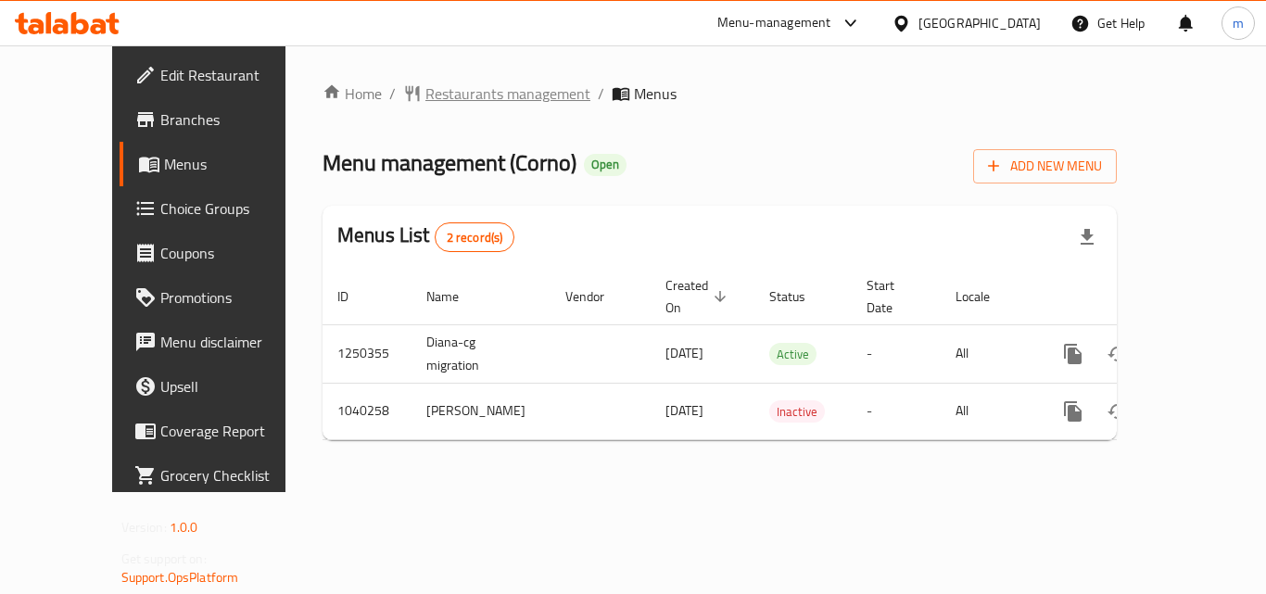
click at [450, 101] on span "Restaurants management" at bounding box center [507, 93] width 165 height 22
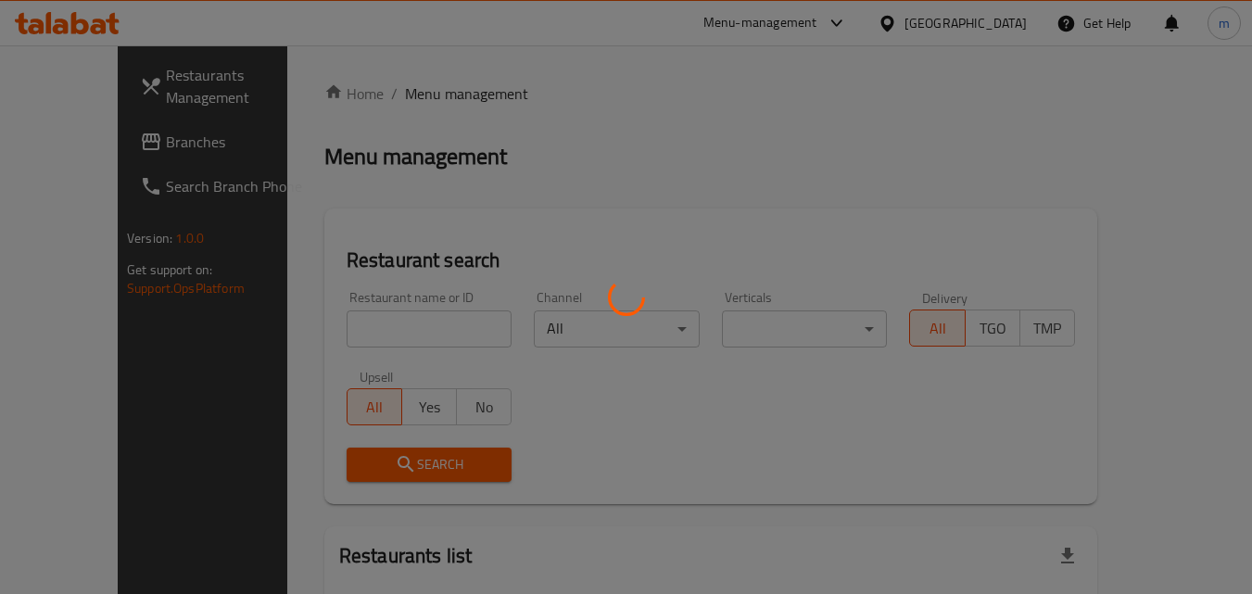
click at [366, 327] on div at bounding box center [626, 297] width 1252 height 594
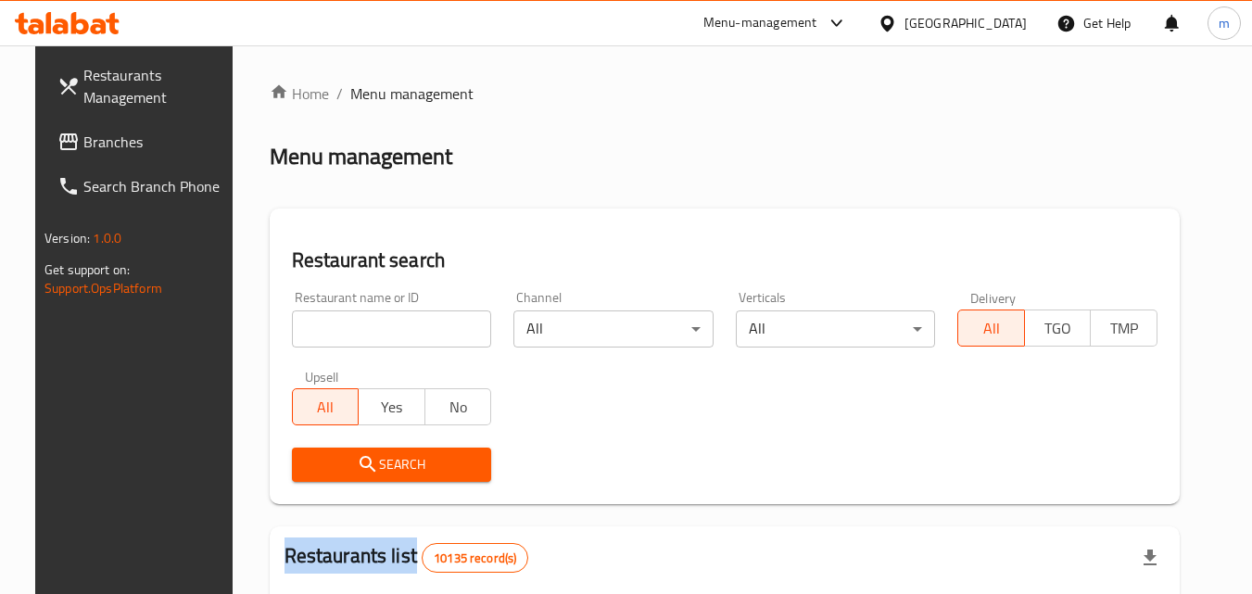
click at [366, 327] on div at bounding box center [626, 297] width 1252 height 594
click at [366, 327] on input "search" at bounding box center [392, 329] width 200 height 37
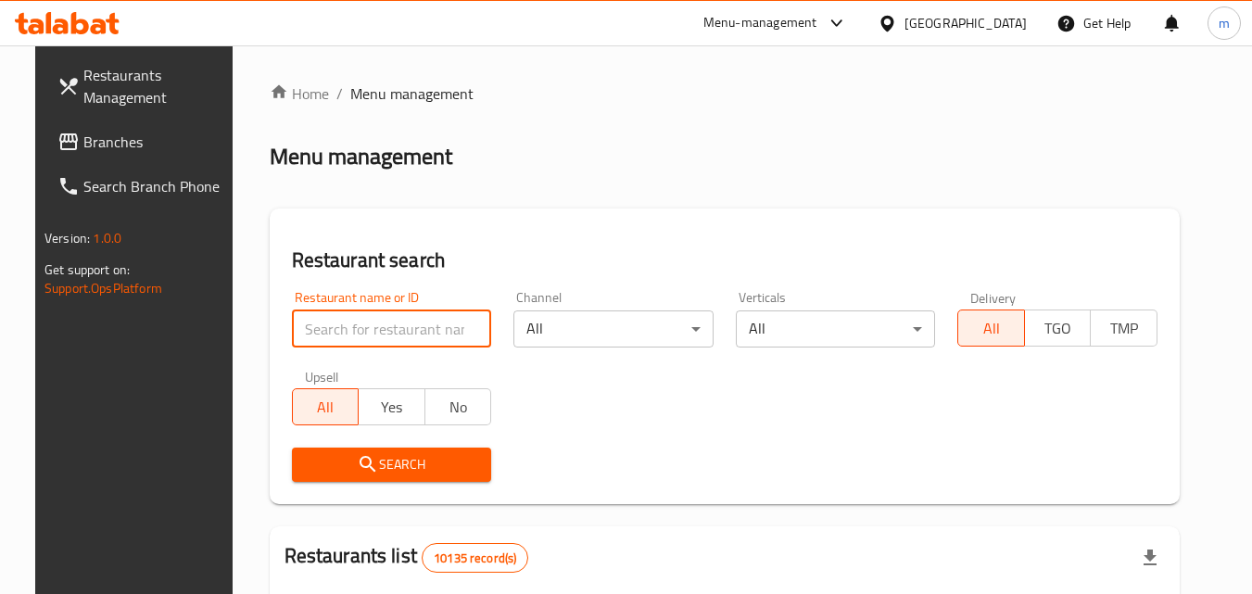
click at [366, 327] on input "search" at bounding box center [392, 329] width 200 height 37
paste input "662030"
type input "662030"
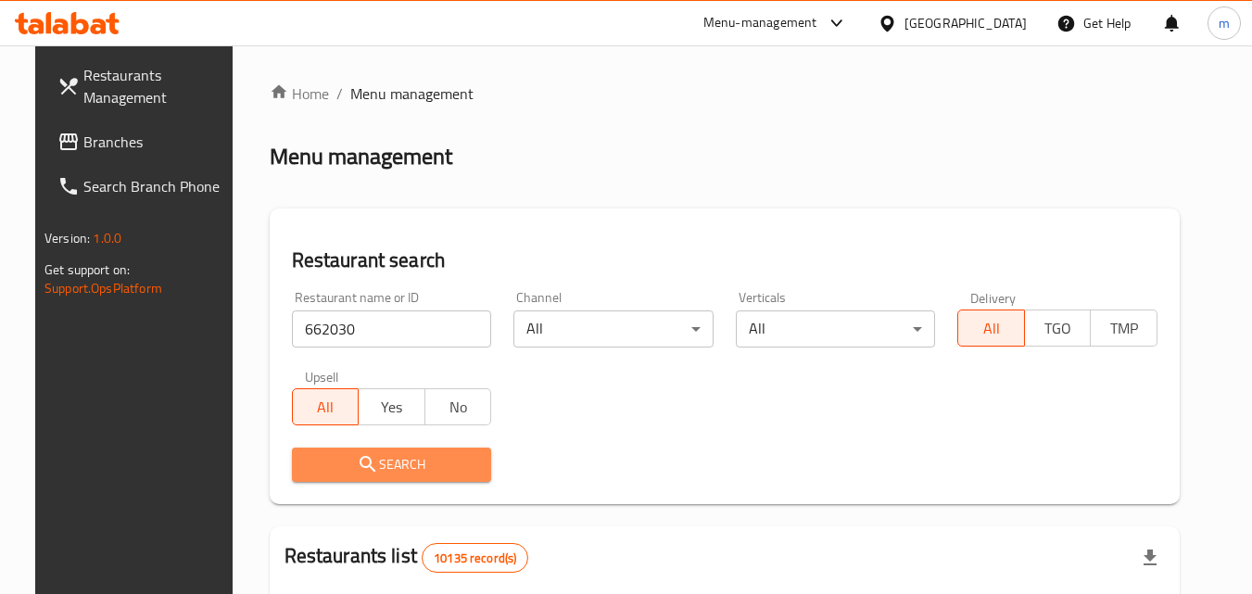
click at [392, 454] on span "Search" at bounding box center [392, 464] width 171 height 23
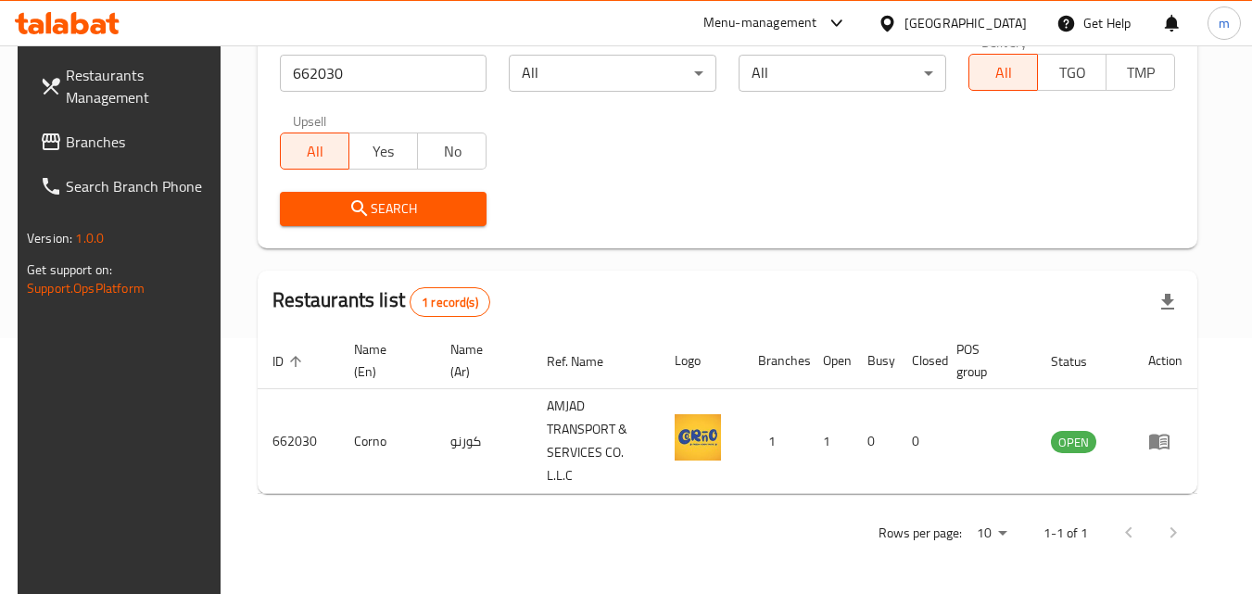
scroll to position [233, 0]
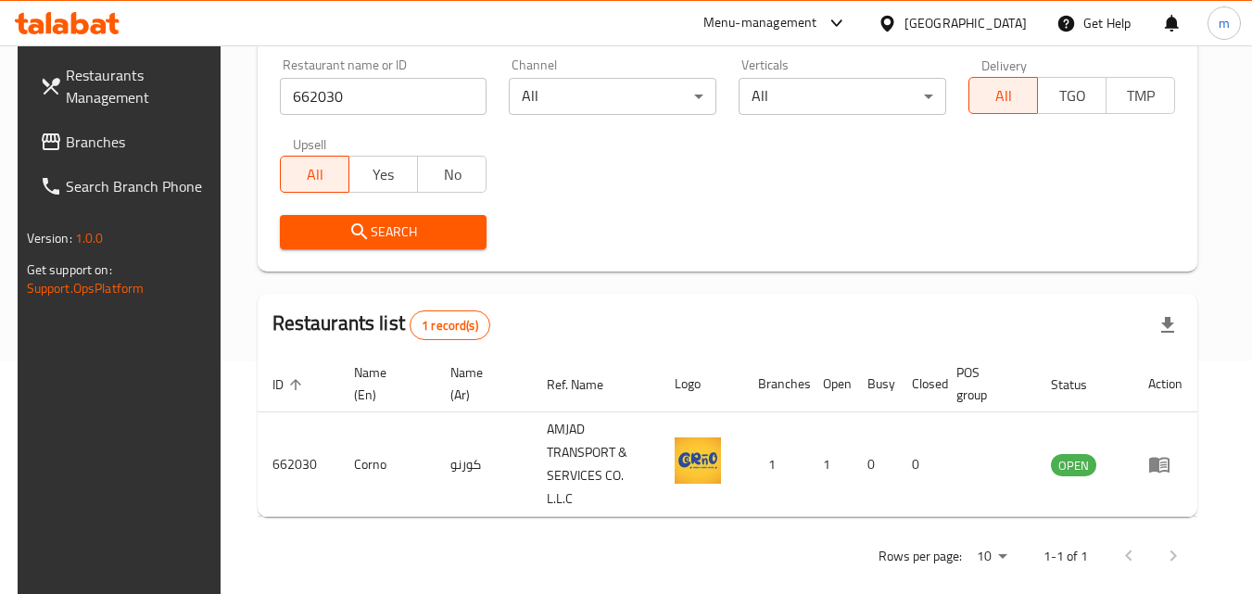
click at [93, 134] on span "Branches" at bounding box center [139, 142] width 146 height 22
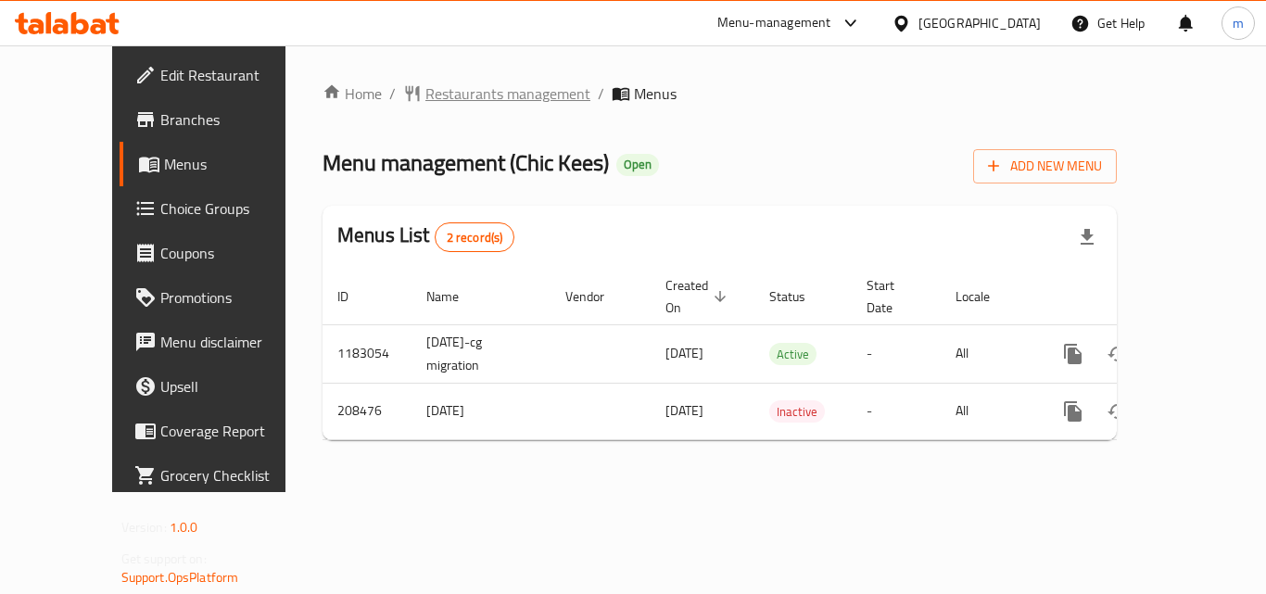
click at [471, 97] on span "Restaurants management" at bounding box center [507, 93] width 165 height 22
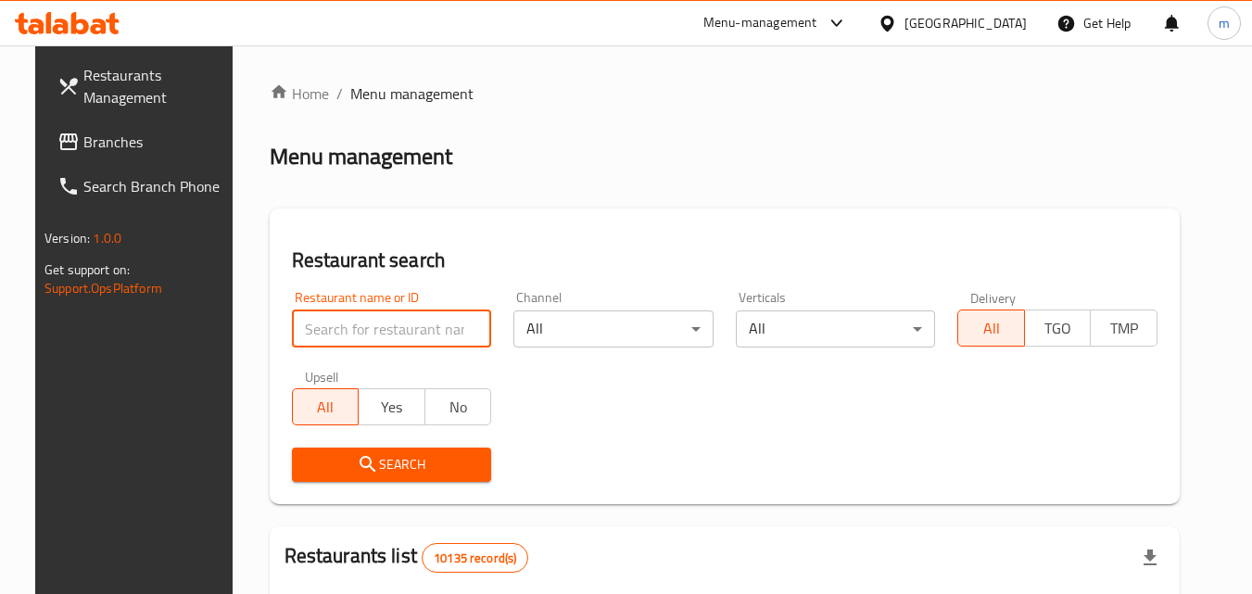
click at [370, 331] on input "search" at bounding box center [392, 329] width 200 height 37
paste input "623187"
type input "623187"
click button "Search" at bounding box center [392, 465] width 200 height 34
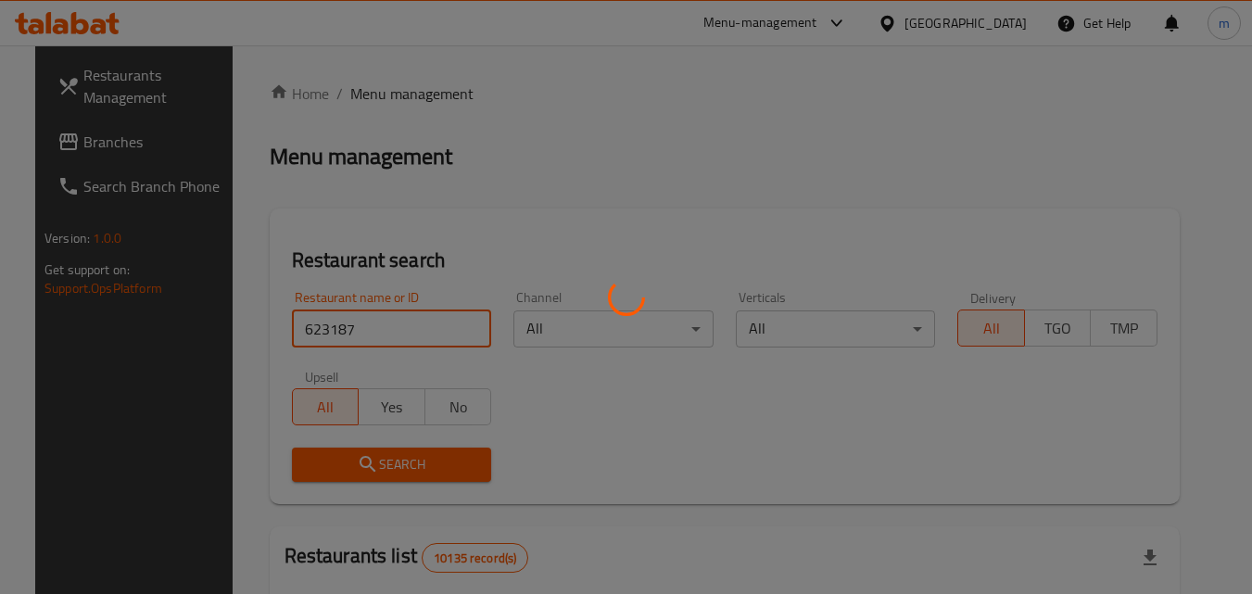
scroll to position [217, 0]
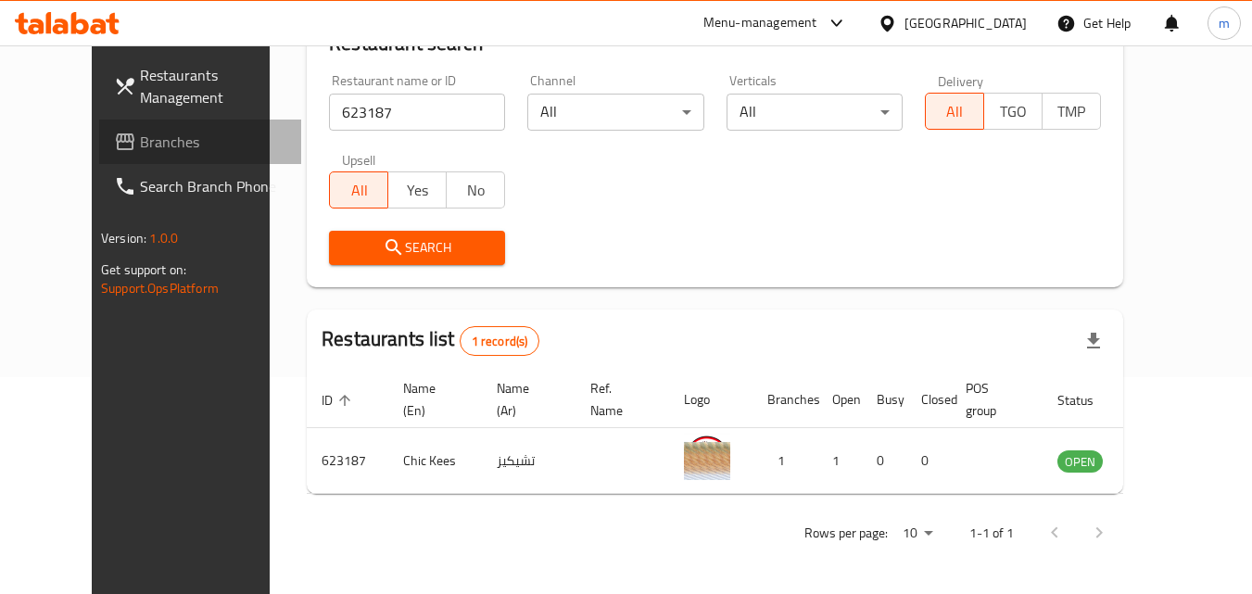
click at [140, 131] on span "Branches" at bounding box center [213, 142] width 146 height 22
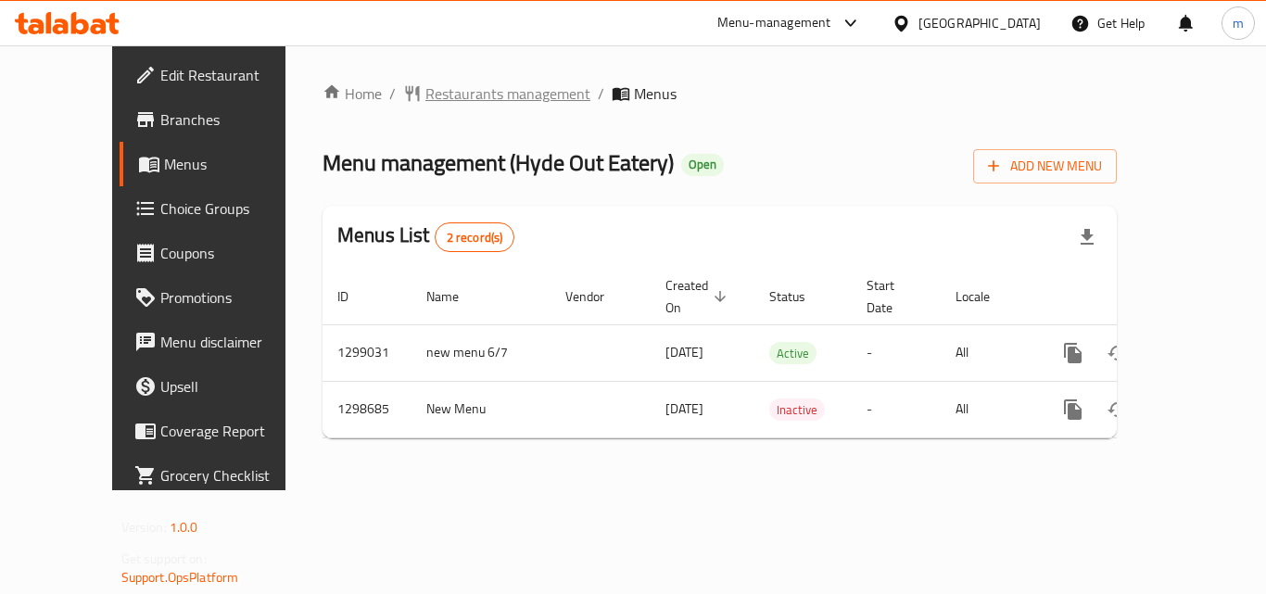
click at [437, 99] on span "Restaurants management" at bounding box center [507, 93] width 165 height 22
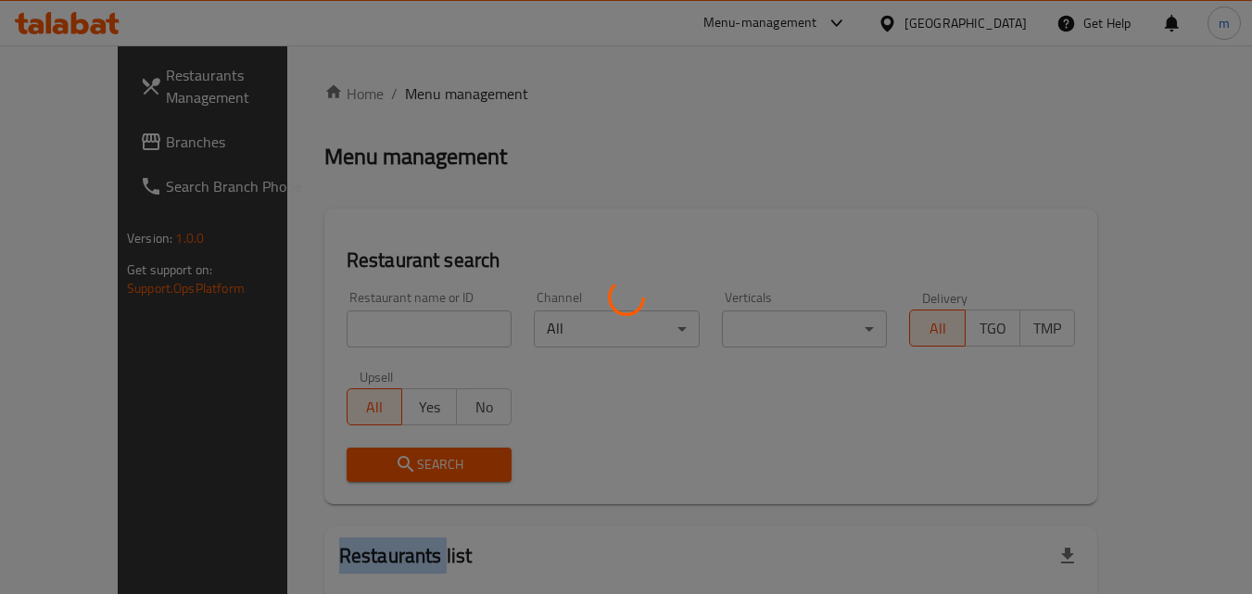
click at [437, 99] on div at bounding box center [626, 297] width 1252 height 594
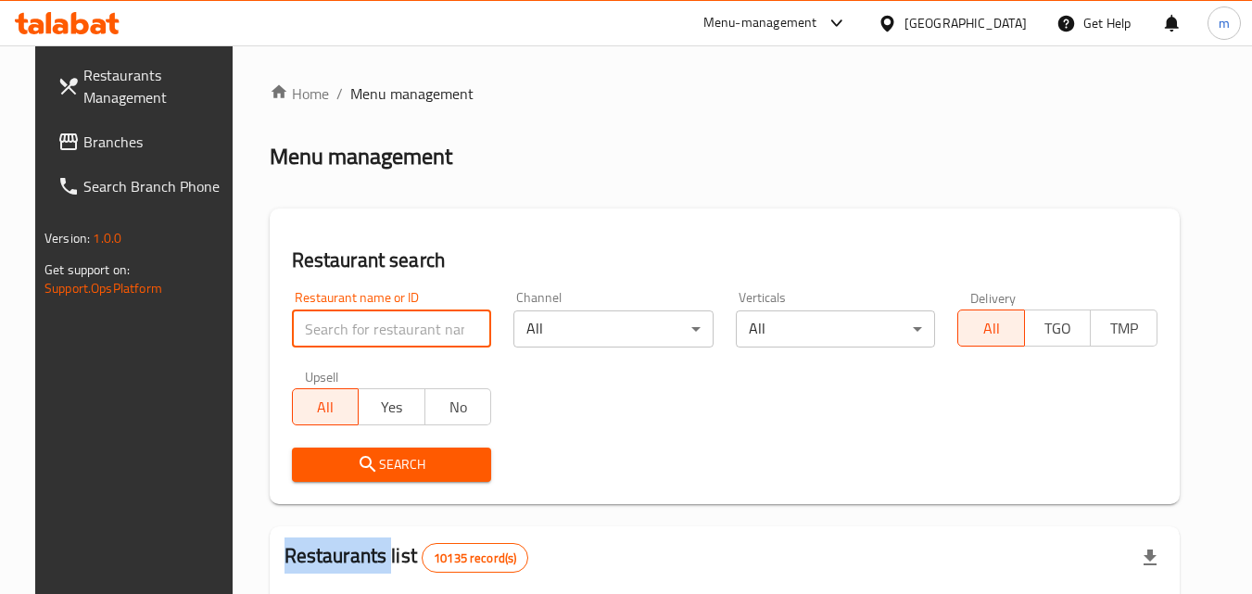
click at [336, 335] on input "search" at bounding box center [392, 329] width 200 height 37
paste input "700910"
type input "700910"
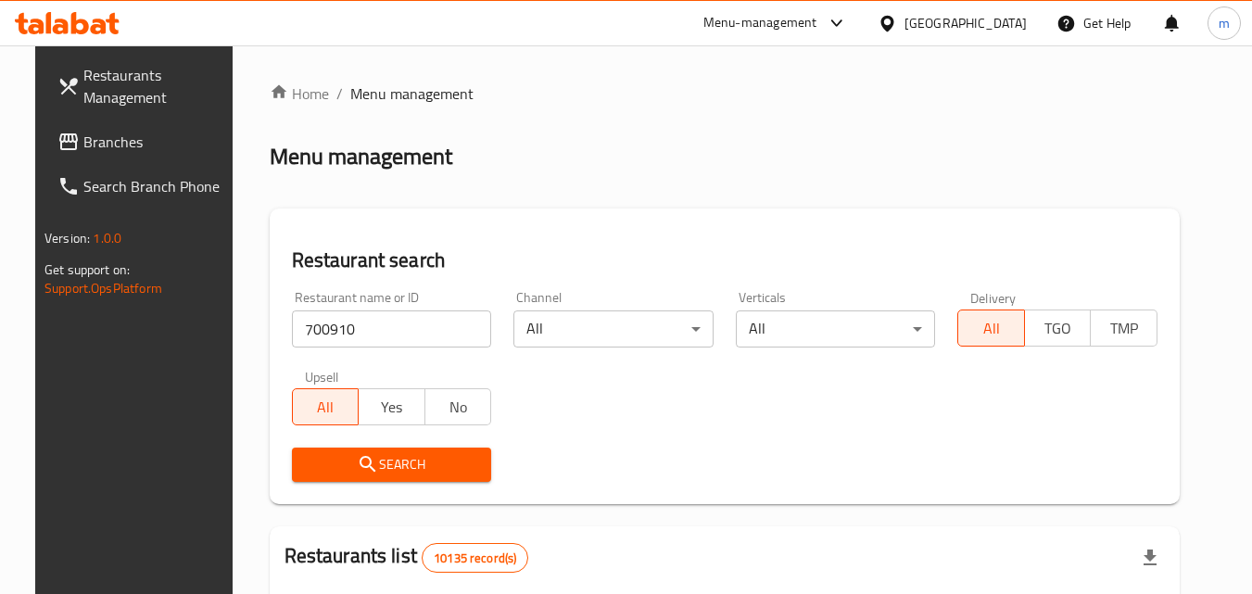
click at [366, 450] on button "Search" at bounding box center [392, 465] width 200 height 34
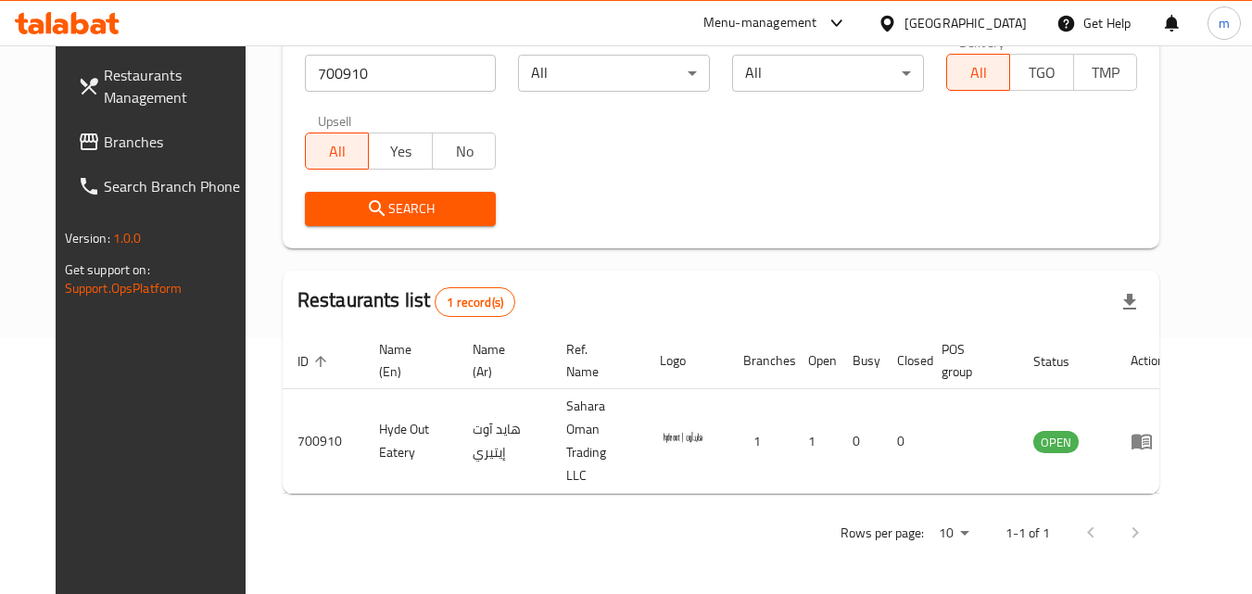
scroll to position [217, 0]
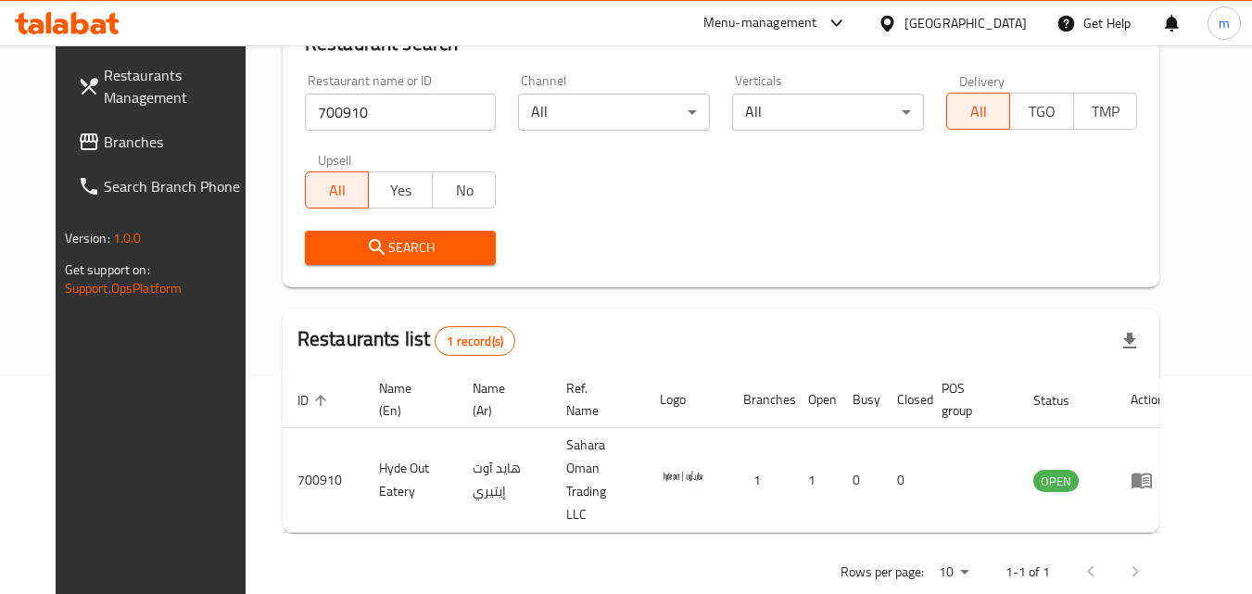
click at [894, 25] on icon at bounding box center [887, 23] width 13 height 16
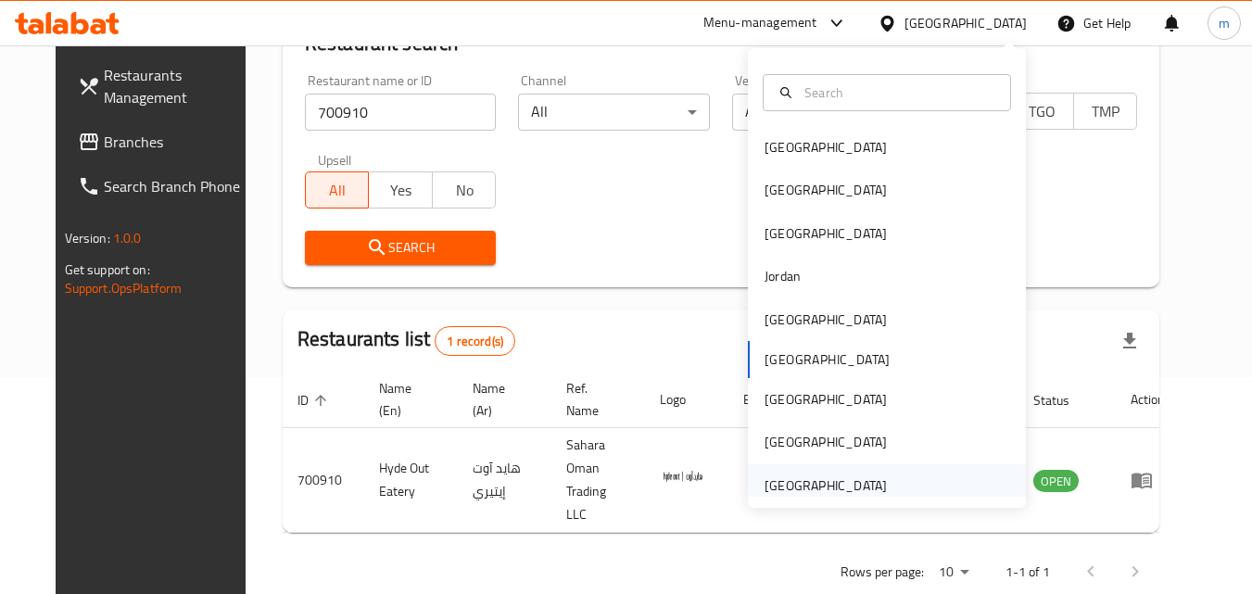
click at [878, 477] on div "[GEOGRAPHIC_DATA]" at bounding box center [826, 485] width 152 height 43
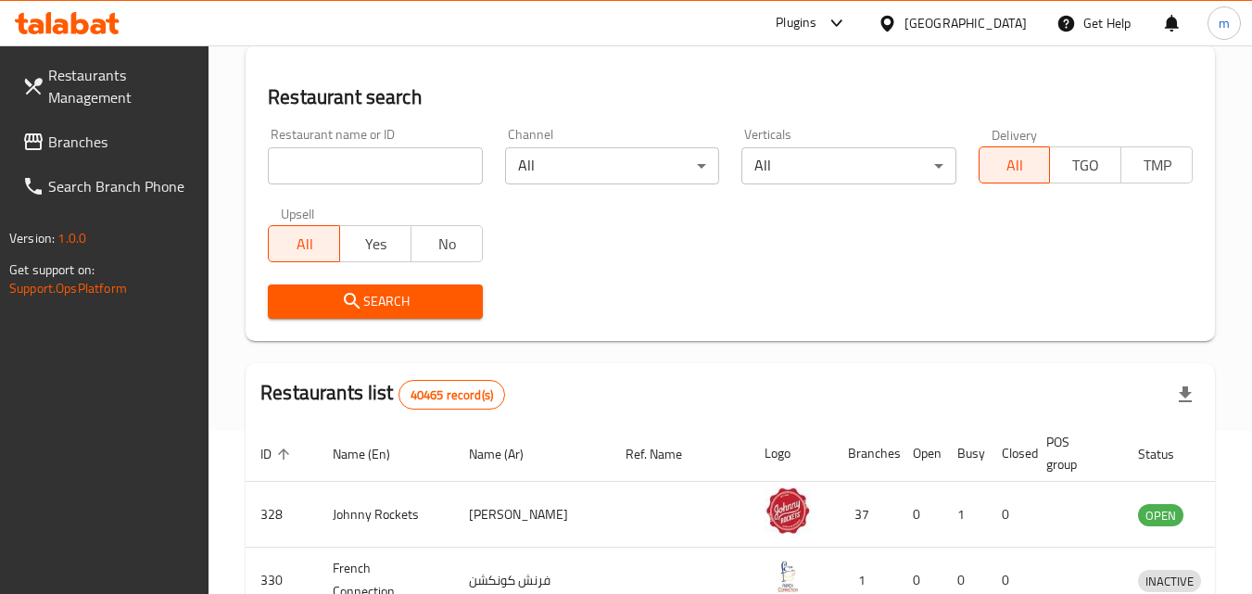
scroll to position [217, 0]
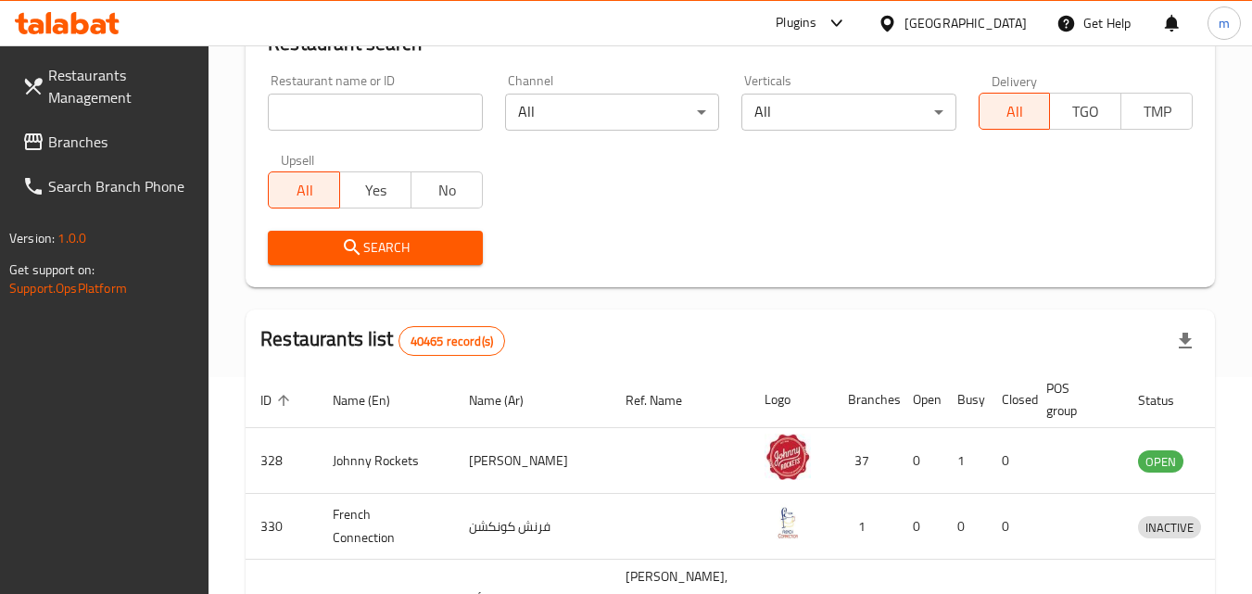
click at [90, 144] on span "Branches" at bounding box center [121, 142] width 146 height 22
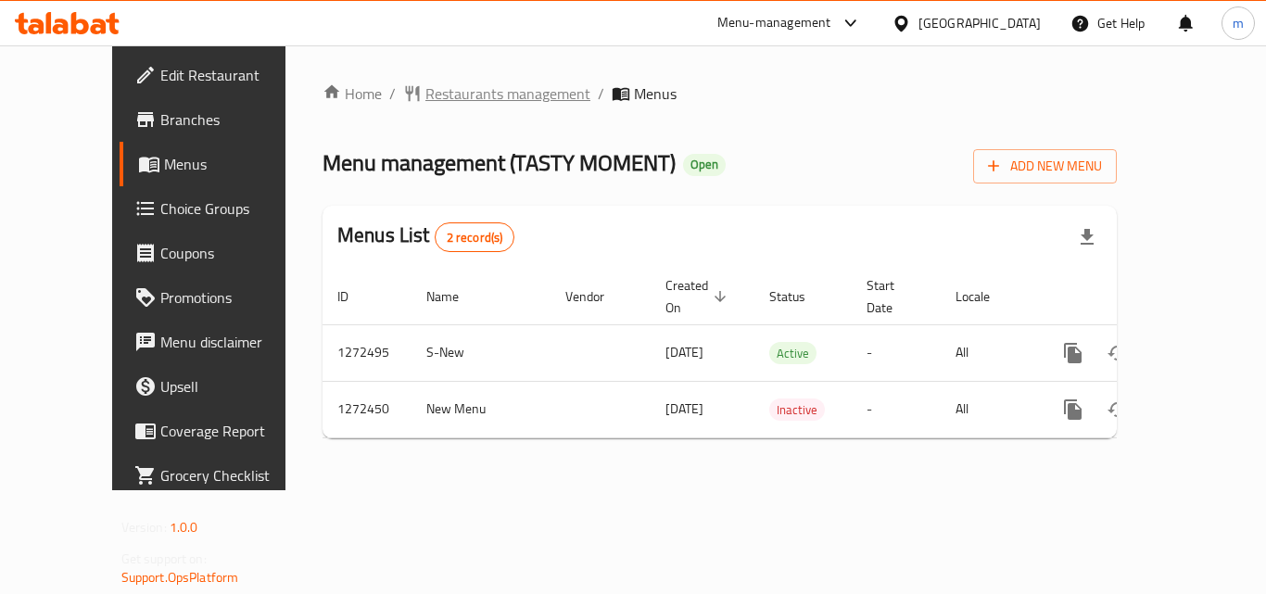
click at [457, 93] on span "Restaurants management" at bounding box center [507, 93] width 165 height 22
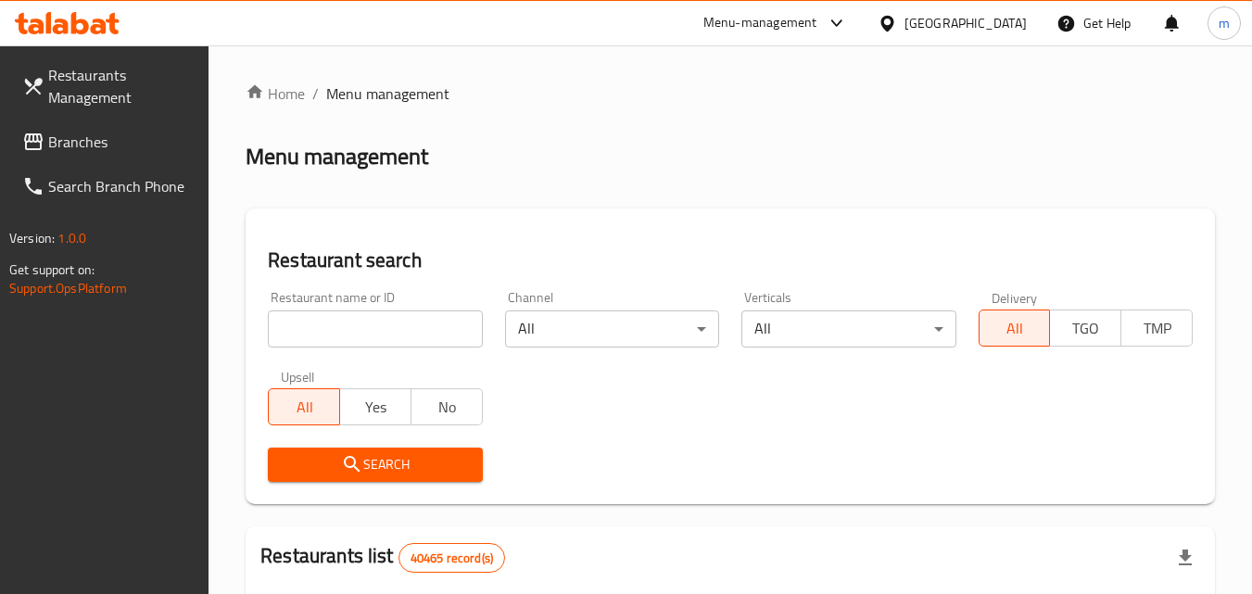
click at [373, 326] on input "search" at bounding box center [375, 329] width 214 height 37
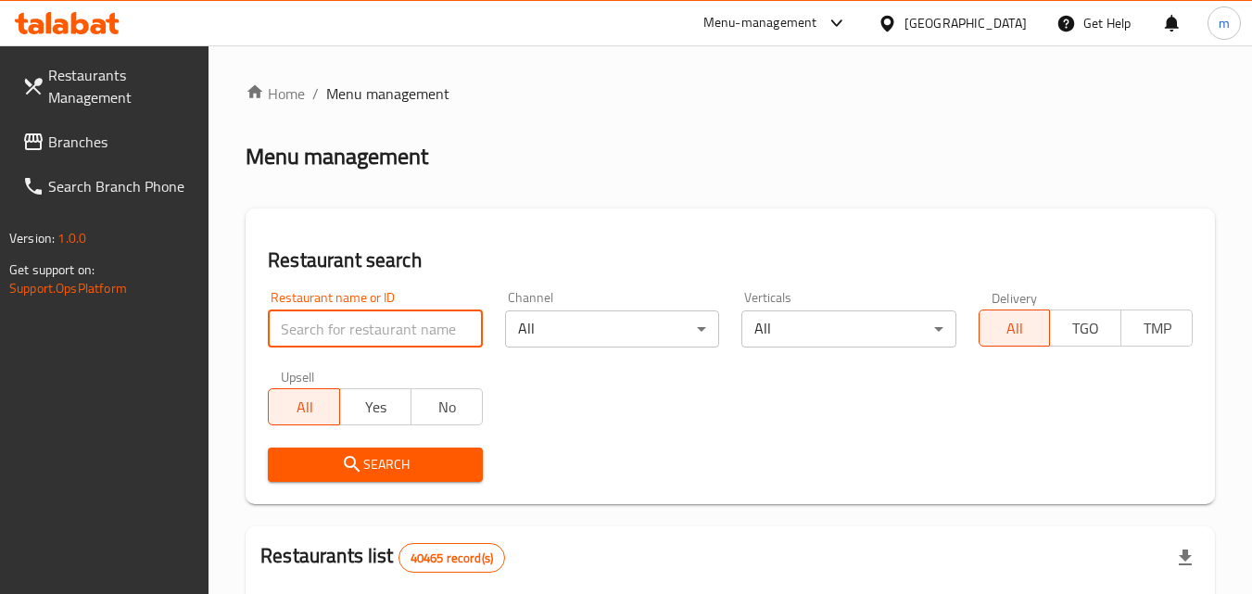
click at [373, 326] on input "search" at bounding box center [375, 329] width 214 height 37
paste input "690269"
type input "690269"
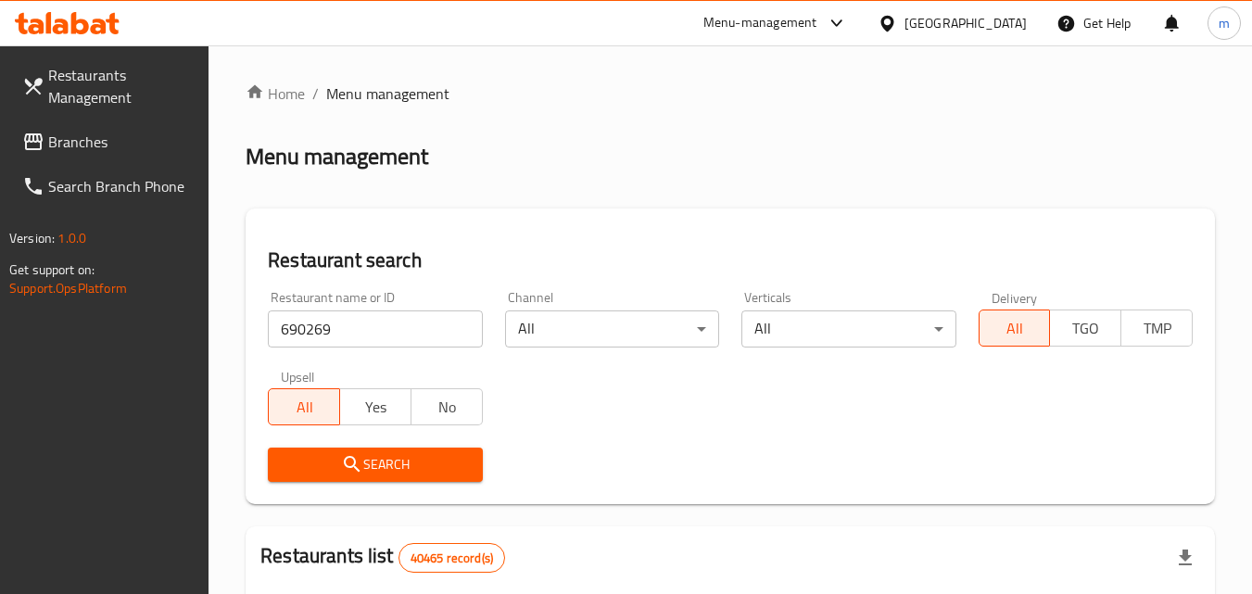
click at [387, 463] on span "Search" at bounding box center [375, 464] width 184 height 23
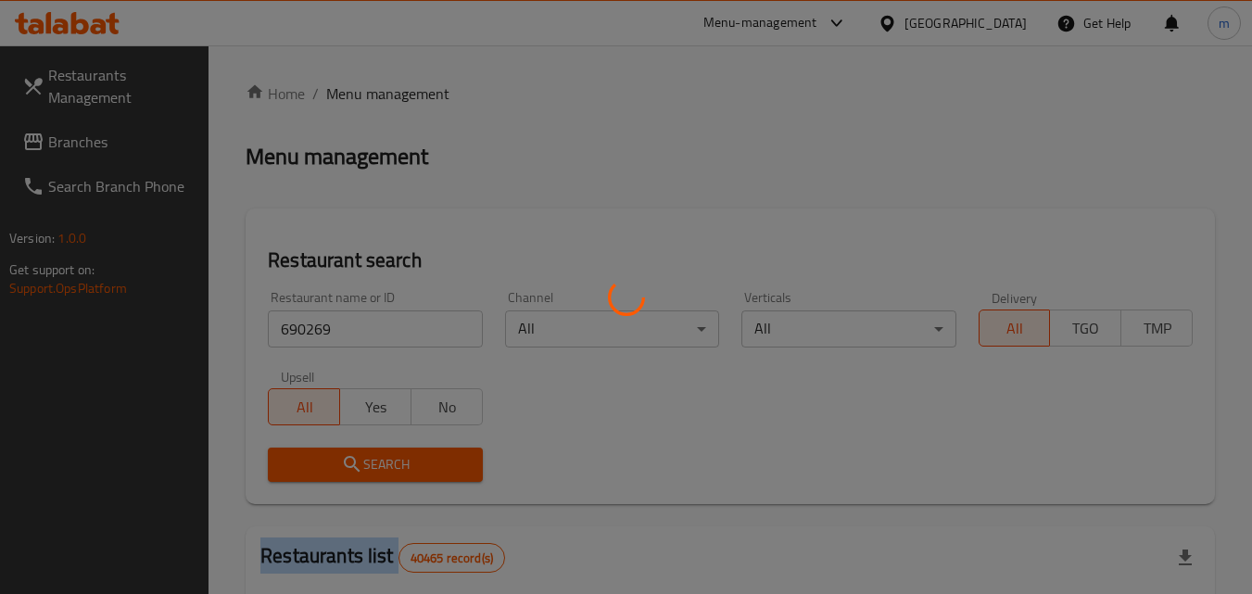
click at [387, 463] on div at bounding box center [626, 297] width 1252 height 594
